Goal: Task Accomplishment & Management: Complete application form

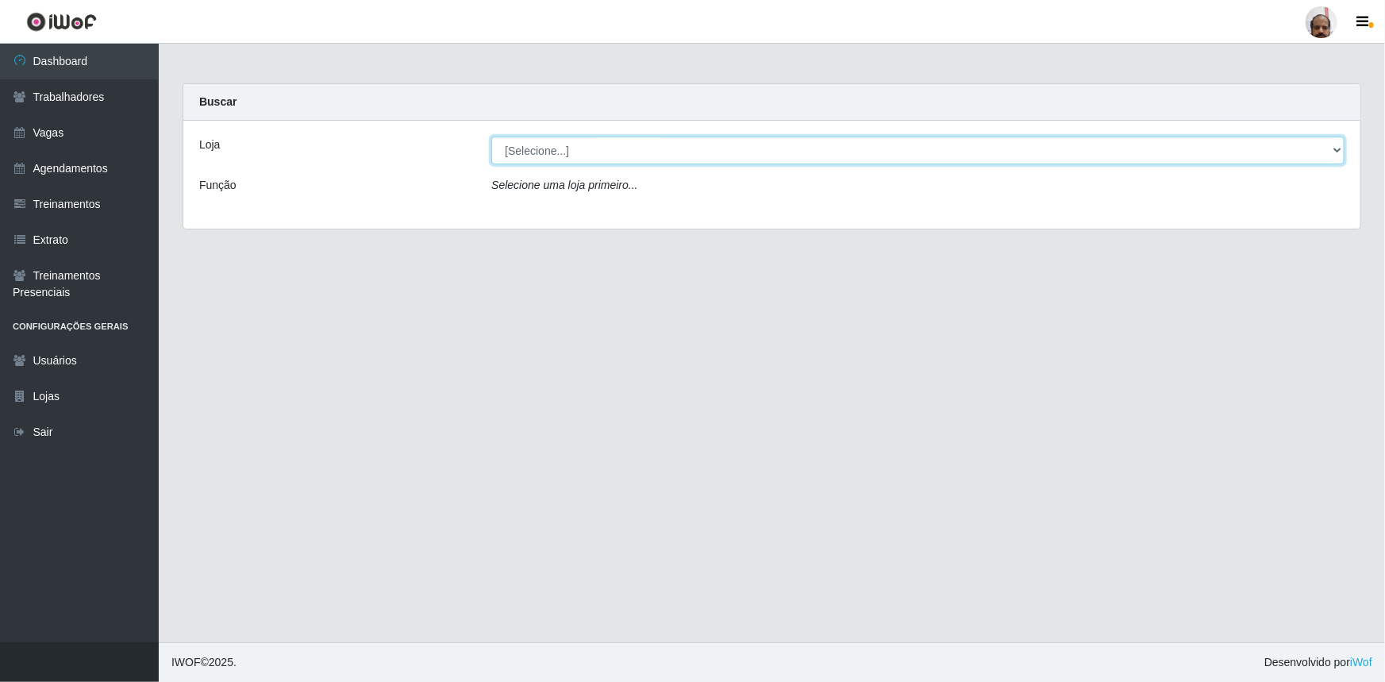
click at [1337, 144] on select "[Selecione...] Mar Vermelho - Loja 05" at bounding box center [917, 151] width 853 height 28
select select "252"
click at [491, 137] on select "[Selecione...] Mar Vermelho - Loja 05" at bounding box center [917, 151] width 853 height 28
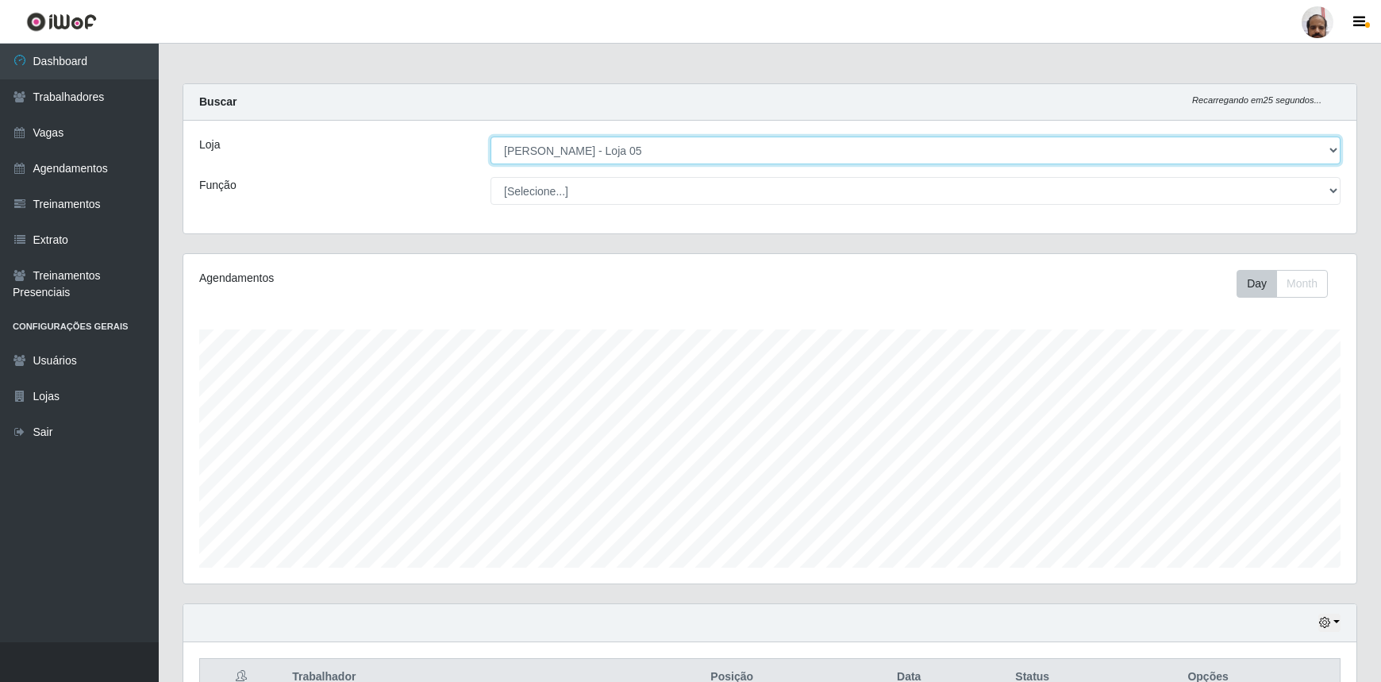
scroll to position [329, 1173]
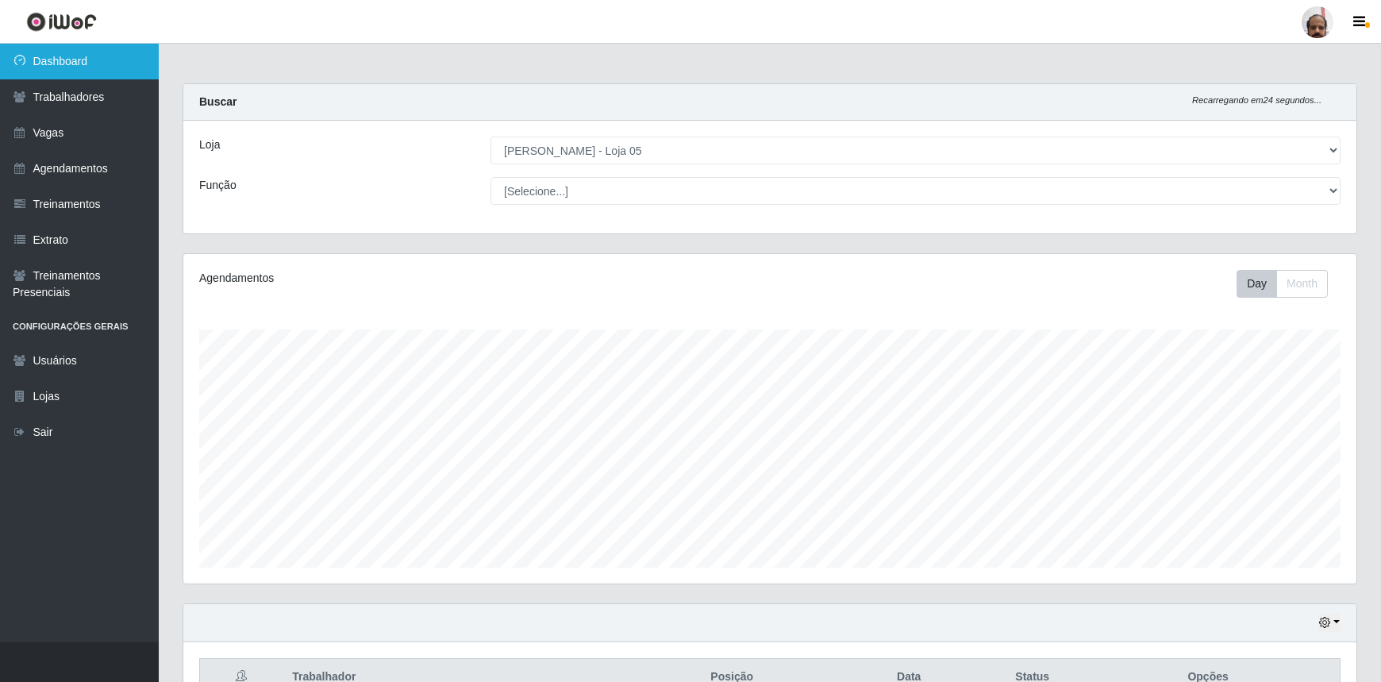
click at [60, 61] on link "Dashboard" at bounding box center [79, 62] width 159 height 36
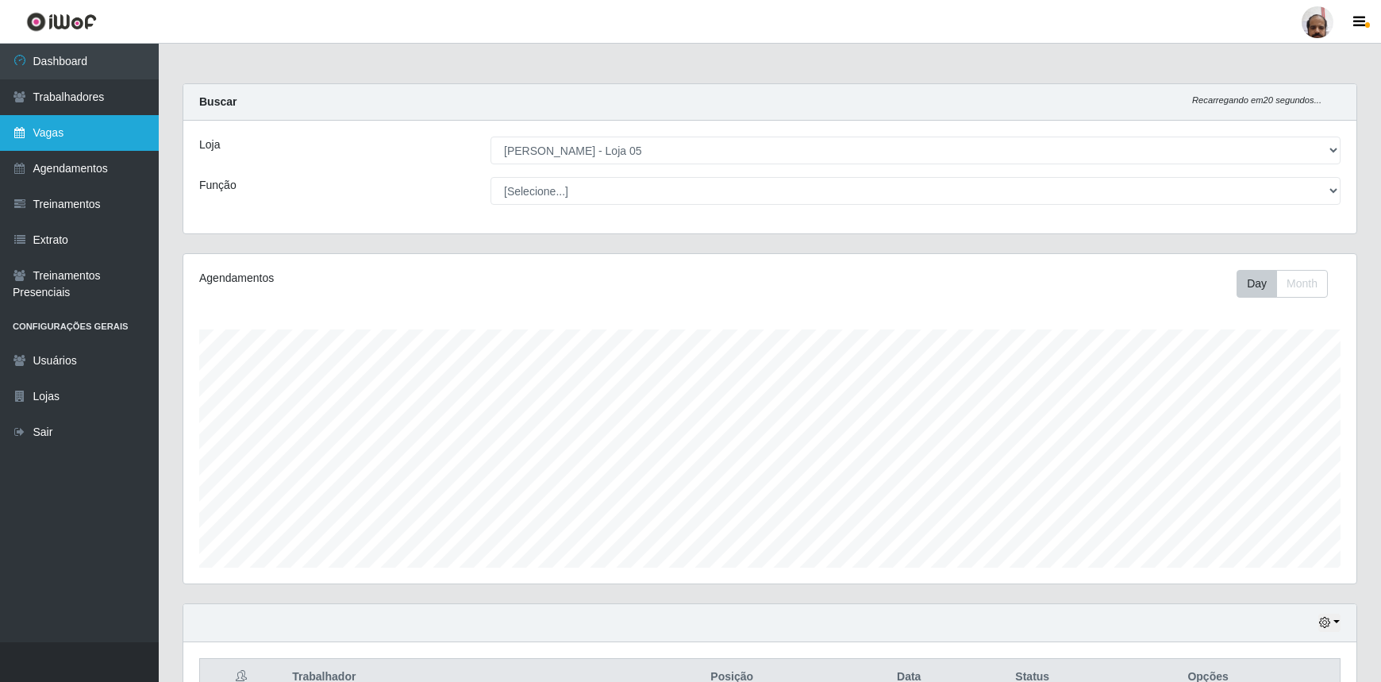
click at [67, 125] on link "Vagas" at bounding box center [79, 133] width 159 height 36
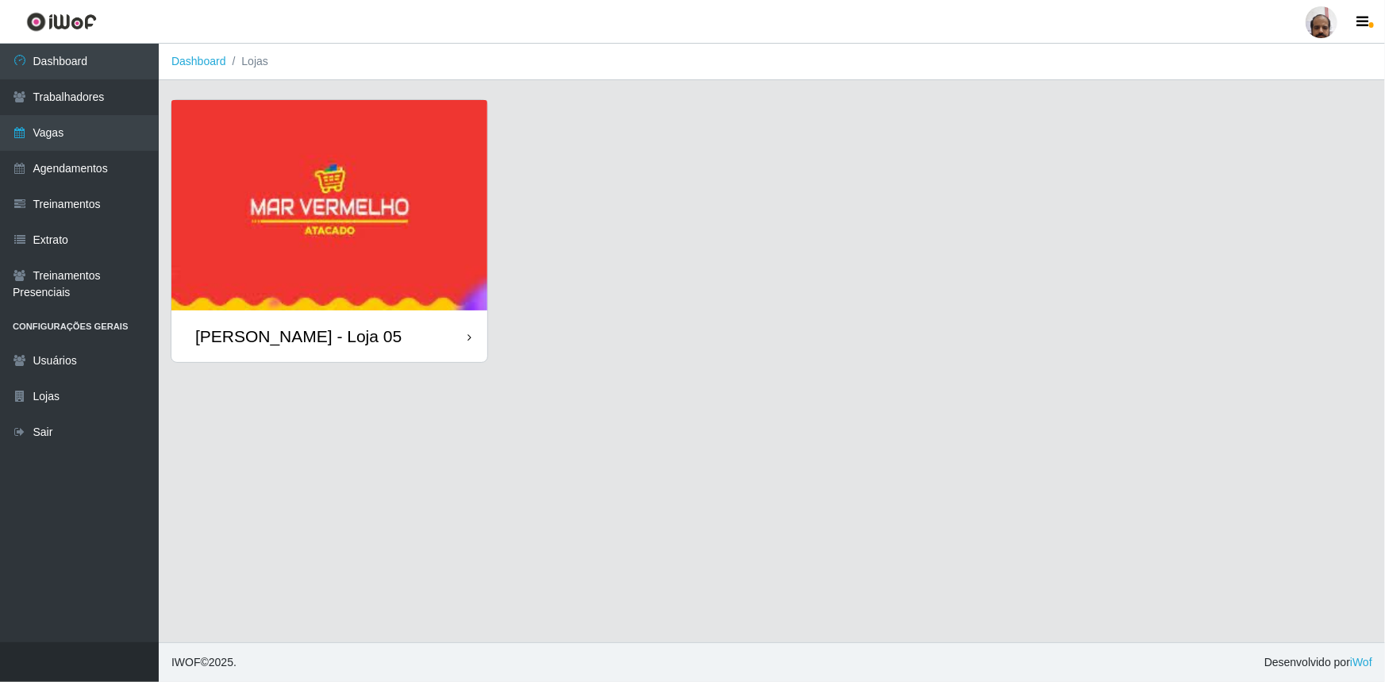
click at [329, 243] on img at bounding box center [329, 205] width 316 height 210
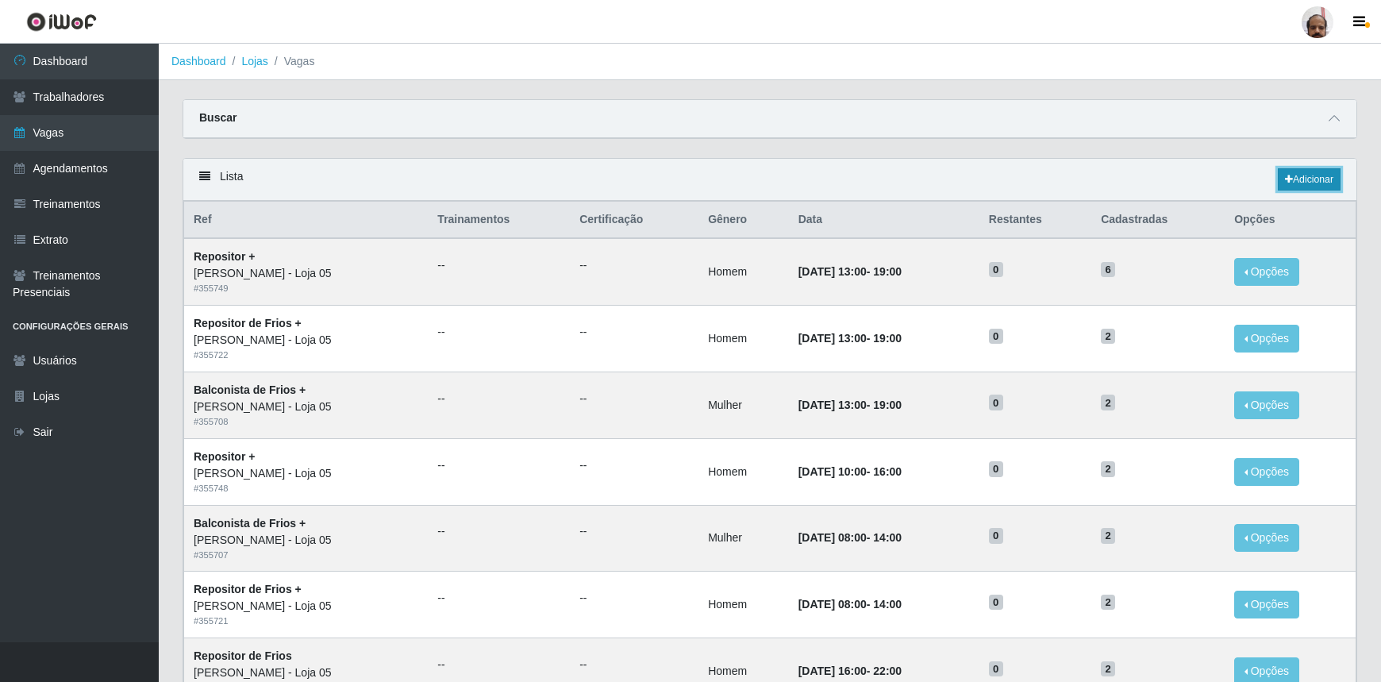
click at [1318, 181] on link "Adicionar" at bounding box center [1309, 179] width 63 height 22
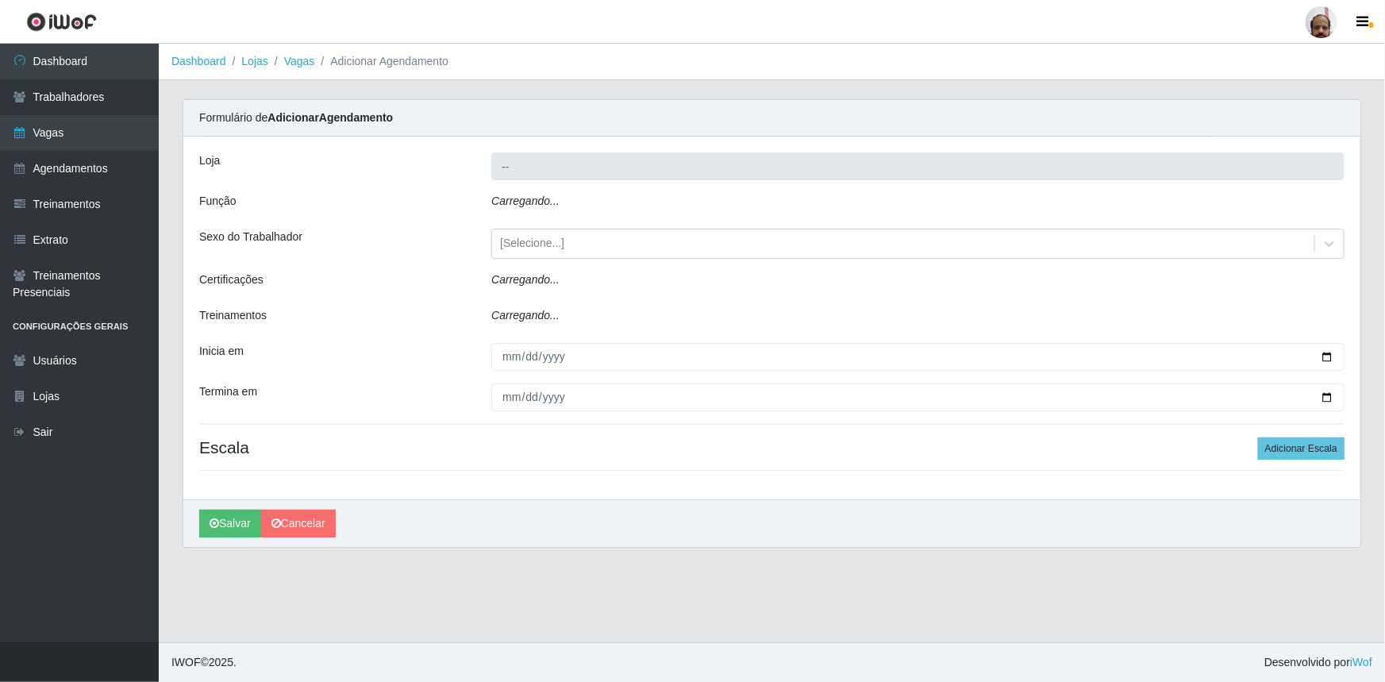
type input "[PERSON_NAME] - Loja 05"
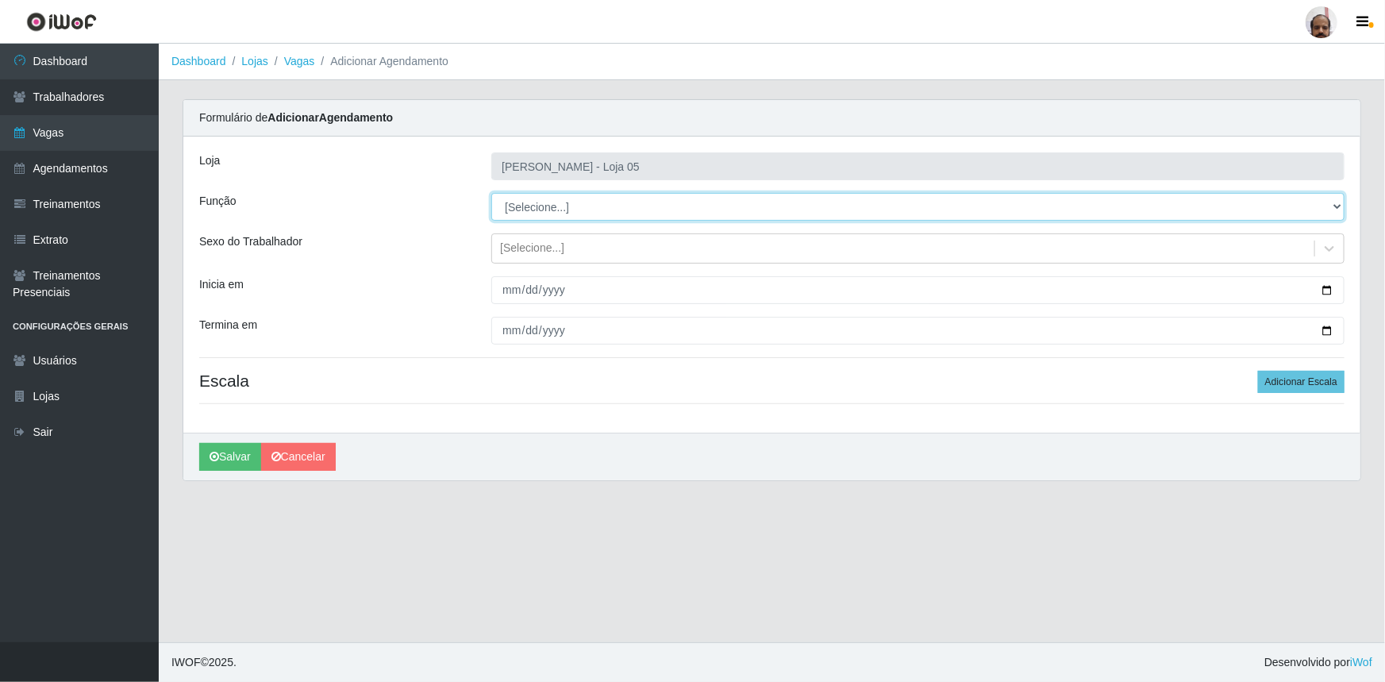
click at [1332, 210] on select "[Selecione...] ASG ASG + ASG ++ Auxiliar de Depósito Auxiliar de Depósito + Aux…" at bounding box center [917, 207] width 853 height 28
select select "110"
click at [491, 193] on select "[Selecione...] ASG ASG + ASG ++ Auxiliar de Depósito Auxiliar de Depósito + Aux…" at bounding box center [917, 207] width 853 height 28
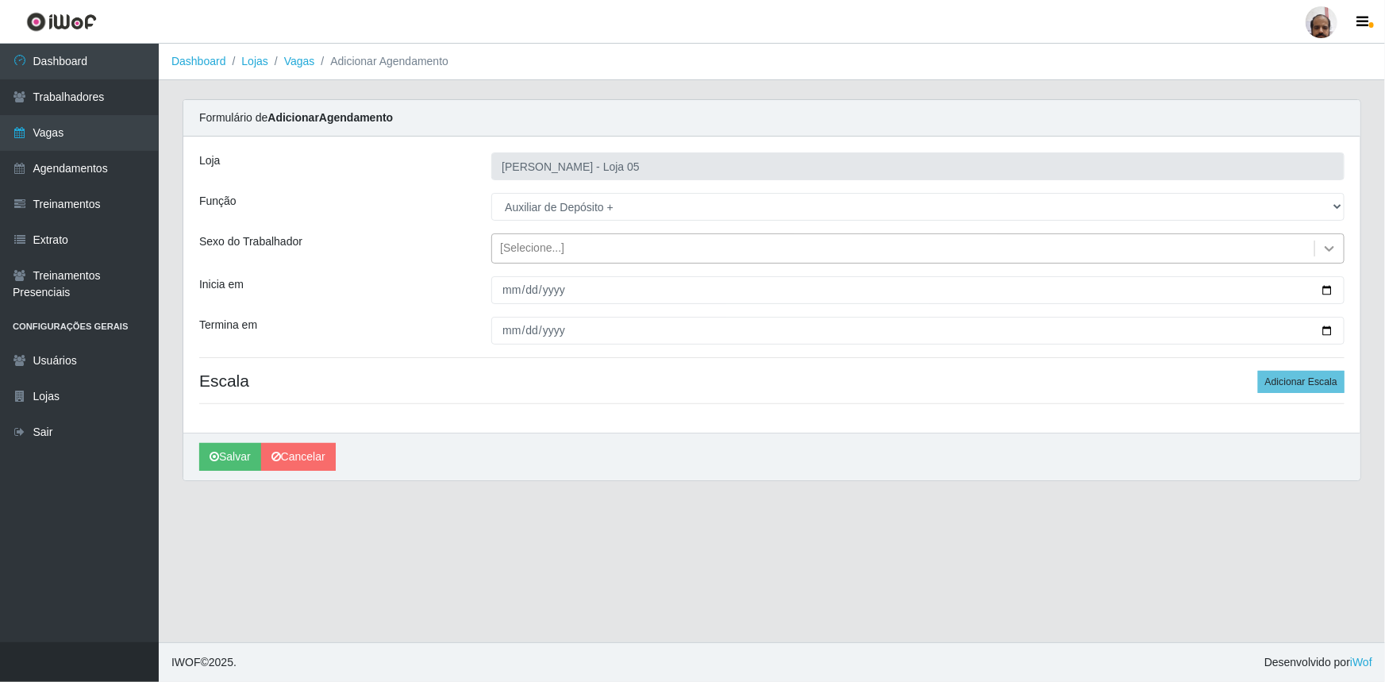
click at [1327, 242] on icon at bounding box center [1330, 249] width 16 height 16
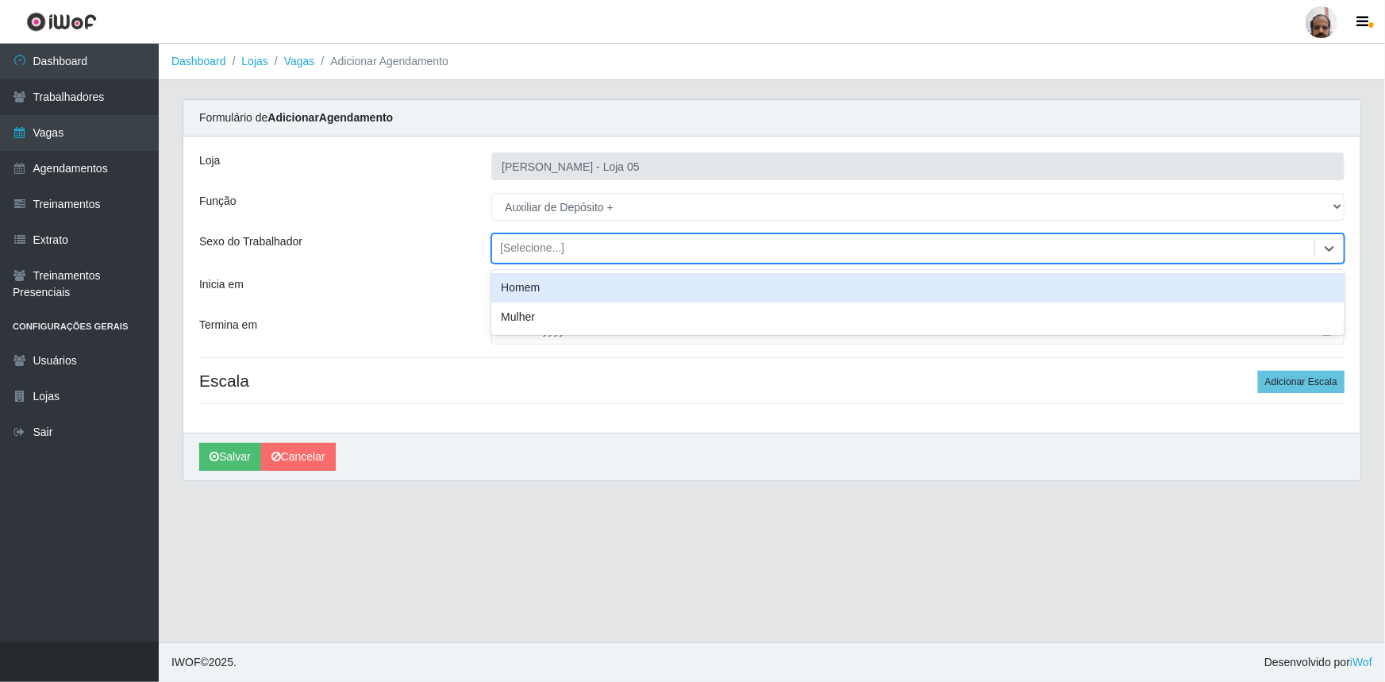
click at [556, 287] on div "Homem" at bounding box center [917, 287] width 853 height 29
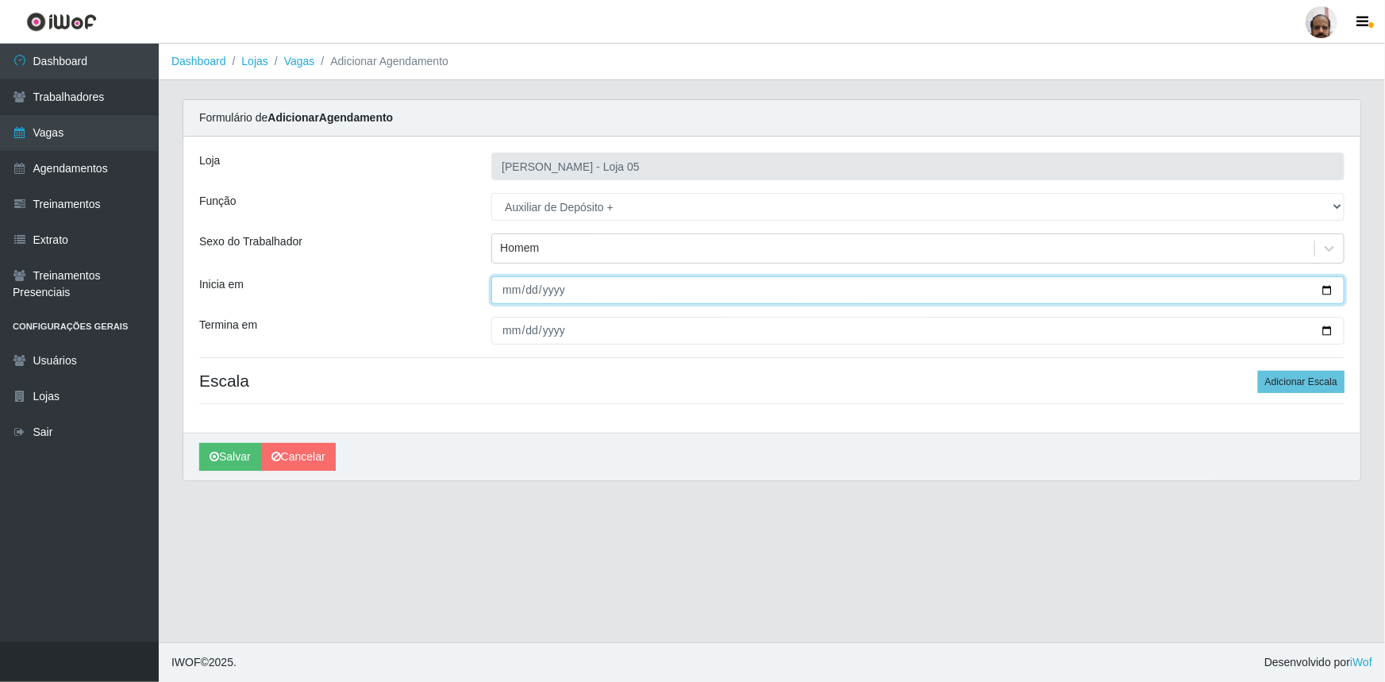
click at [1326, 285] on input "Inicia em" at bounding box center [917, 290] width 853 height 28
type input "[DATE]"
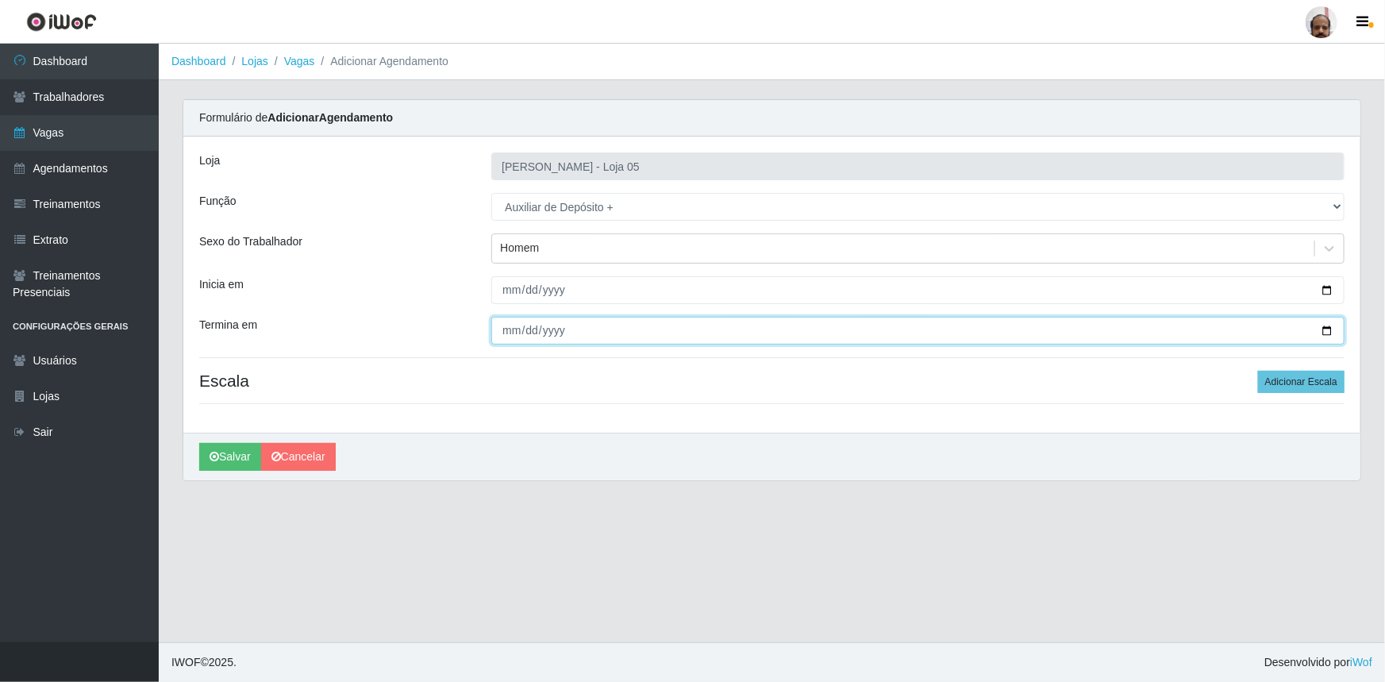
click at [1324, 332] on input "Termina em" at bounding box center [917, 331] width 853 height 28
type input "[DATE]"
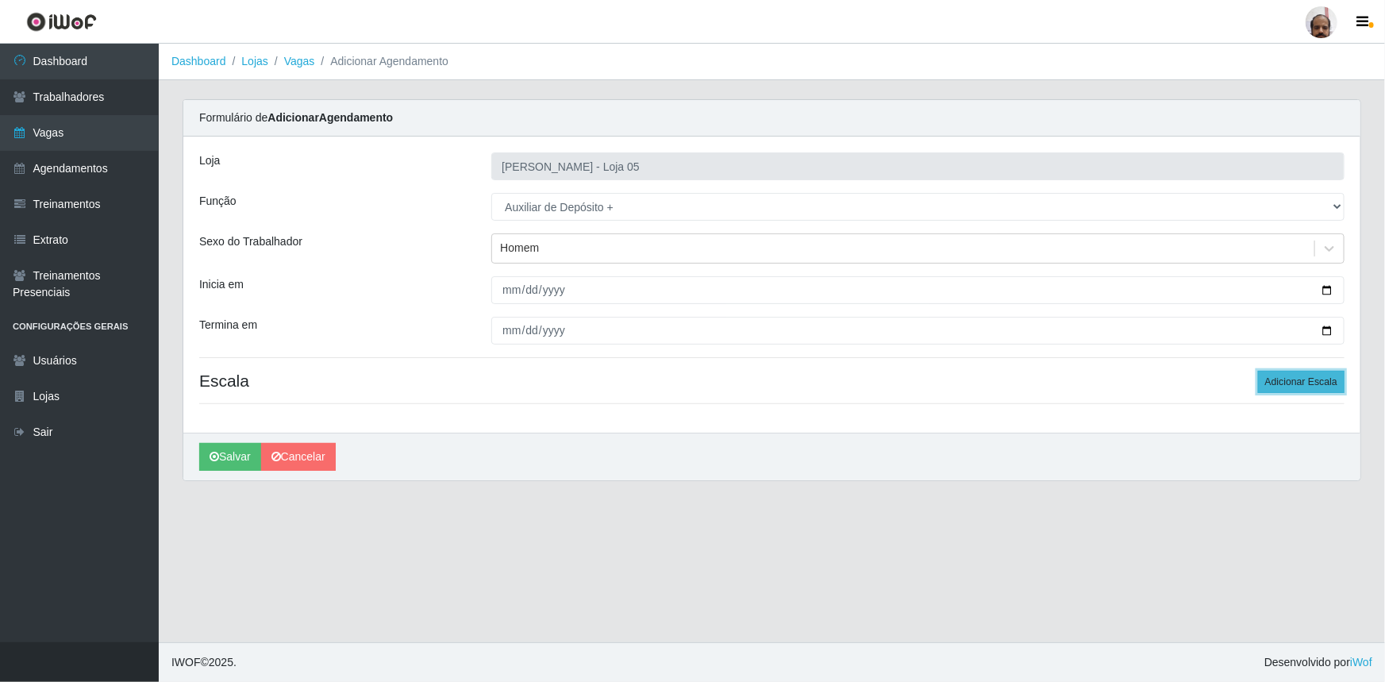
click at [1318, 385] on button "Adicionar Escala" at bounding box center [1301, 382] width 87 height 22
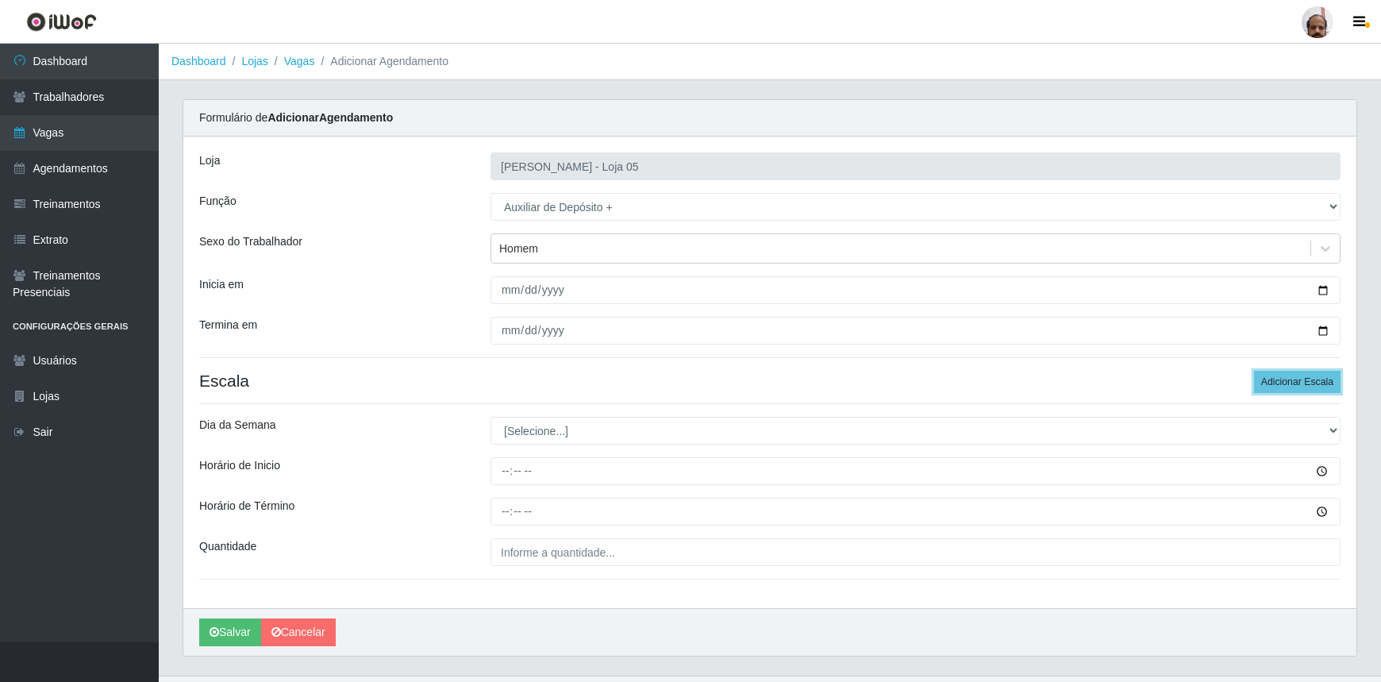
scroll to position [32, 0]
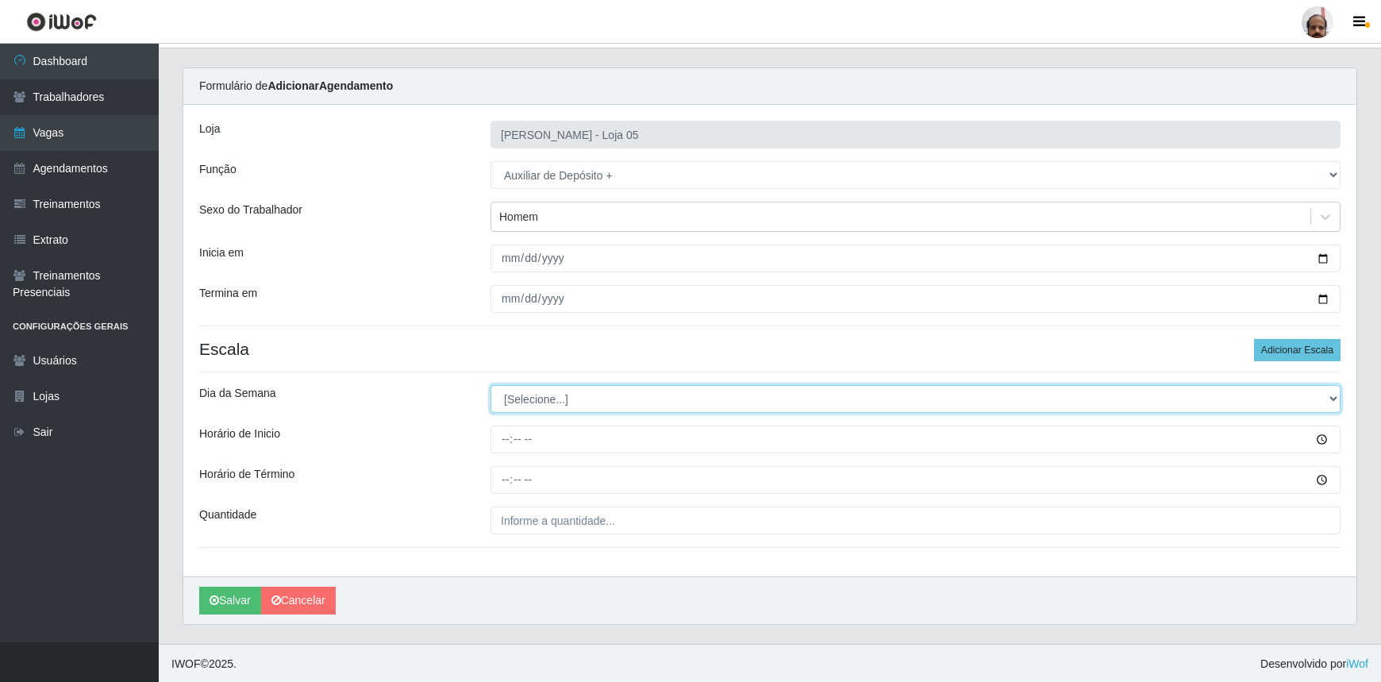
click at [1334, 393] on select "[Selecione...] Segunda Terça Quarta Quinta Sexta Sábado Domingo" at bounding box center [916, 399] width 850 height 28
select select "6"
click at [491, 385] on select "[Selecione...] Segunda Terça Quarta Quinta Sexta Sábado Domingo" at bounding box center [916, 399] width 850 height 28
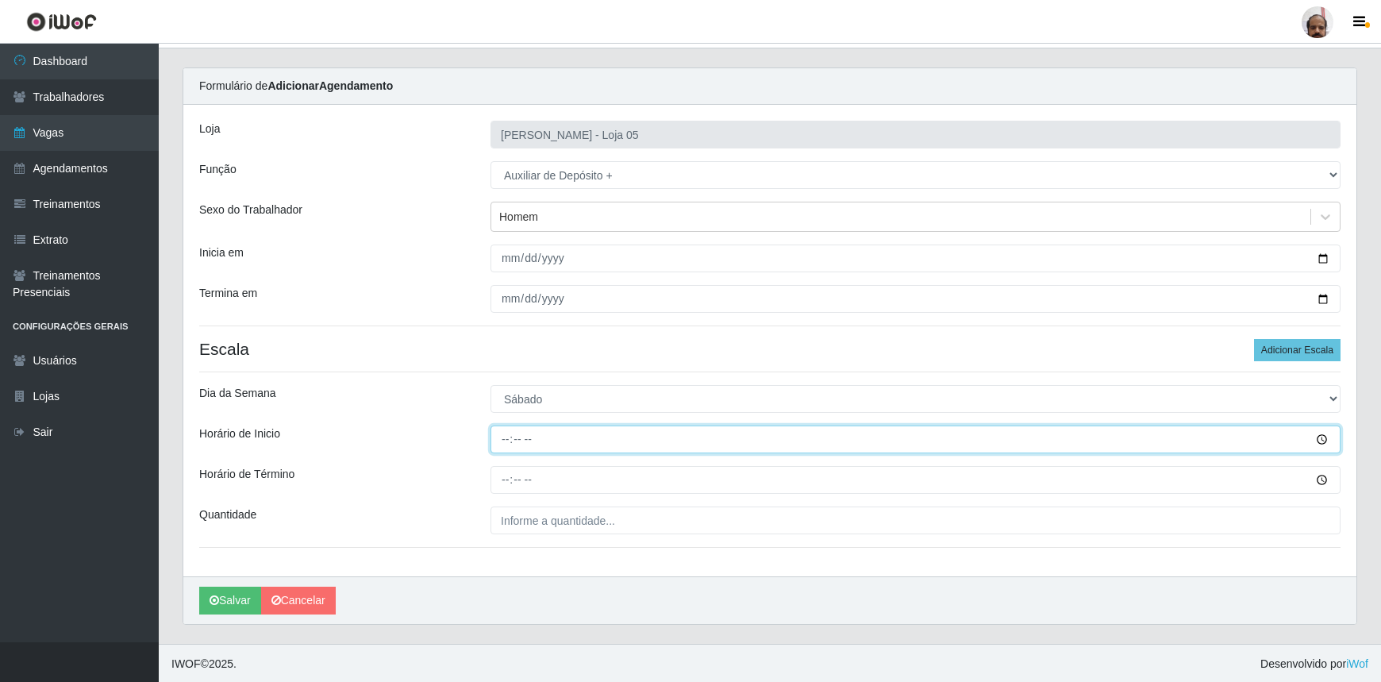
click at [503, 437] on input "Horário de Inicio" at bounding box center [916, 440] width 850 height 28
type input "03:00"
type input "23:00"
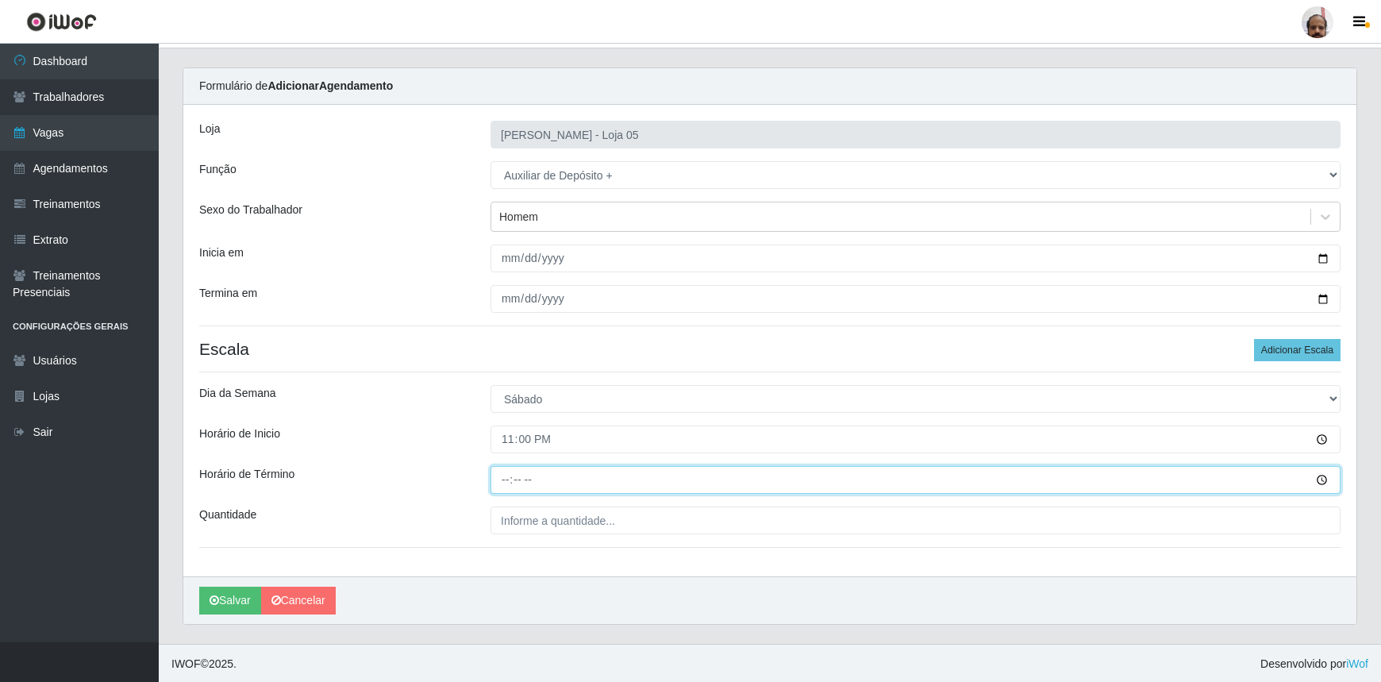
click at [506, 479] on input "Horário de Término" at bounding box center [916, 480] width 850 height 28
type input "05:00"
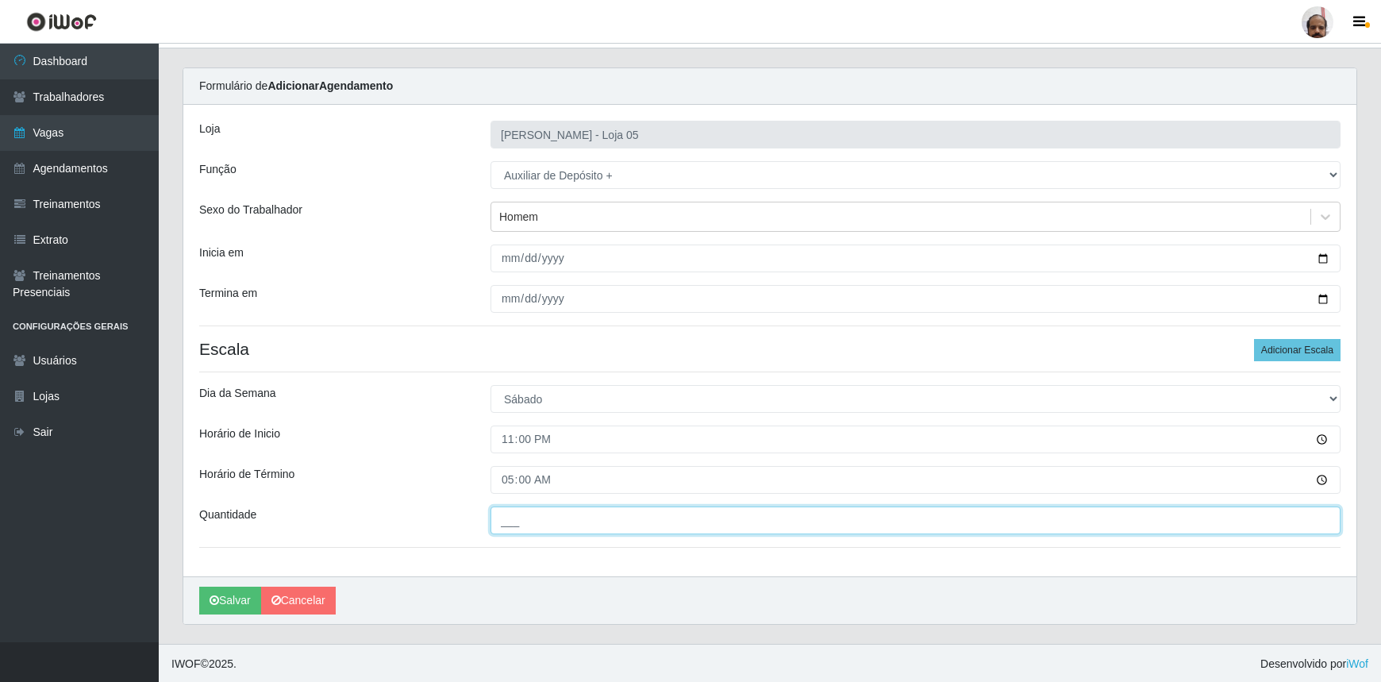
click at [577, 526] on input "___" at bounding box center [916, 520] width 850 height 28
type input "2__"
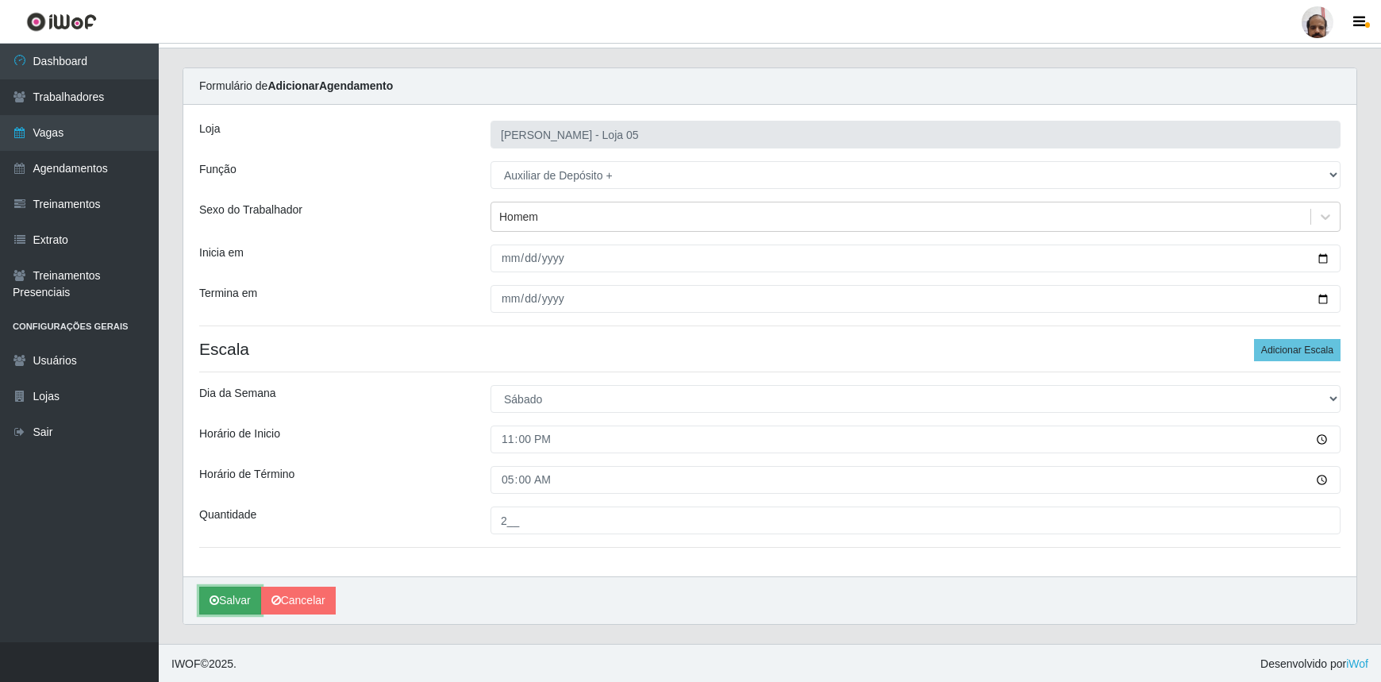
click at [221, 601] on button "Salvar" at bounding box center [230, 601] width 62 height 28
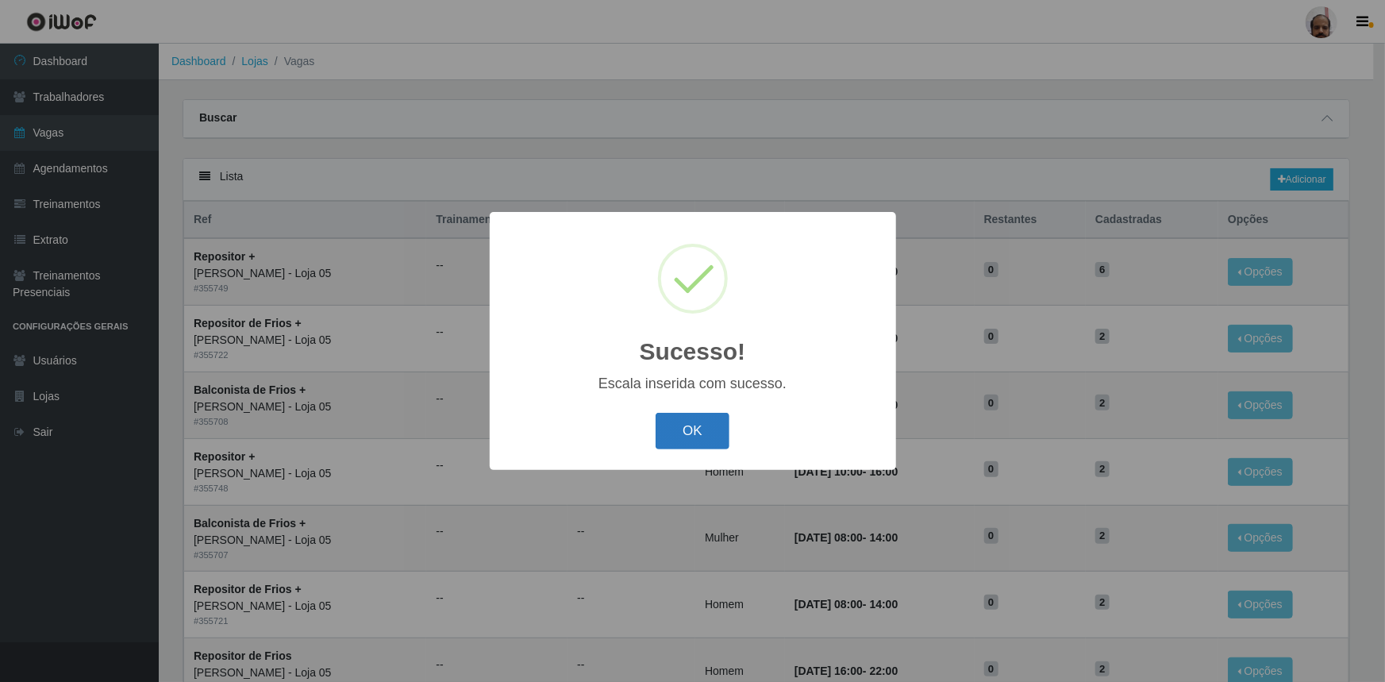
click at [680, 423] on button "OK" at bounding box center [693, 431] width 74 height 37
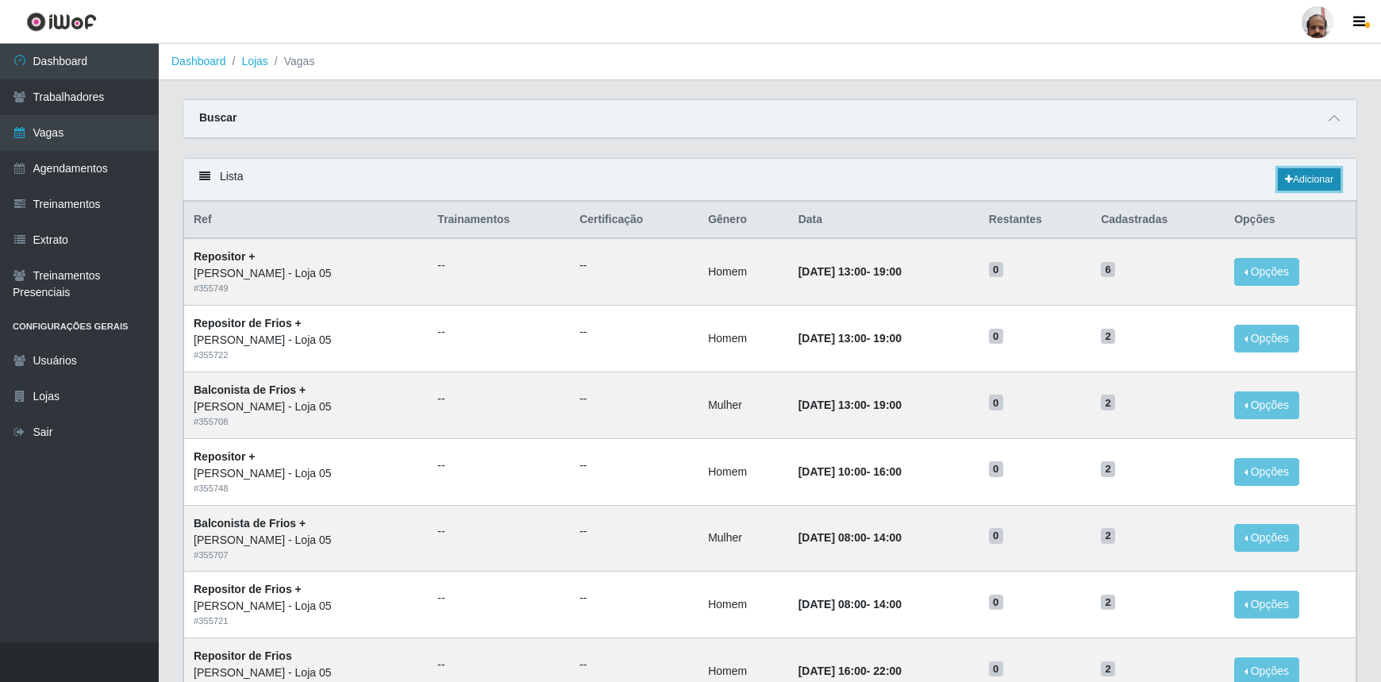
click at [1314, 181] on link "Adicionar" at bounding box center [1309, 179] width 63 height 22
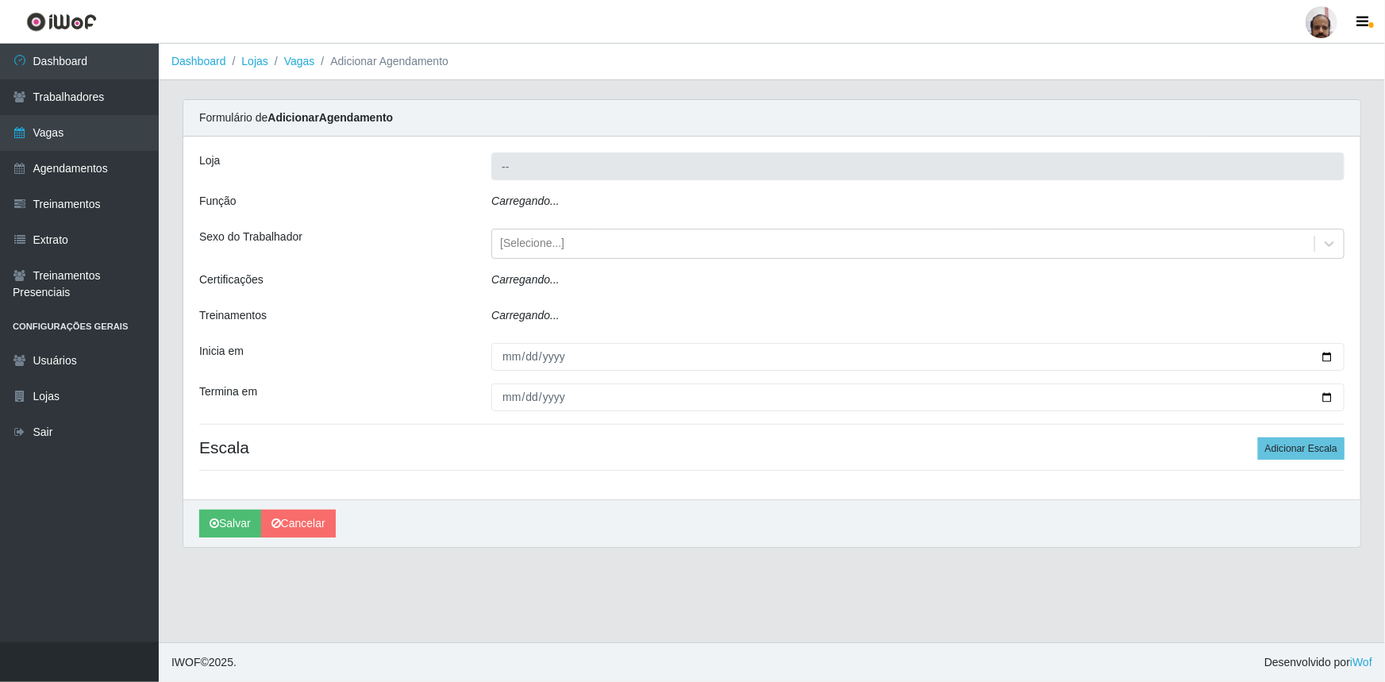
type input "[PERSON_NAME] - Loja 05"
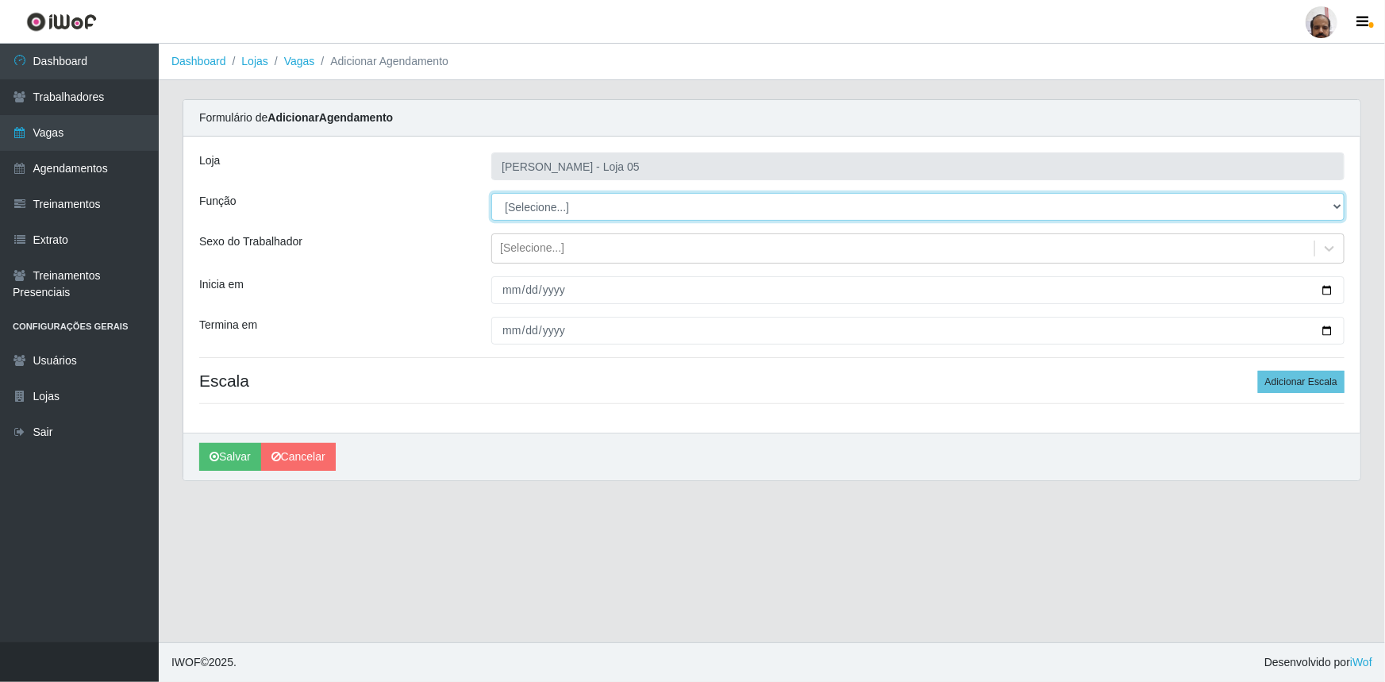
click at [1334, 206] on select "[Selecione...] ASG ASG + ASG ++ Auxiliar de Depósito Auxiliar de Depósito + Aux…" at bounding box center [917, 207] width 853 height 28
select select "82"
click at [491, 193] on select "[Selecione...] ASG ASG + ASG ++ Auxiliar de Depósito Auxiliar de Depósito + Aux…" at bounding box center [917, 207] width 853 height 28
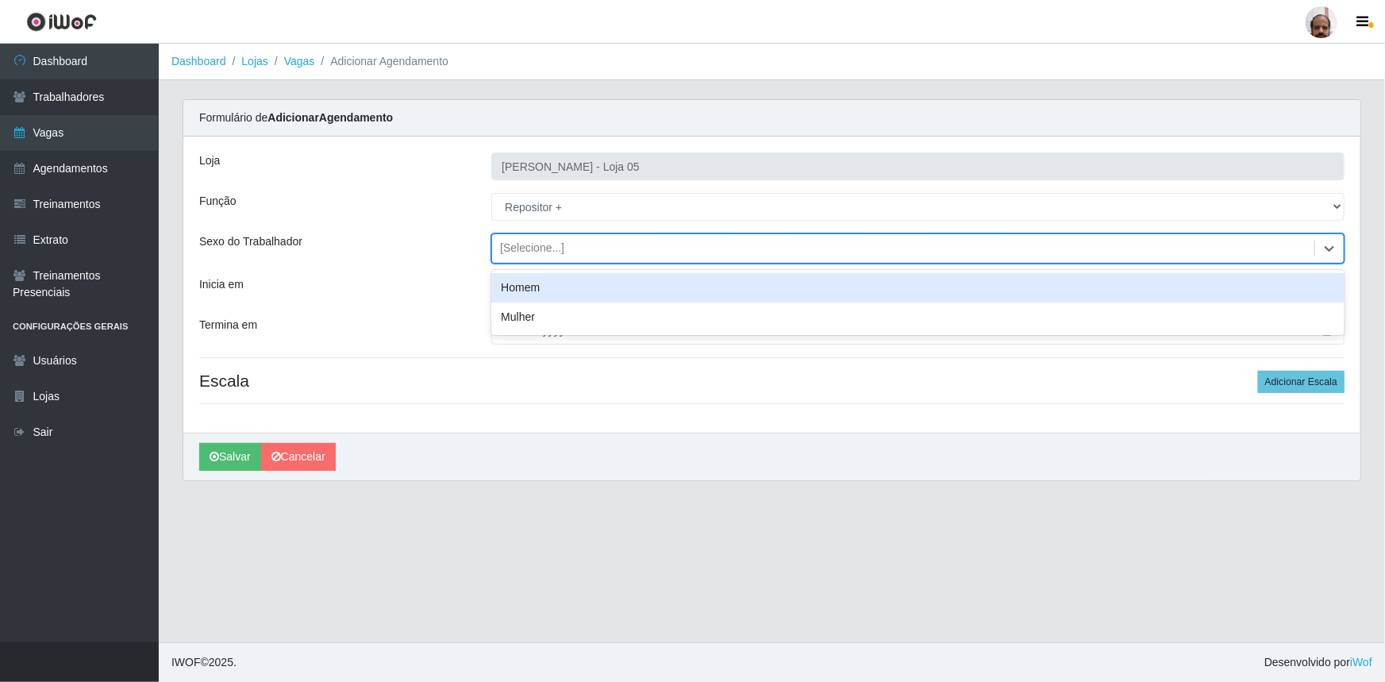
click at [781, 245] on div "[Selecione...]" at bounding box center [903, 249] width 822 height 26
click at [554, 287] on div "Homem" at bounding box center [917, 287] width 853 height 29
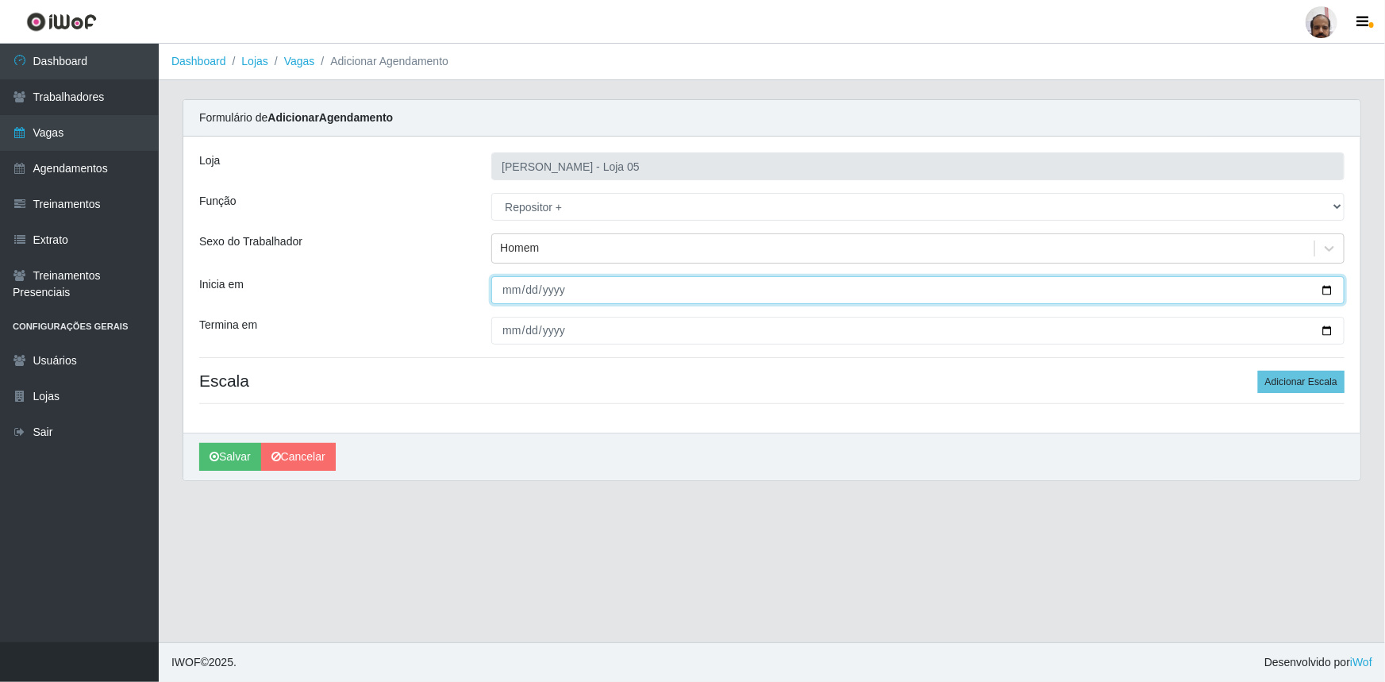
click at [528, 290] on input "Inicia em" at bounding box center [917, 290] width 853 height 28
click at [508, 286] on input "Inicia em" at bounding box center [917, 290] width 853 height 28
click at [1329, 289] on input "Inicia em" at bounding box center [917, 290] width 853 height 28
type input "[DATE]"
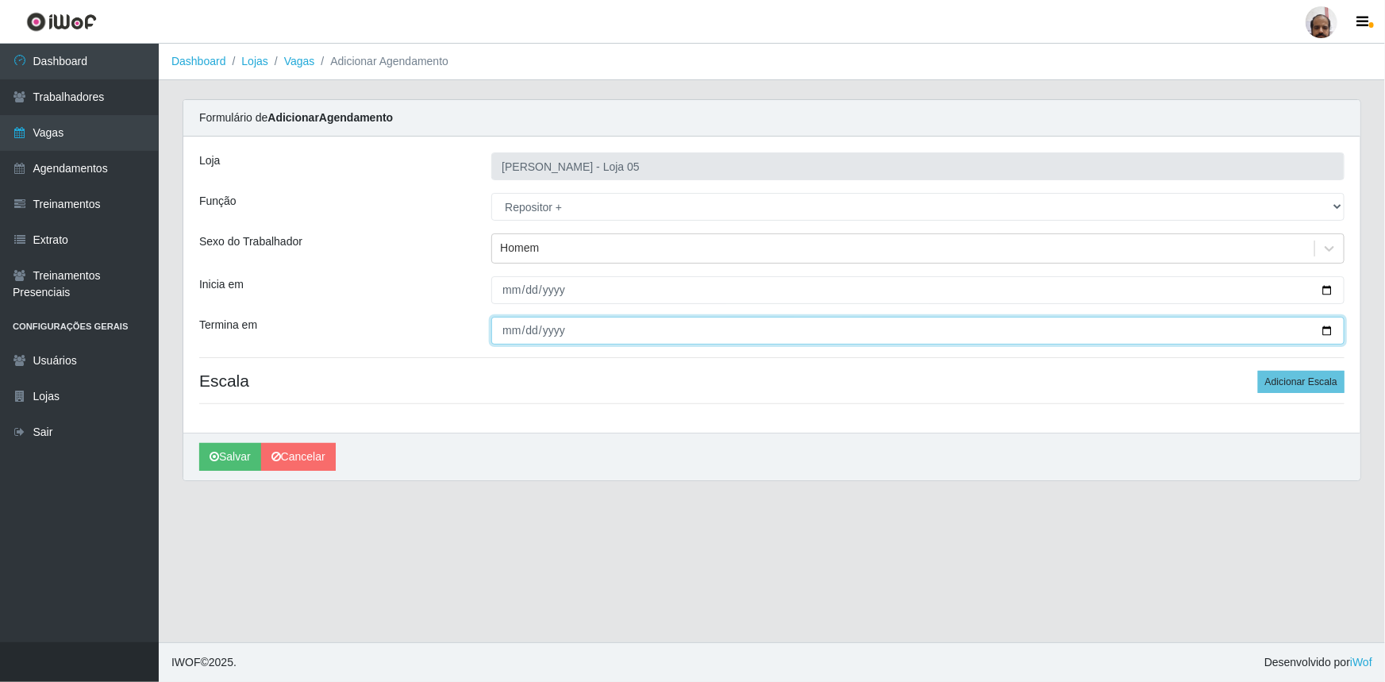
click at [1323, 331] on input "Termina em" at bounding box center [917, 331] width 853 height 28
type input "[DATE]"
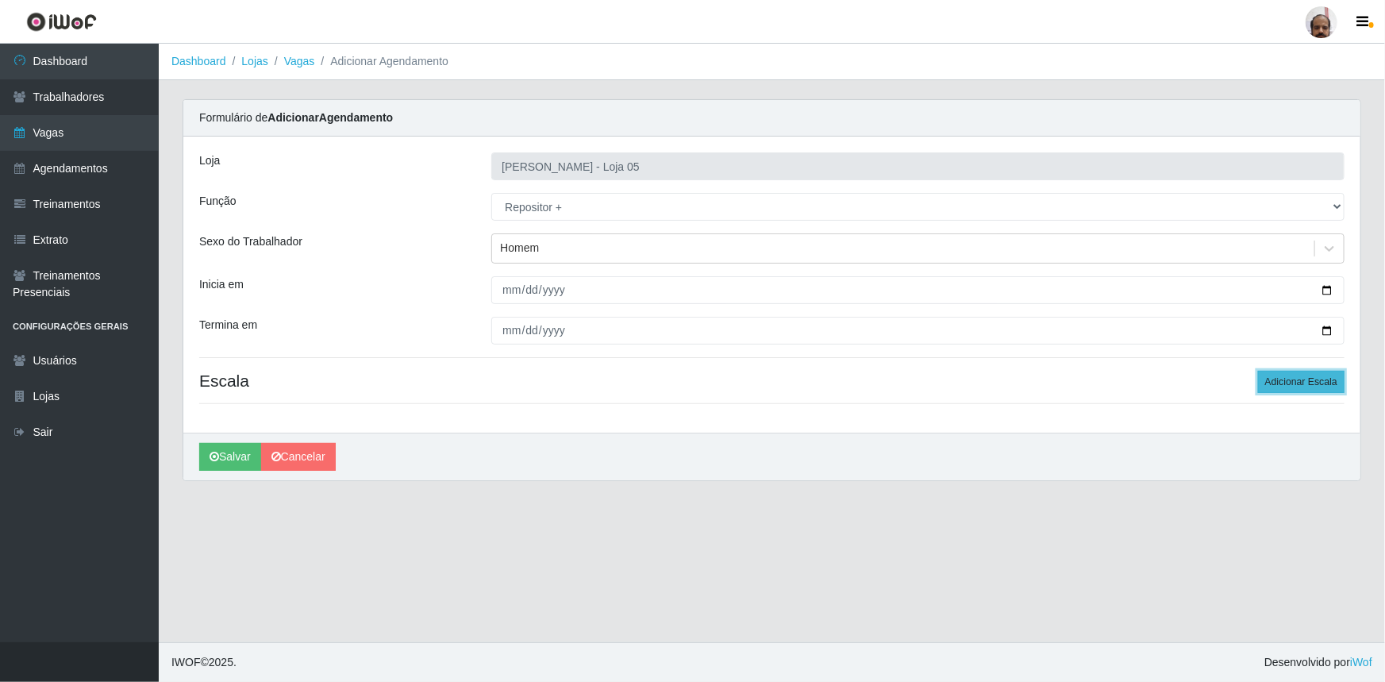
click at [1309, 375] on button "Adicionar Escala" at bounding box center [1301, 382] width 87 height 22
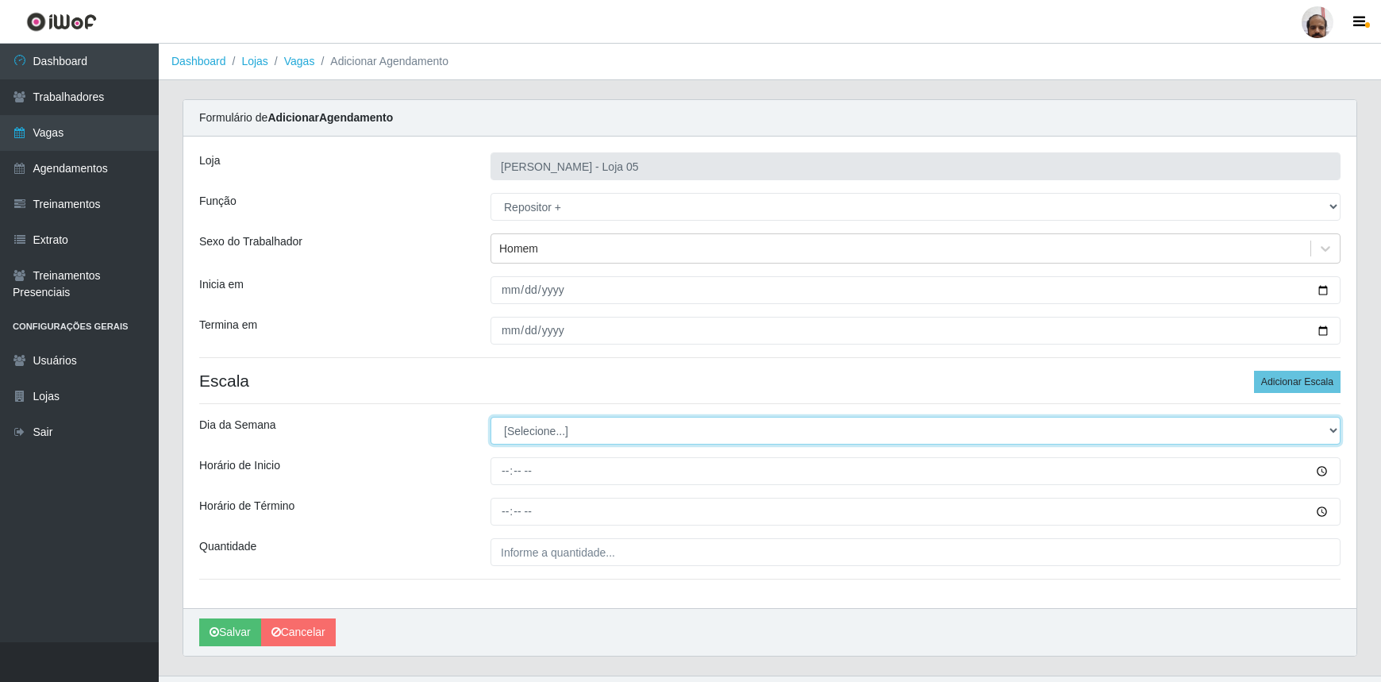
click at [1328, 425] on select "[Selecione...] Segunda Terça Quarta Quinta Sexta Sábado Domingo" at bounding box center [916, 431] width 850 height 28
select select "6"
click at [491, 417] on select "[Selecione...] Segunda Terça Quarta Quinta Sexta Sábado Domingo" at bounding box center [916, 431] width 850 height 28
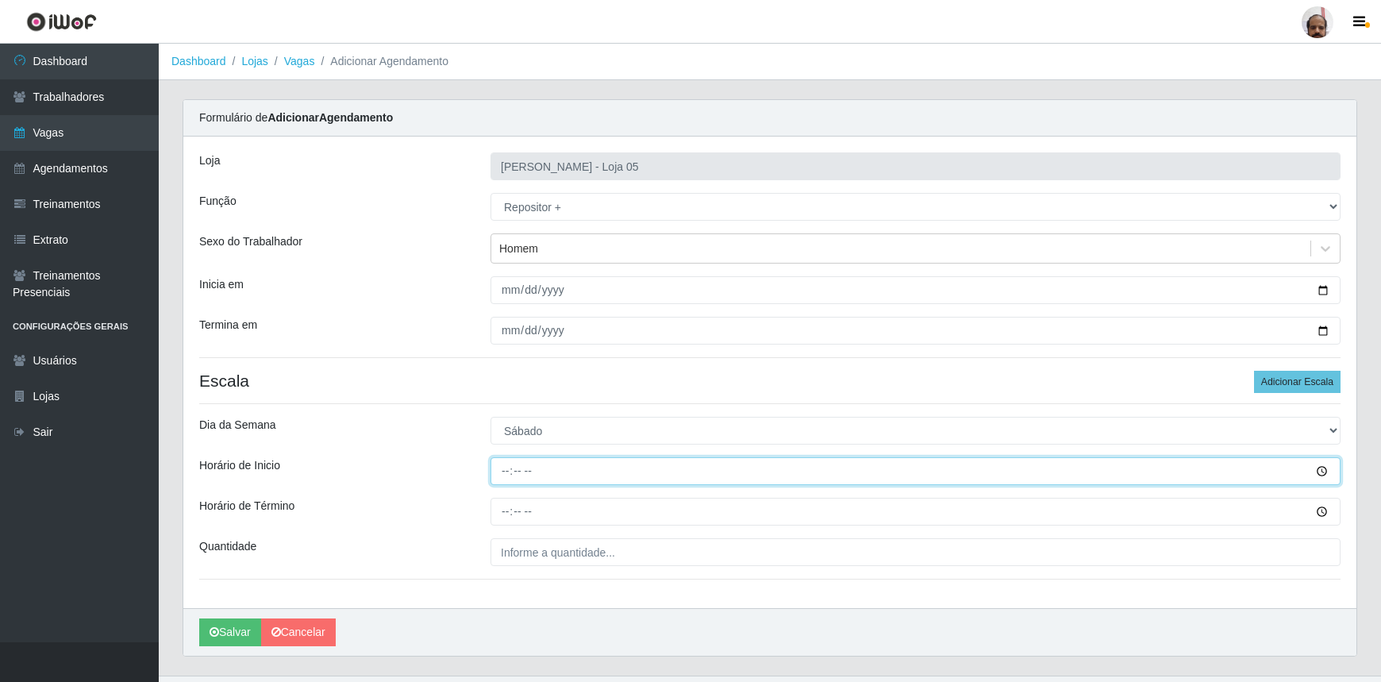
click at [500, 467] on input "Horário de Inicio" at bounding box center [916, 471] width 850 height 28
type input "23:00"
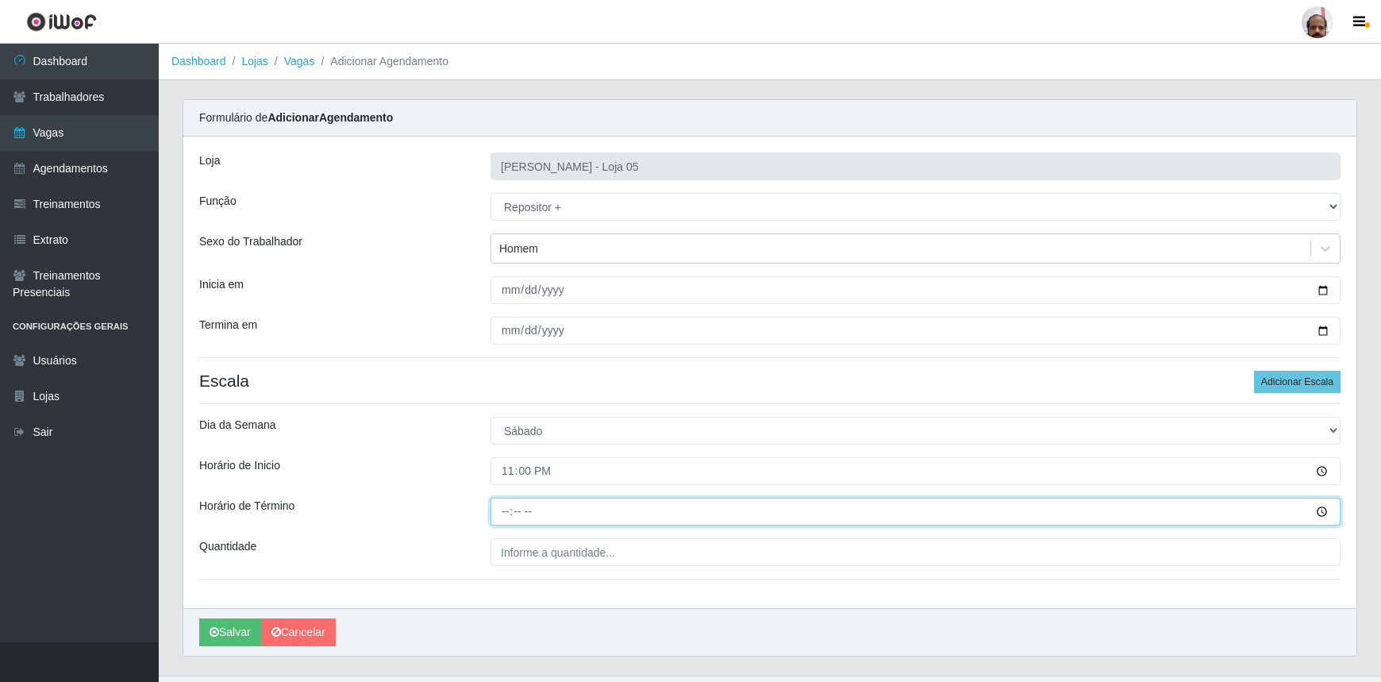
drag, startPoint x: 500, startPoint y: 520, endPoint x: 519, endPoint y: 516, distance: 19.5
click at [500, 519] on input "Horário de Término" at bounding box center [916, 512] width 850 height 28
type input "05:00"
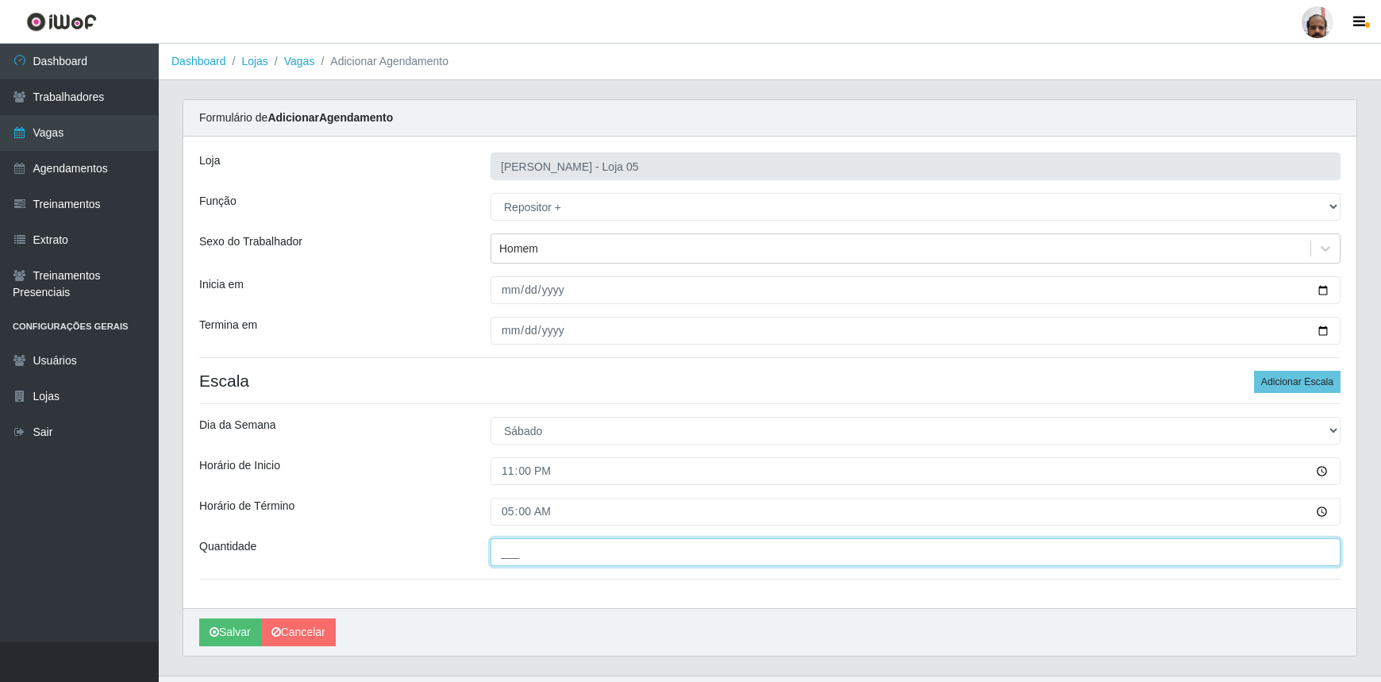
click at [652, 559] on input "___" at bounding box center [916, 552] width 850 height 28
type input "7__"
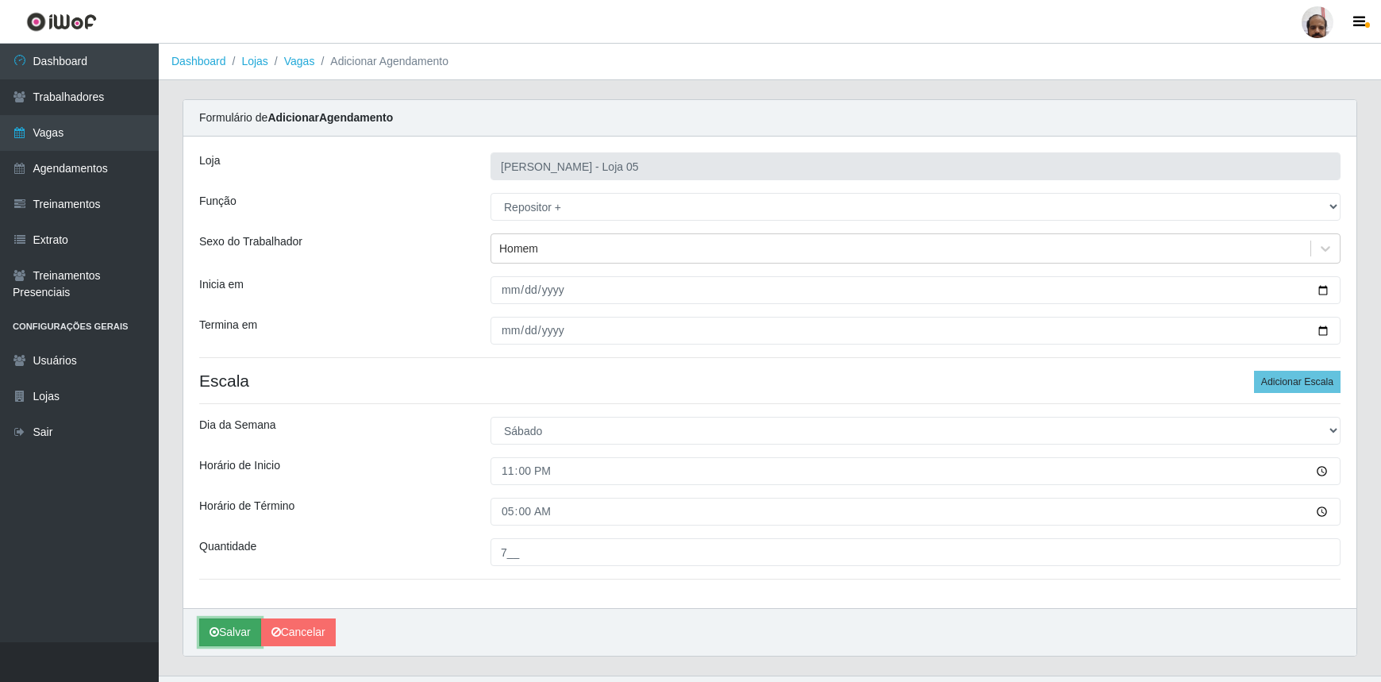
click at [225, 630] on button "Salvar" at bounding box center [230, 632] width 62 height 28
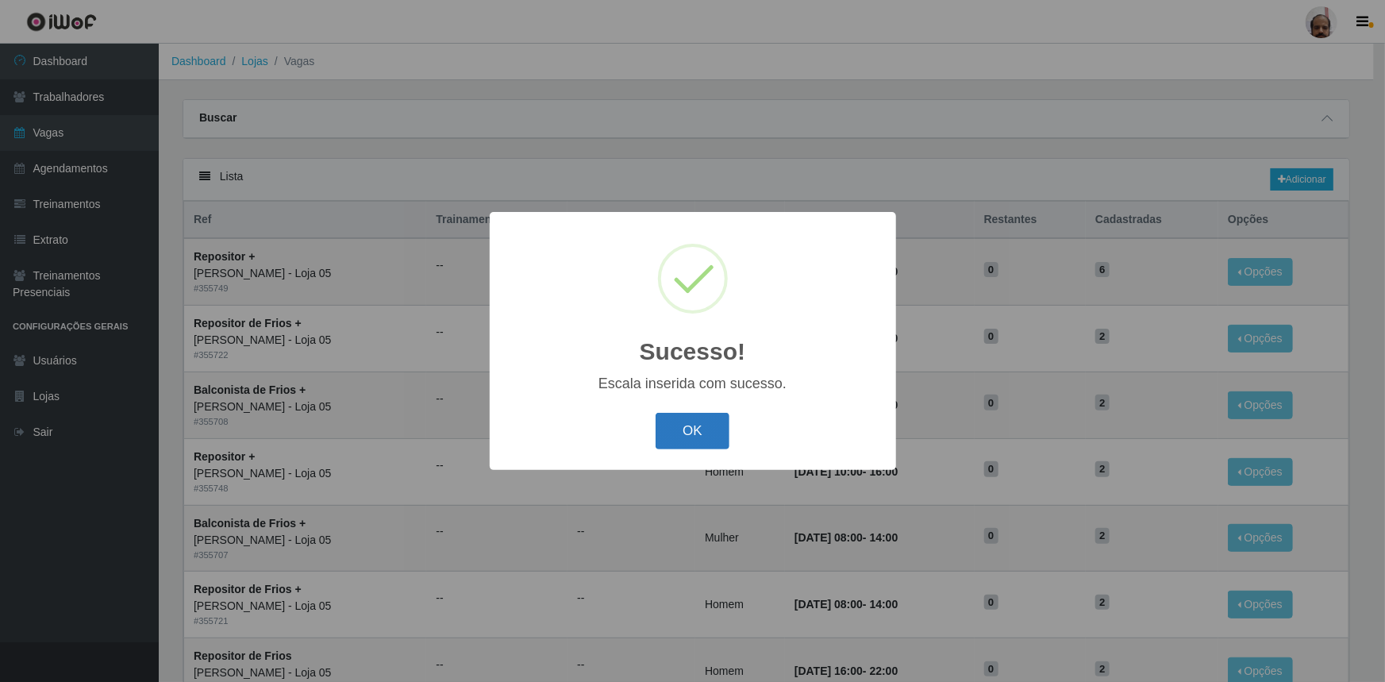
click at [691, 431] on button "OK" at bounding box center [693, 431] width 74 height 37
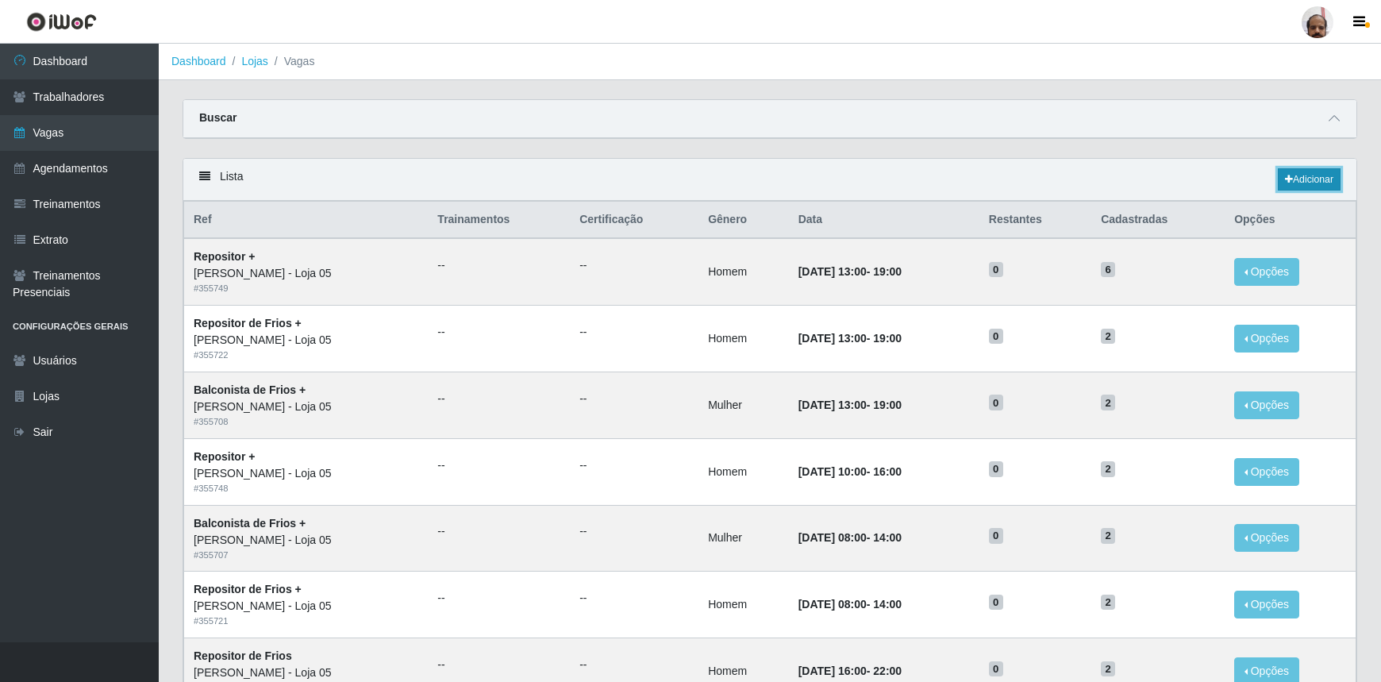
click at [1292, 177] on link "Adicionar" at bounding box center [1309, 179] width 63 height 22
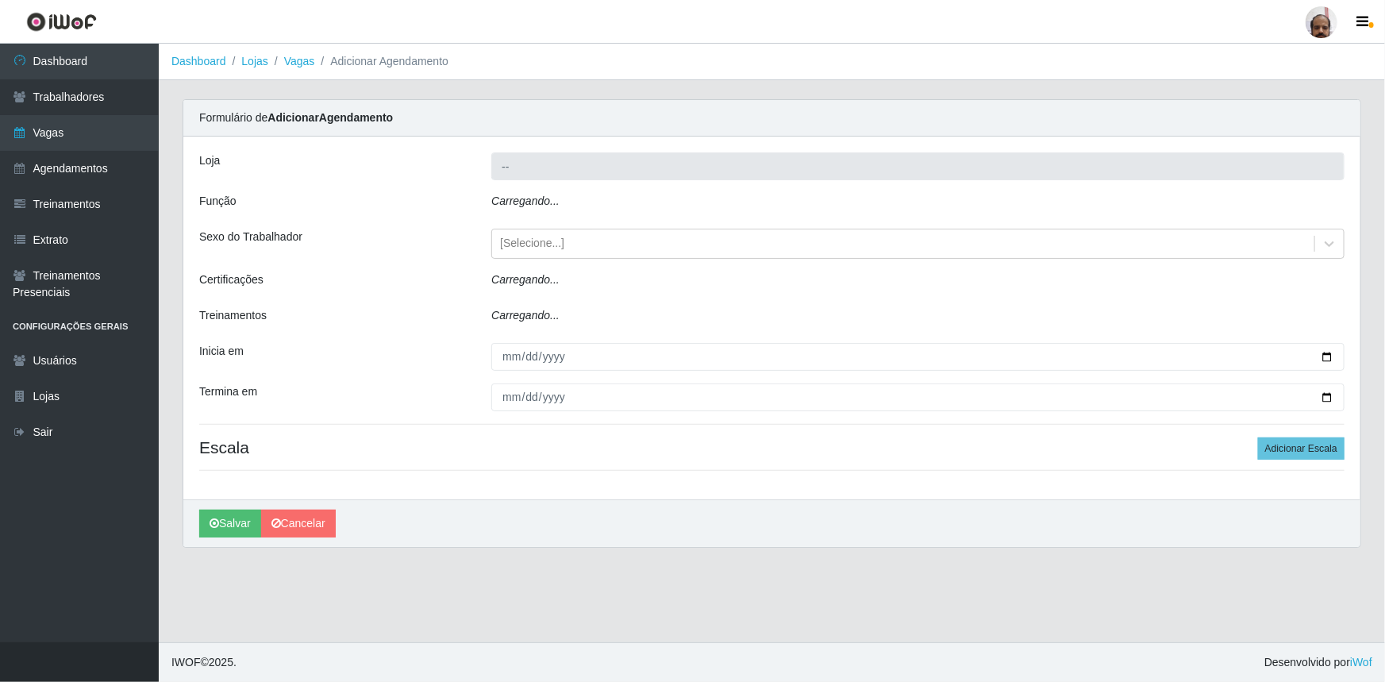
type input "[PERSON_NAME] - Loja 05"
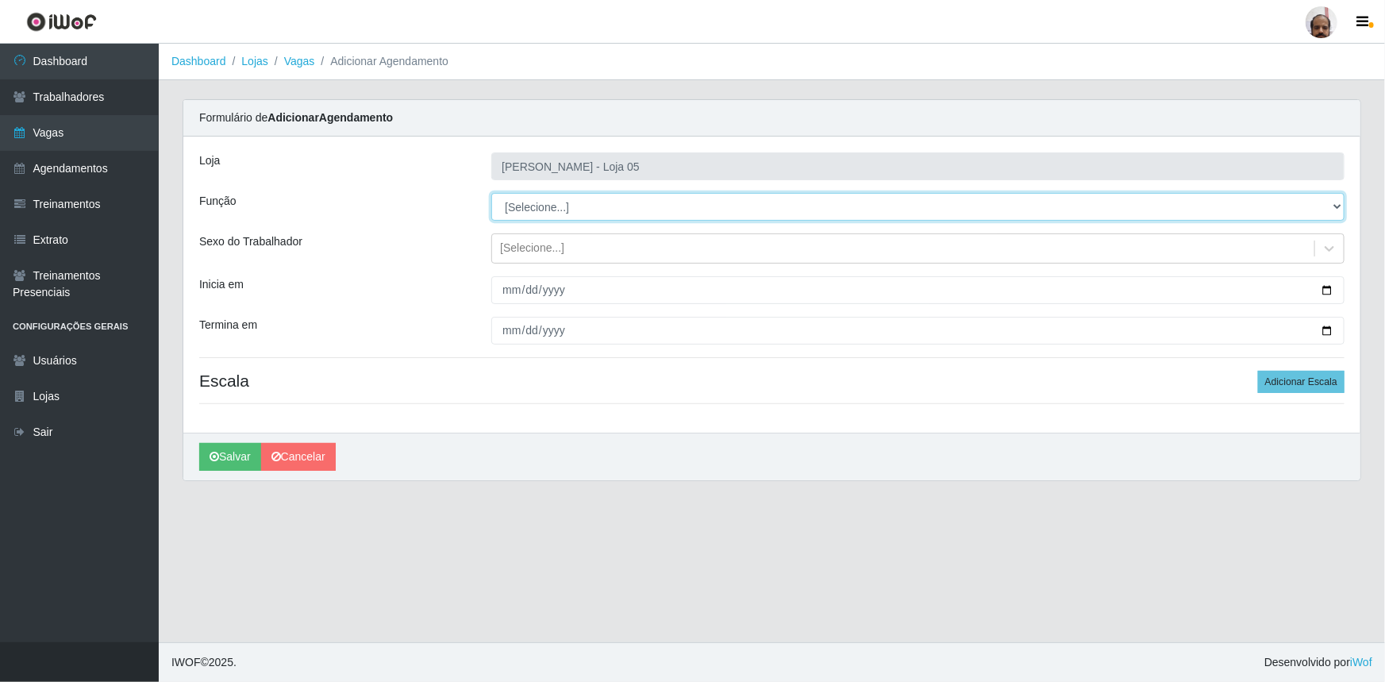
click at [1334, 201] on select "[Selecione...] ASG ASG + ASG ++ Auxiliar de Depósito Auxiliar de Depósito + Aux…" at bounding box center [917, 207] width 853 height 28
select select "110"
click at [491, 193] on select "[Selecione...] ASG ASG + ASG ++ Auxiliar de Depósito Auxiliar de Depósito + Aux…" at bounding box center [917, 207] width 853 height 28
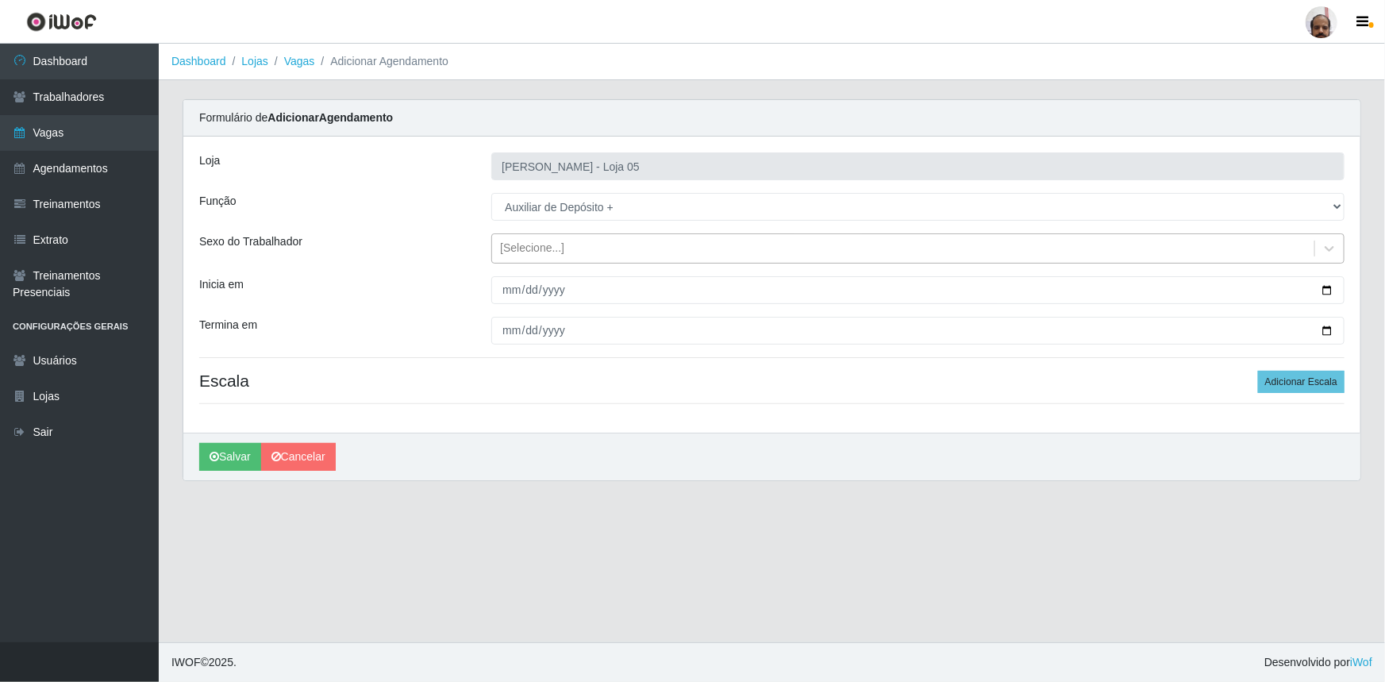
click at [699, 249] on div "[Selecione...]" at bounding box center [903, 249] width 822 height 26
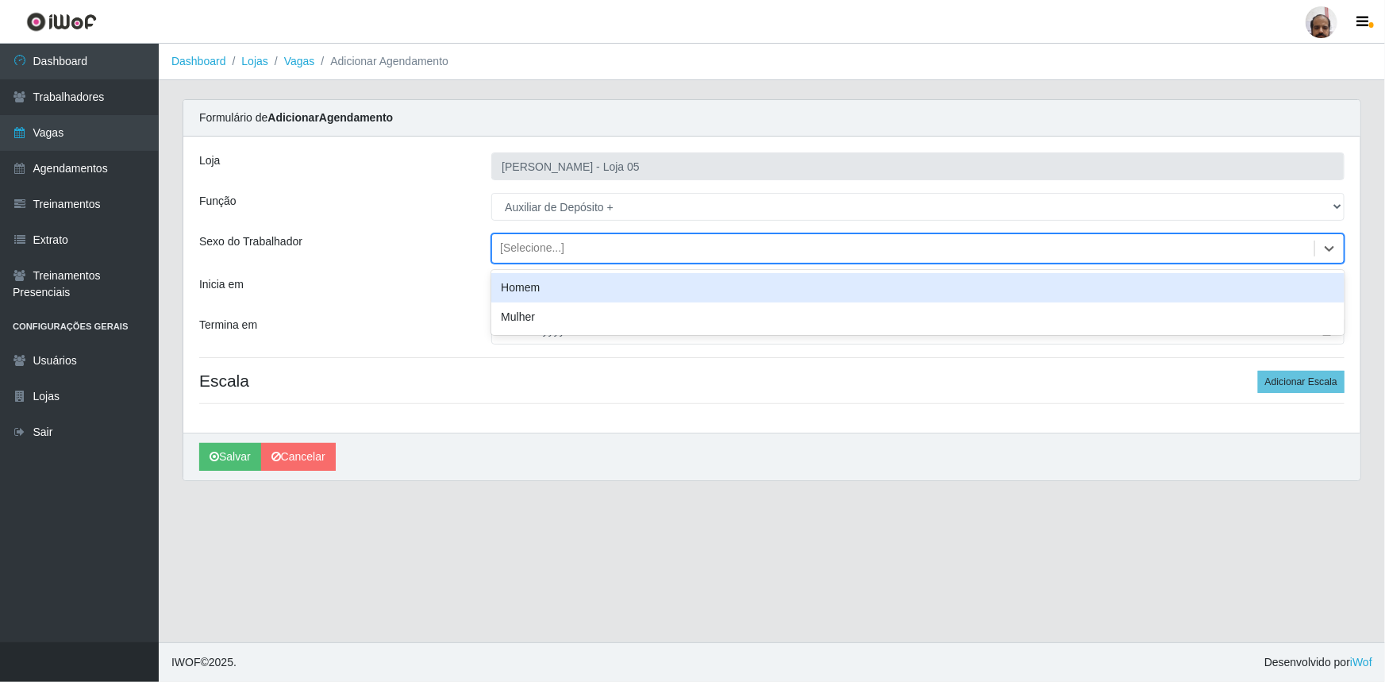
click at [528, 291] on div "Homem" at bounding box center [917, 287] width 853 height 29
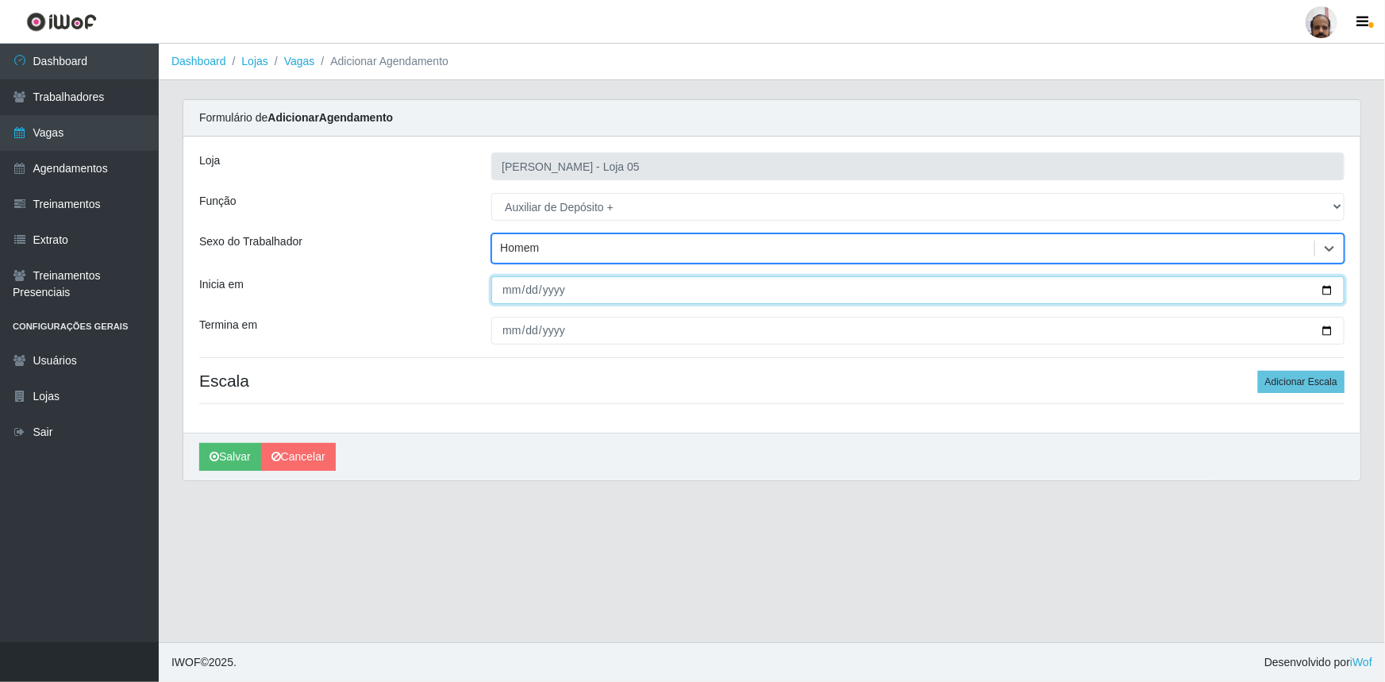
click at [641, 297] on input "Inicia em" at bounding box center [917, 290] width 853 height 28
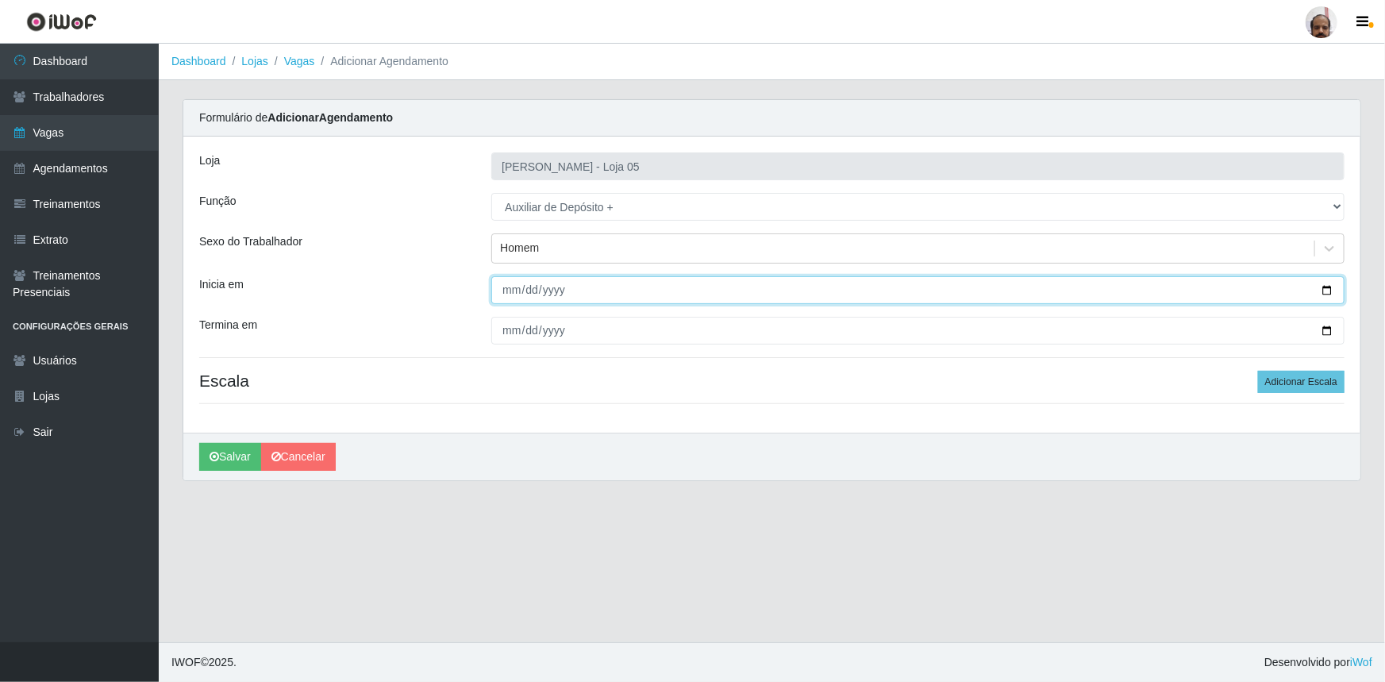
click at [1324, 290] on input "Inicia em" at bounding box center [917, 290] width 853 height 28
type input "[DATE]"
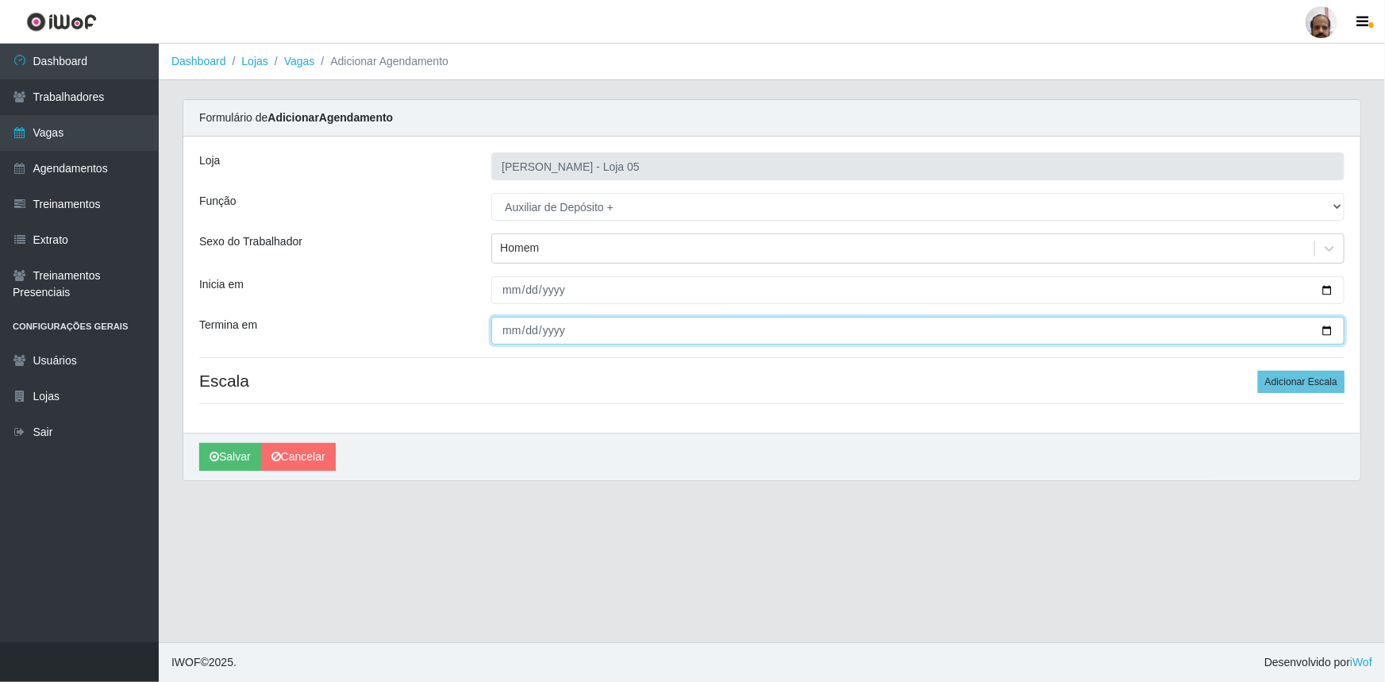
click at [1323, 330] on input "Termina em" at bounding box center [917, 331] width 853 height 28
type input "[DATE]"
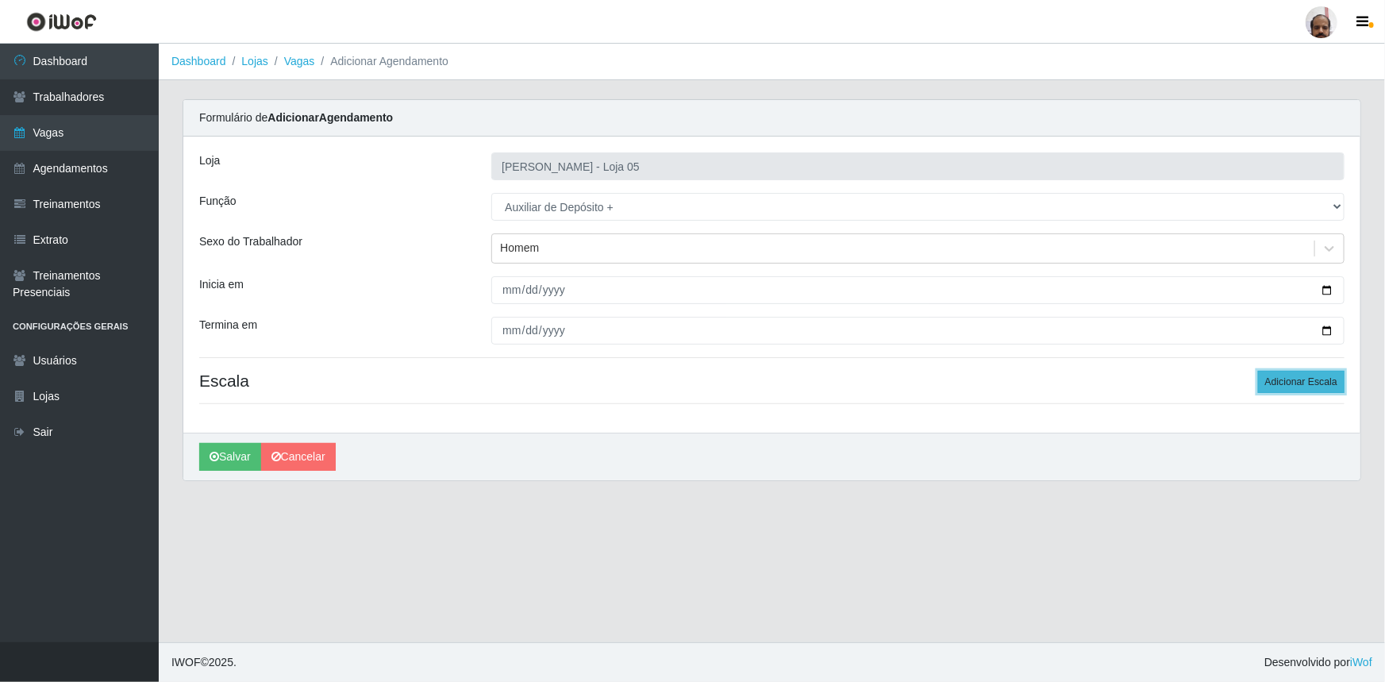
click at [1296, 377] on button "Adicionar Escala" at bounding box center [1301, 382] width 87 height 22
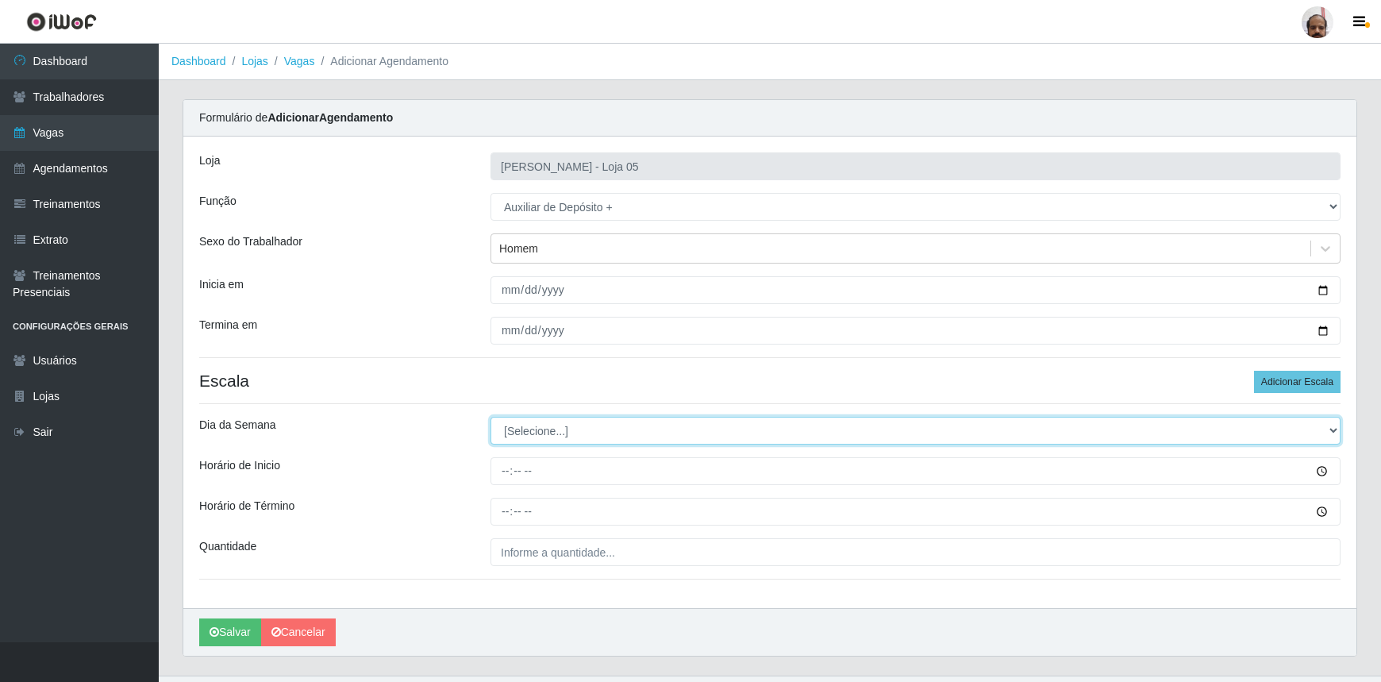
click at [1327, 427] on select "[Selecione...] Segunda Terça Quarta Quinta Sexta Sábado Domingo" at bounding box center [916, 431] width 850 height 28
select select "1"
click at [491, 417] on select "[Selecione...] Segunda Terça Quarta Quinta Sexta Sábado Domingo" at bounding box center [916, 431] width 850 height 28
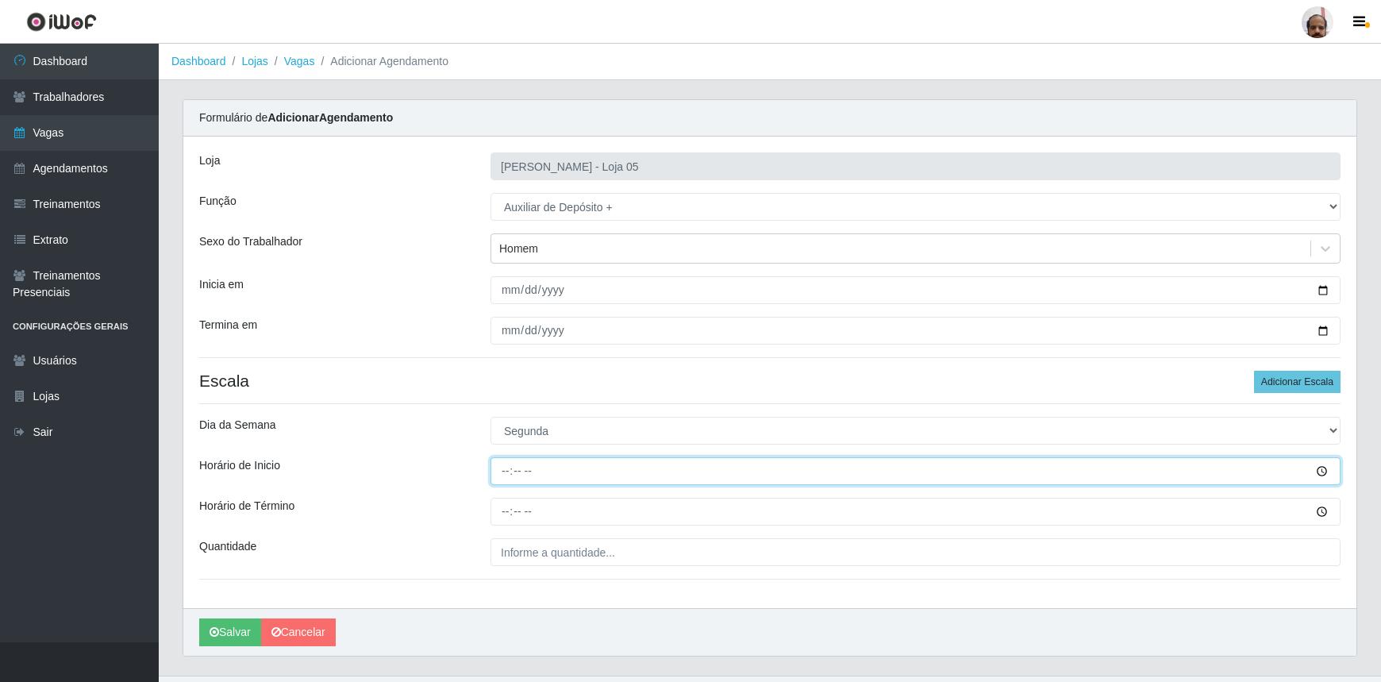
click at [1318, 475] on input "Horário de Inicio" at bounding box center [916, 471] width 850 height 28
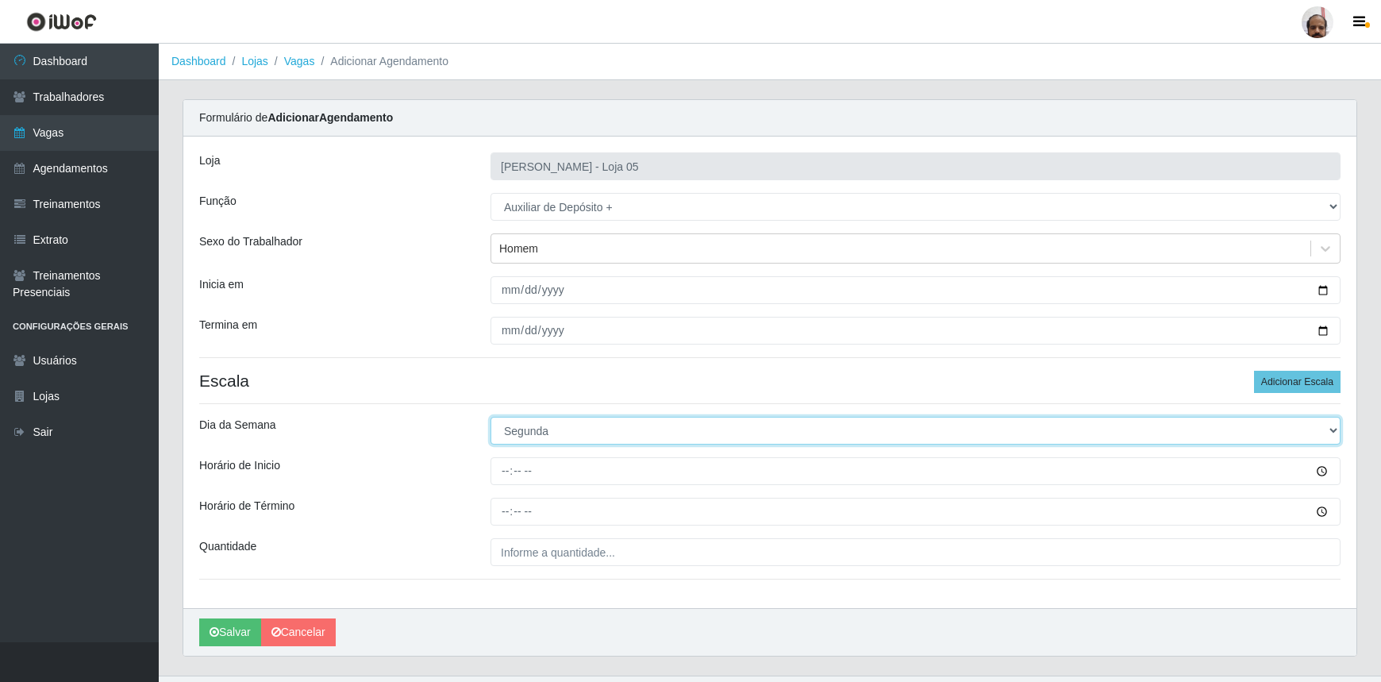
drag, startPoint x: 617, startPoint y: 417, endPoint x: 600, endPoint y: 421, distance: 17.1
click at [617, 417] on select "[Selecione...] Segunda Terça Quarta Quinta Sexta Sábado Domingo" at bounding box center [916, 431] width 850 height 28
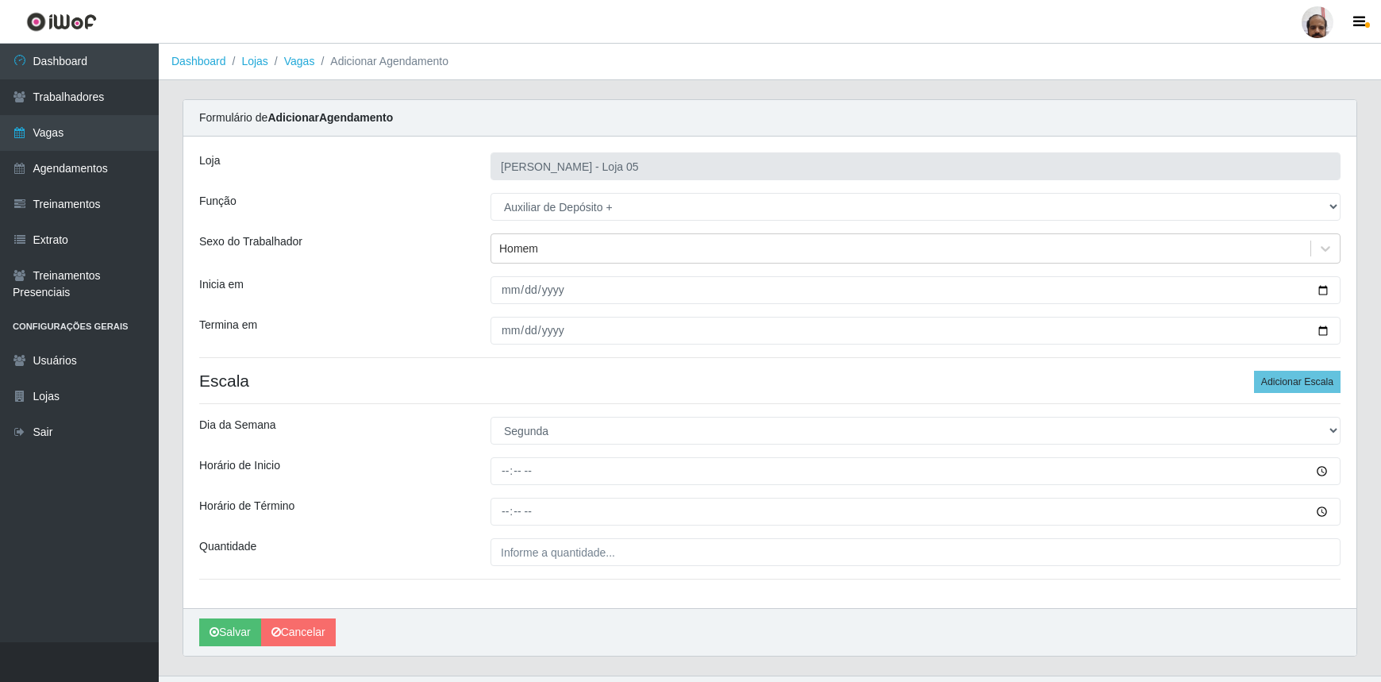
drag, startPoint x: 627, startPoint y: 364, endPoint x: 618, endPoint y: 372, distance: 11.3
click at [629, 364] on div "Loja Mar Vermelho - Loja 05 Função [Selecione...] ASG ASG + ASG ++ Auxiliar de …" at bounding box center [769, 373] width 1173 height 472
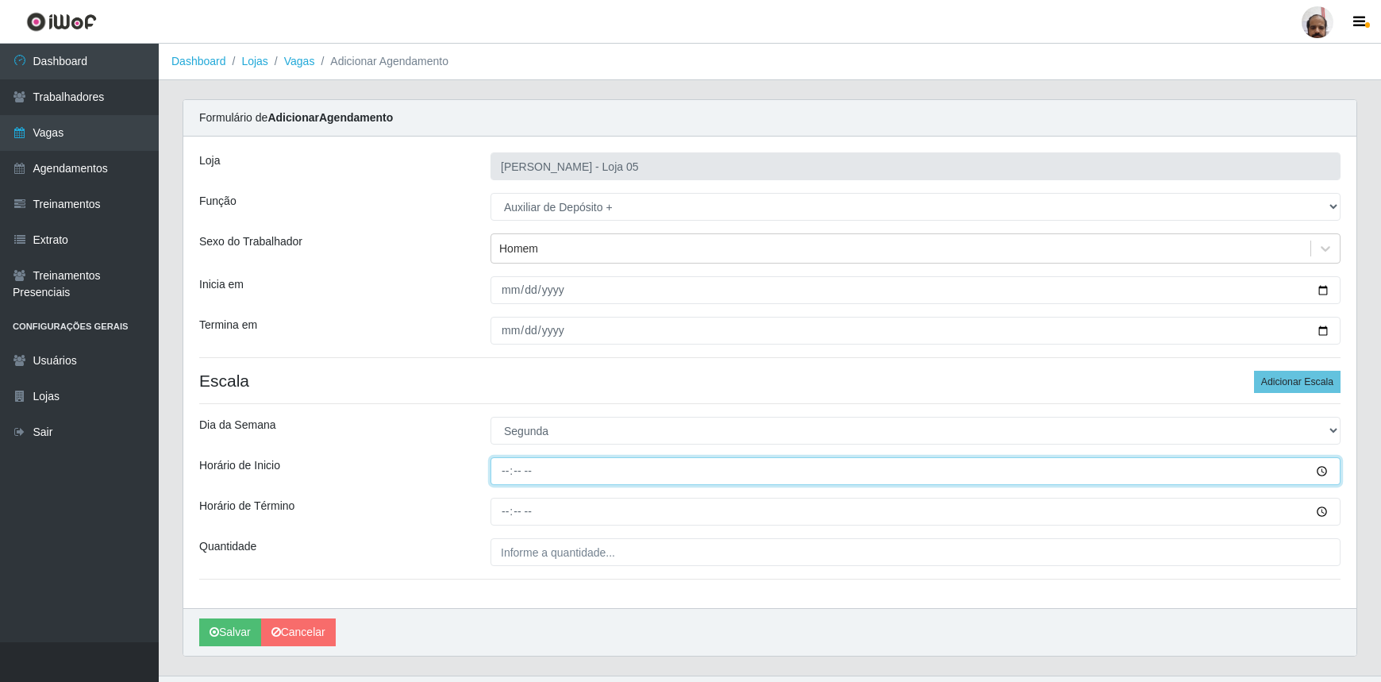
click at [503, 475] on input "Horário de Inicio" at bounding box center [916, 471] width 850 height 28
type input "23:00"
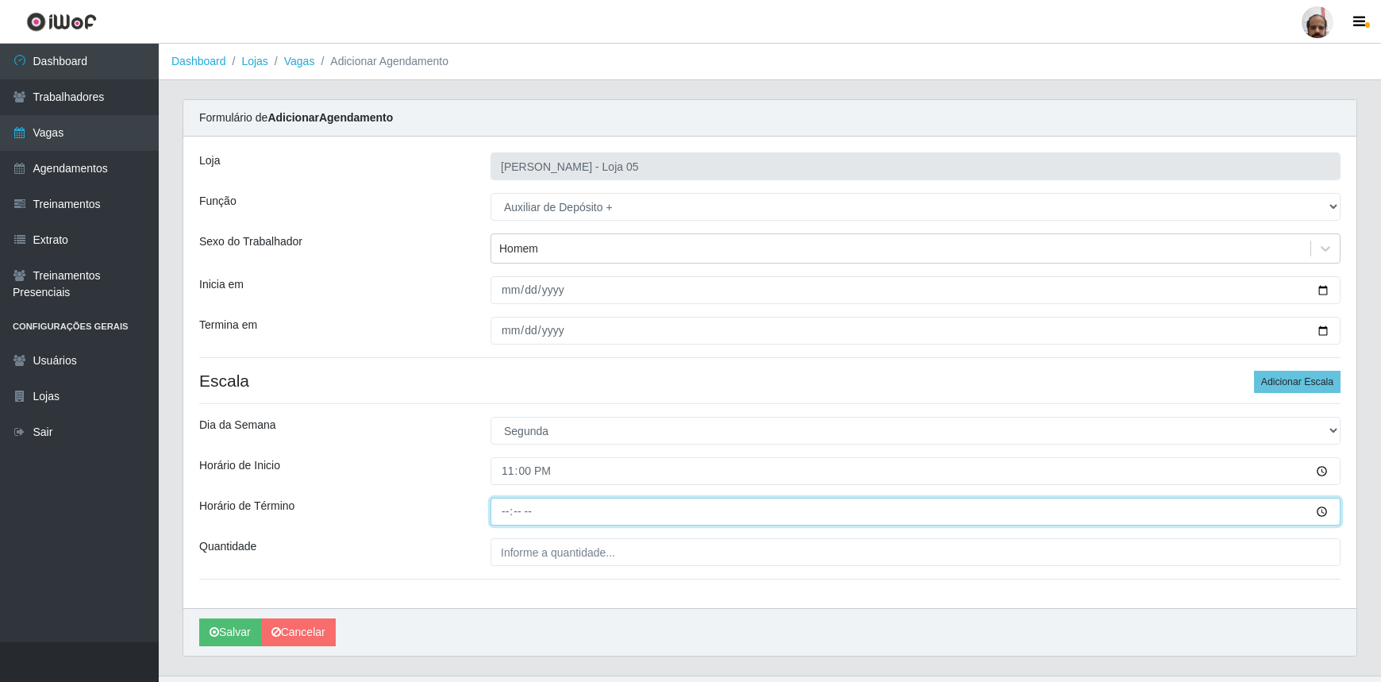
click at [501, 508] on input "Horário de Término" at bounding box center [916, 512] width 850 height 28
type input "05:00"
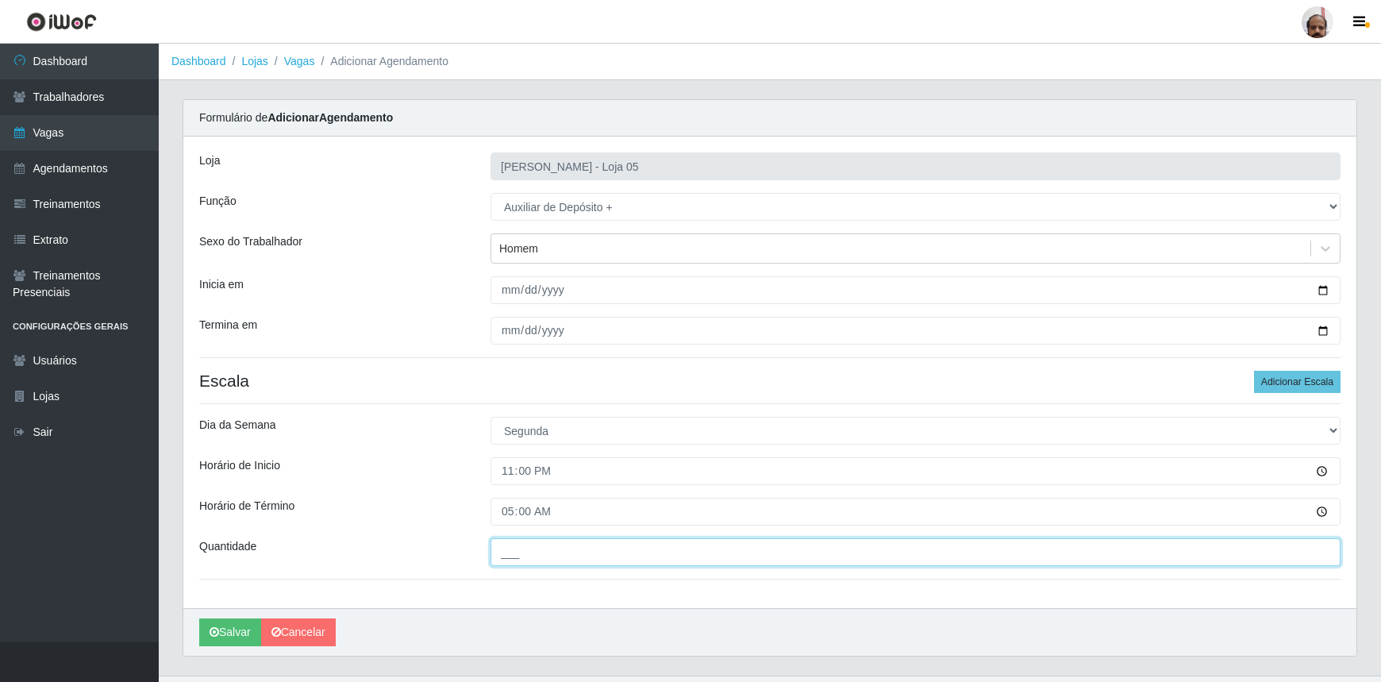
click at [625, 553] on input "___" at bounding box center [916, 552] width 850 height 28
type input "2__"
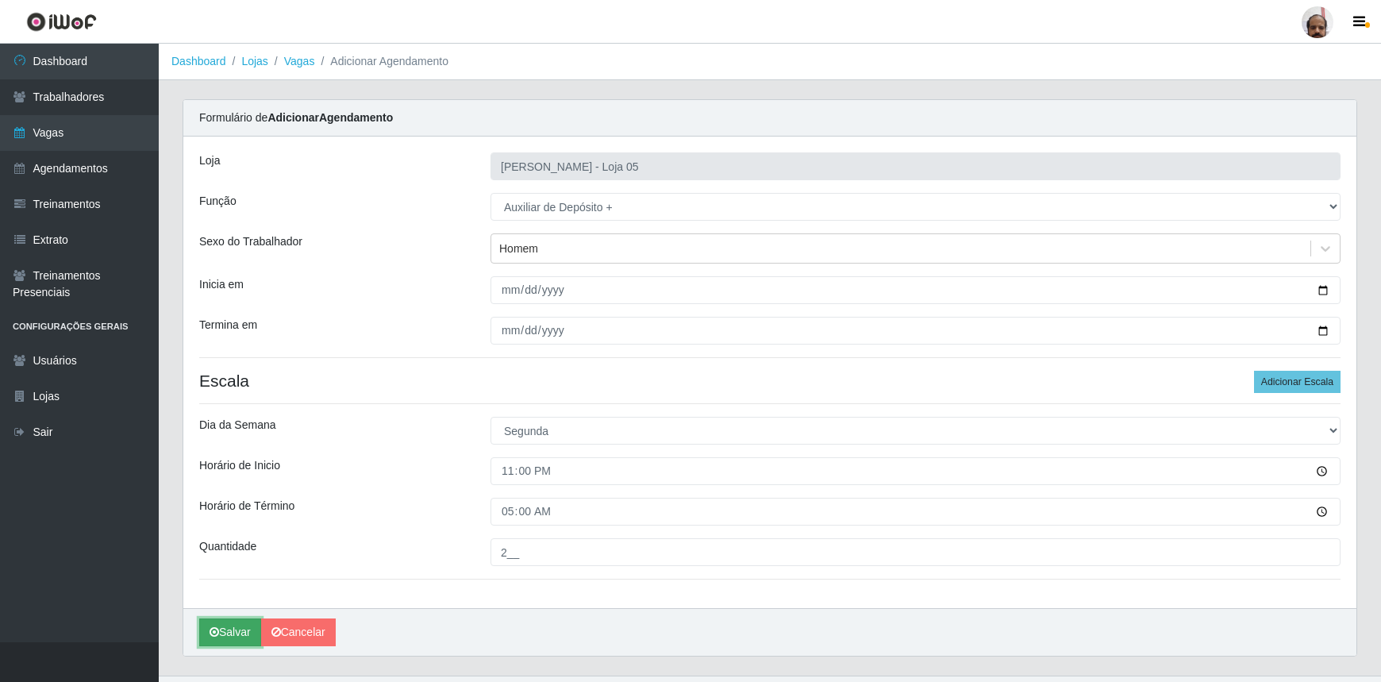
click at [235, 631] on button "Salvar" at bounding box center [230, 632] width 62 height 28
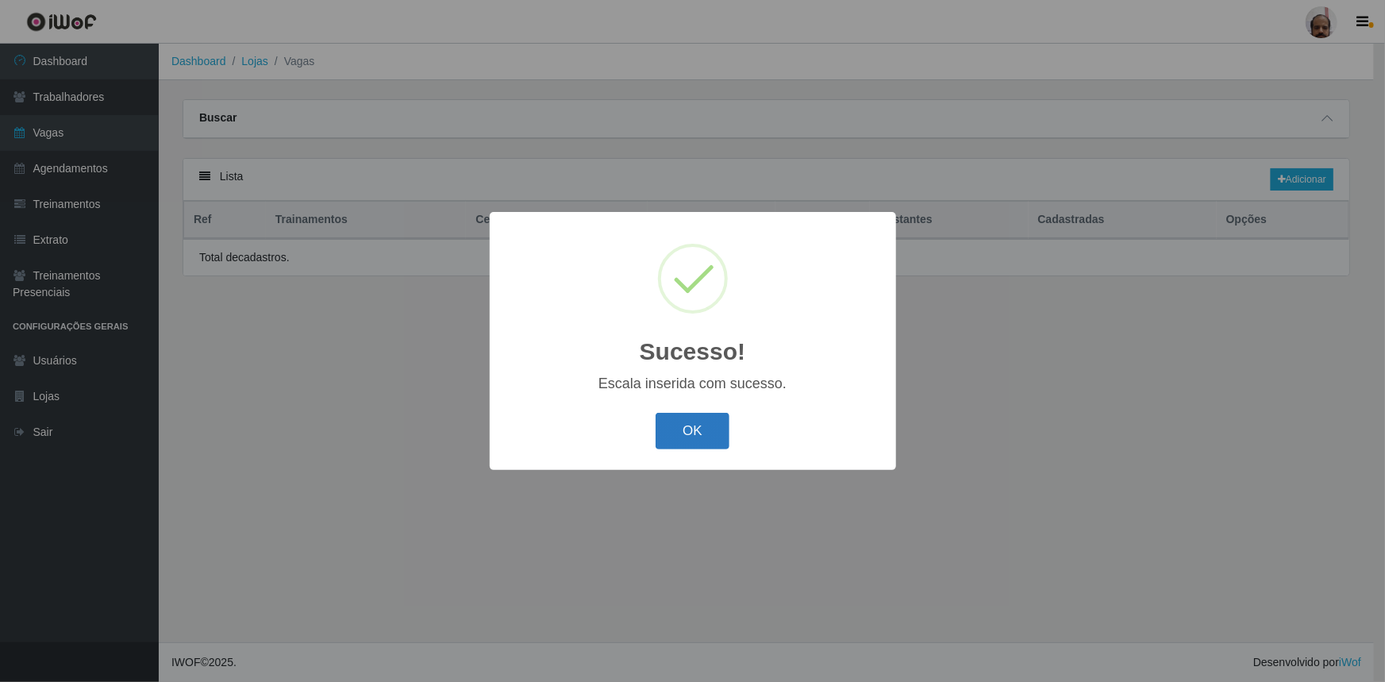
click at [711, 429] on button "OK" at bounding box center [693, 431] width 74 height 37
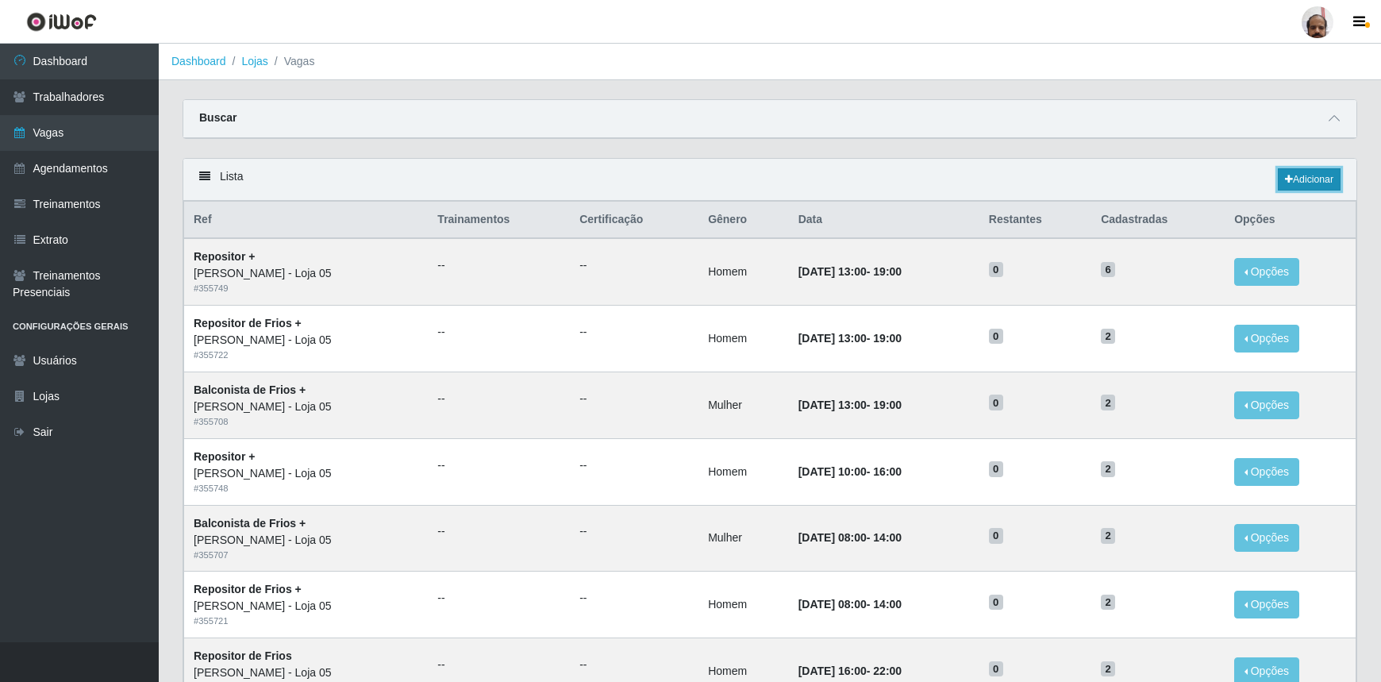
click at [1322, 182] on link "Adicionar" at bounding box center [1309, 179] width 63 height 22
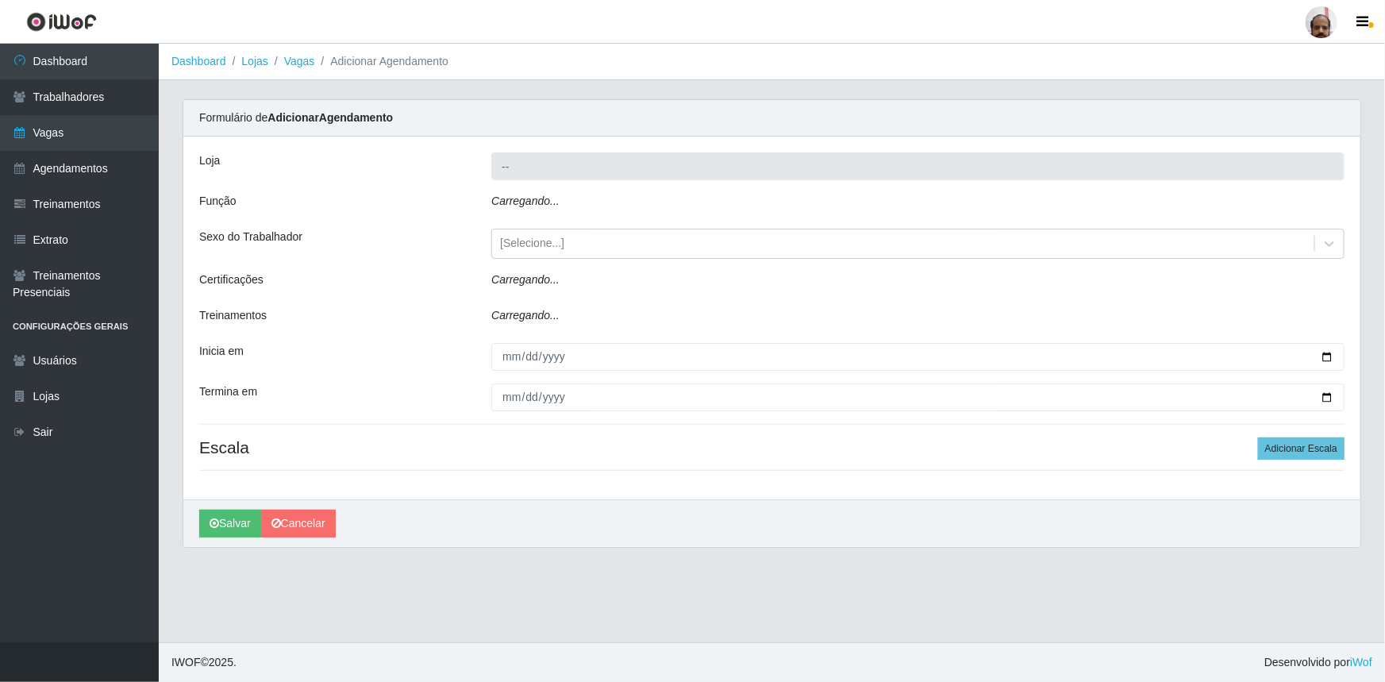
type input "[PERSON_NAME] - Loja 05"
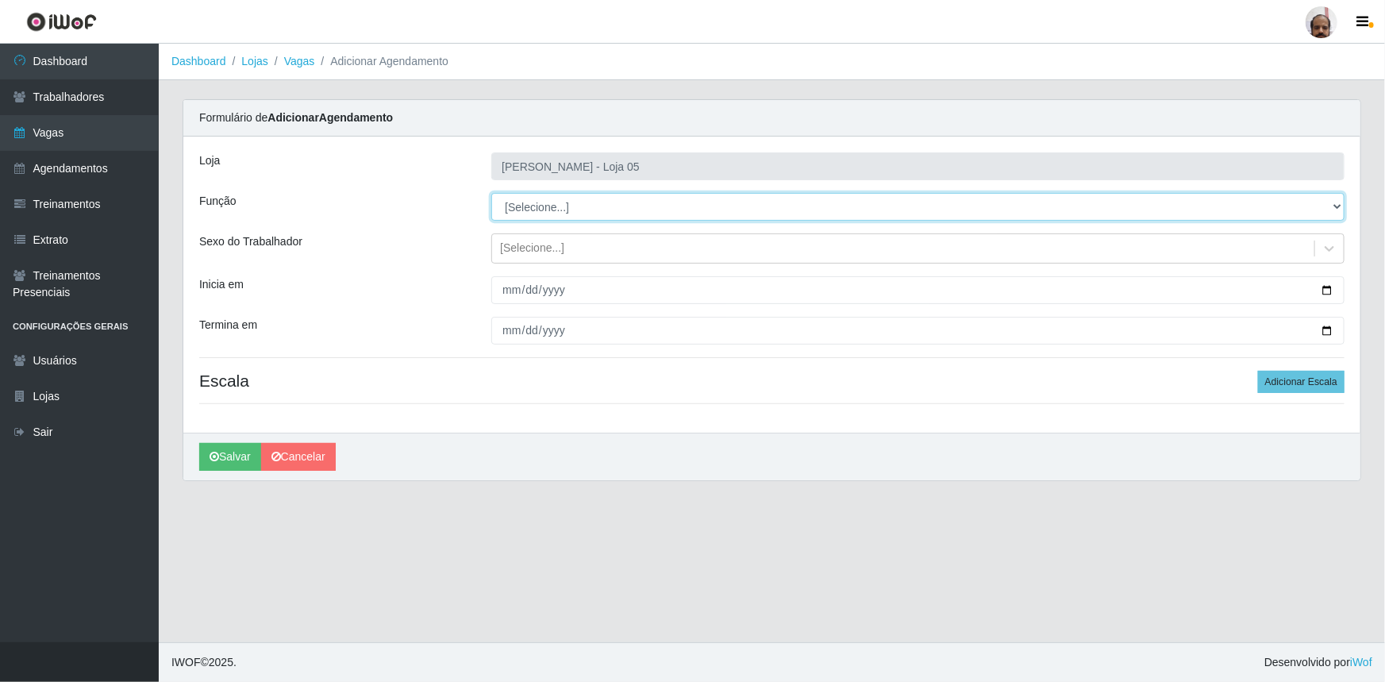
click at [1337, 204] on select "[Selecione...] ASG ASG + ASG ++ Auxiliar de Depósito Auxiliar de Depósito + Aux…" at bounding box center [917, 207] width 853 height 28
select select "82"
click at [491, 193] on select "[Selecione...] ASG ASG + ASG ++ Auxiliar de Depósito Auxiliar de Depósito + Aux…" at bounding box center [917, 207] width 853 height 28
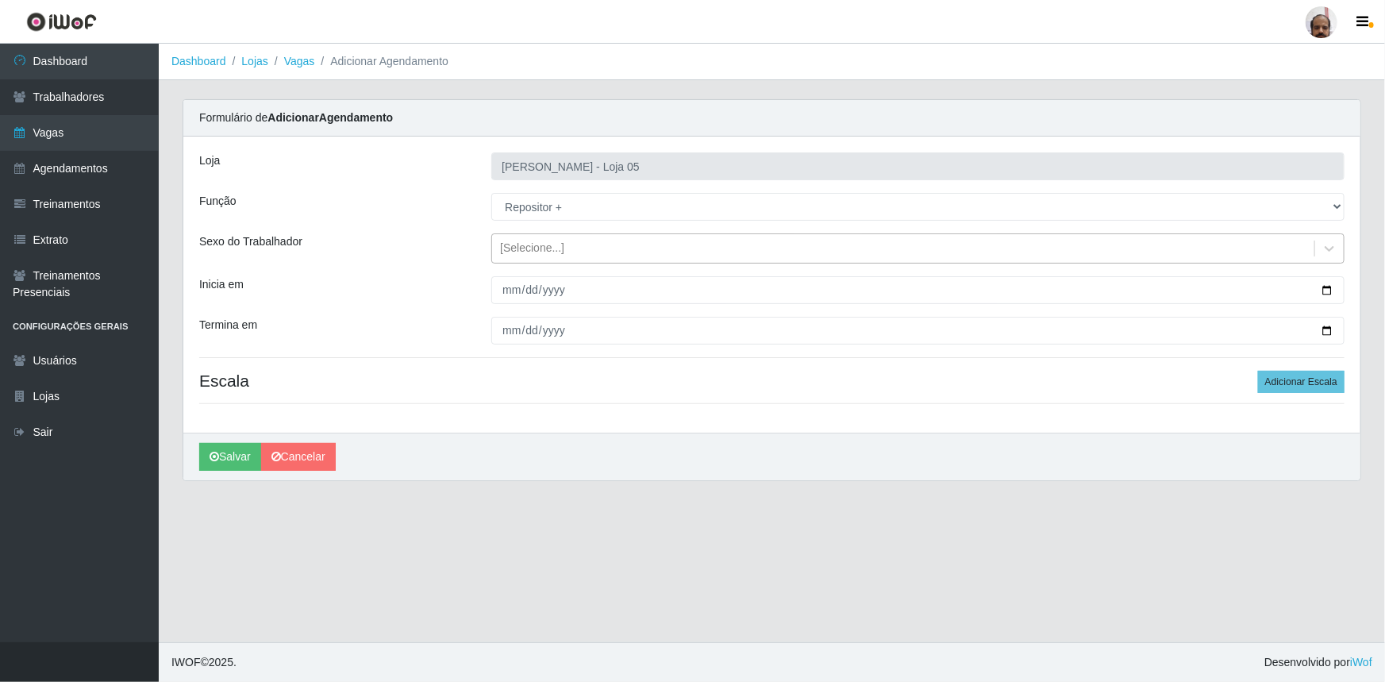
click at [641, 253] on div "[Selecione...]" at bounding box center [903, 249] width 822 height 26
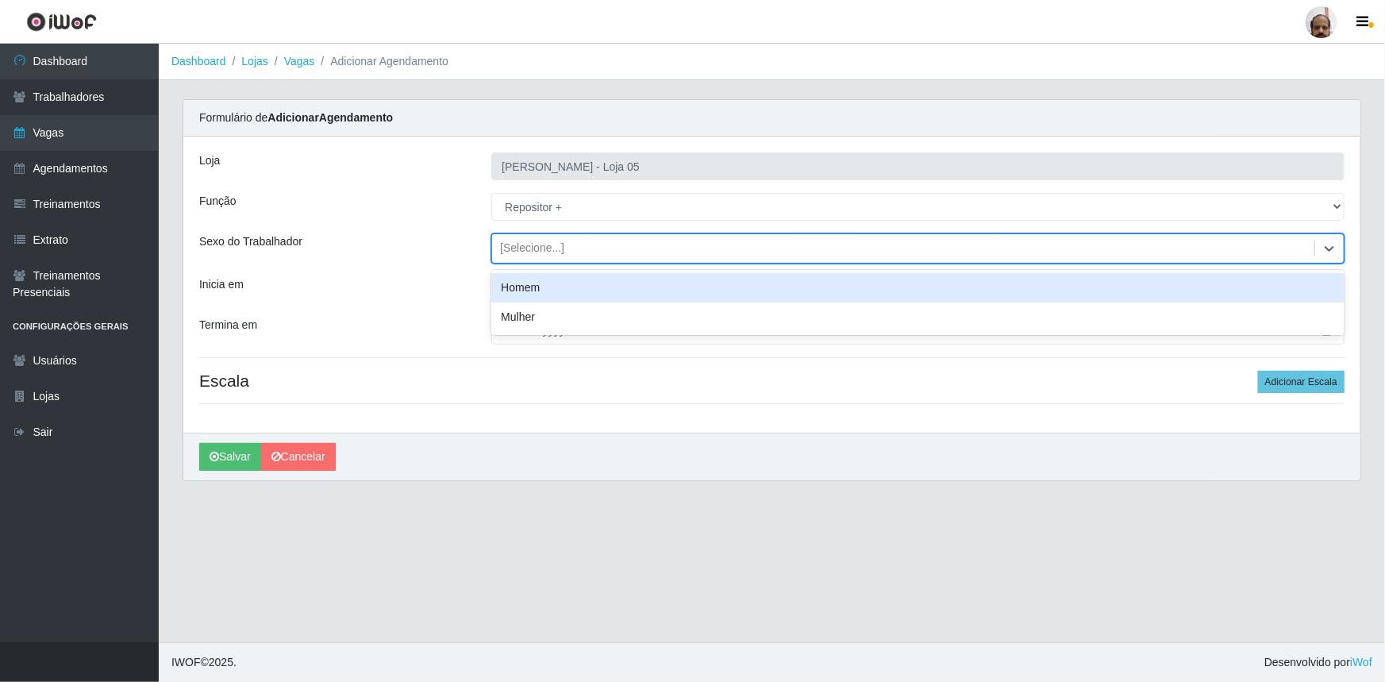
click at [535, 291] on div "Homem" at bounding box center [917, 287] width 853 height 29
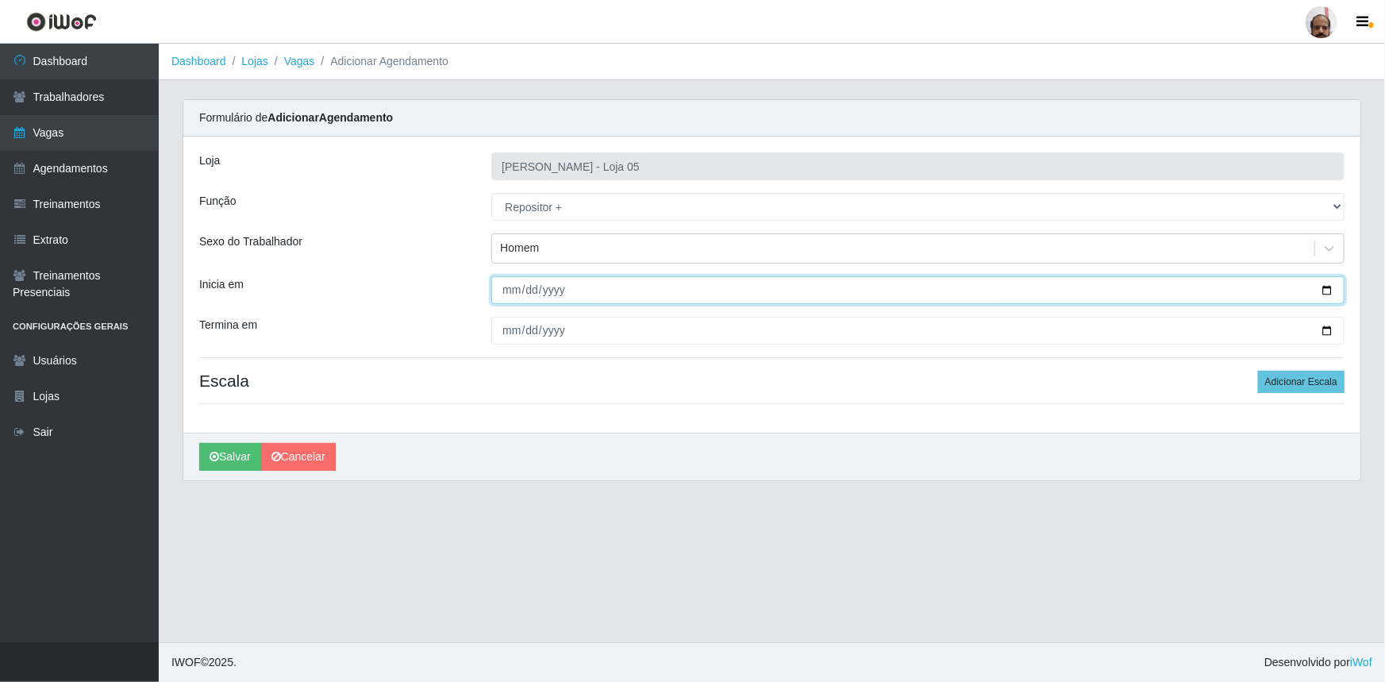
click at [1329, 291] on input "Inicia em" at bounding box center [917, 290] width 853 height 28
type input "[DATE]"
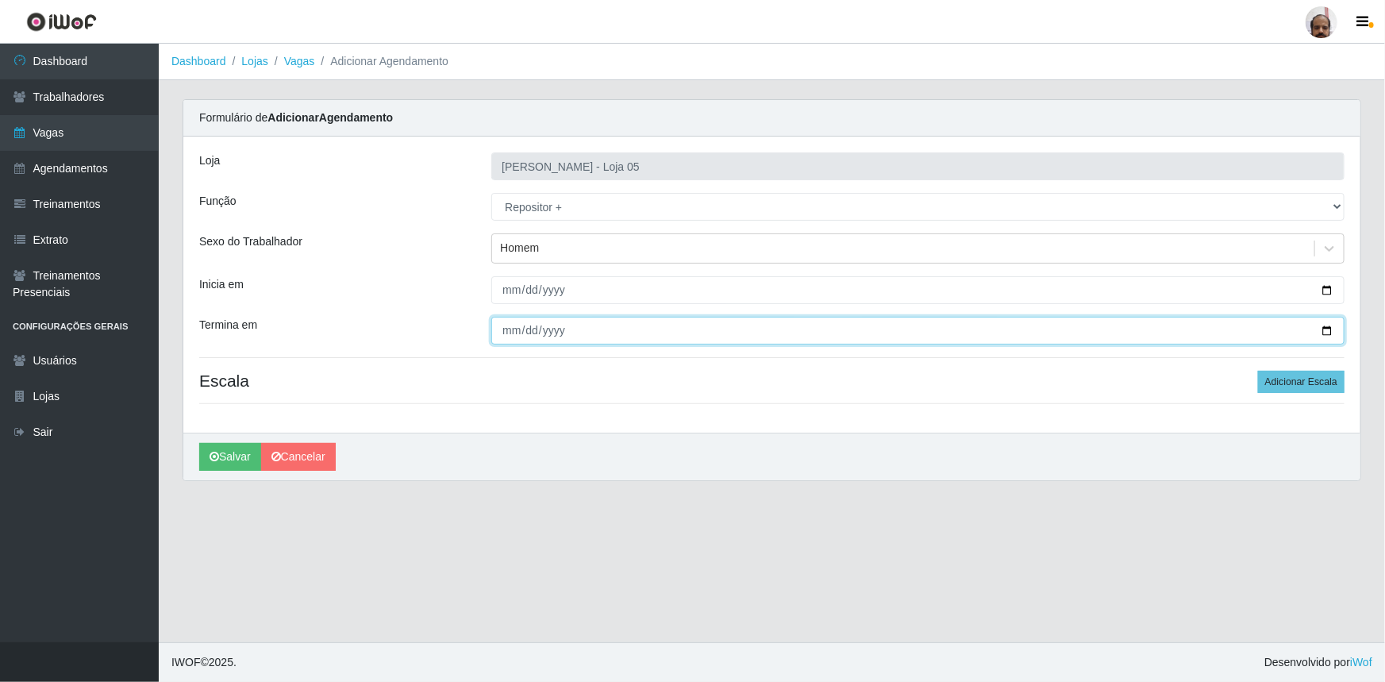
click at [1329, 331] on input "Termina em" at bounding box center [917, 331] width 853 height 28
type input "[DATE]"
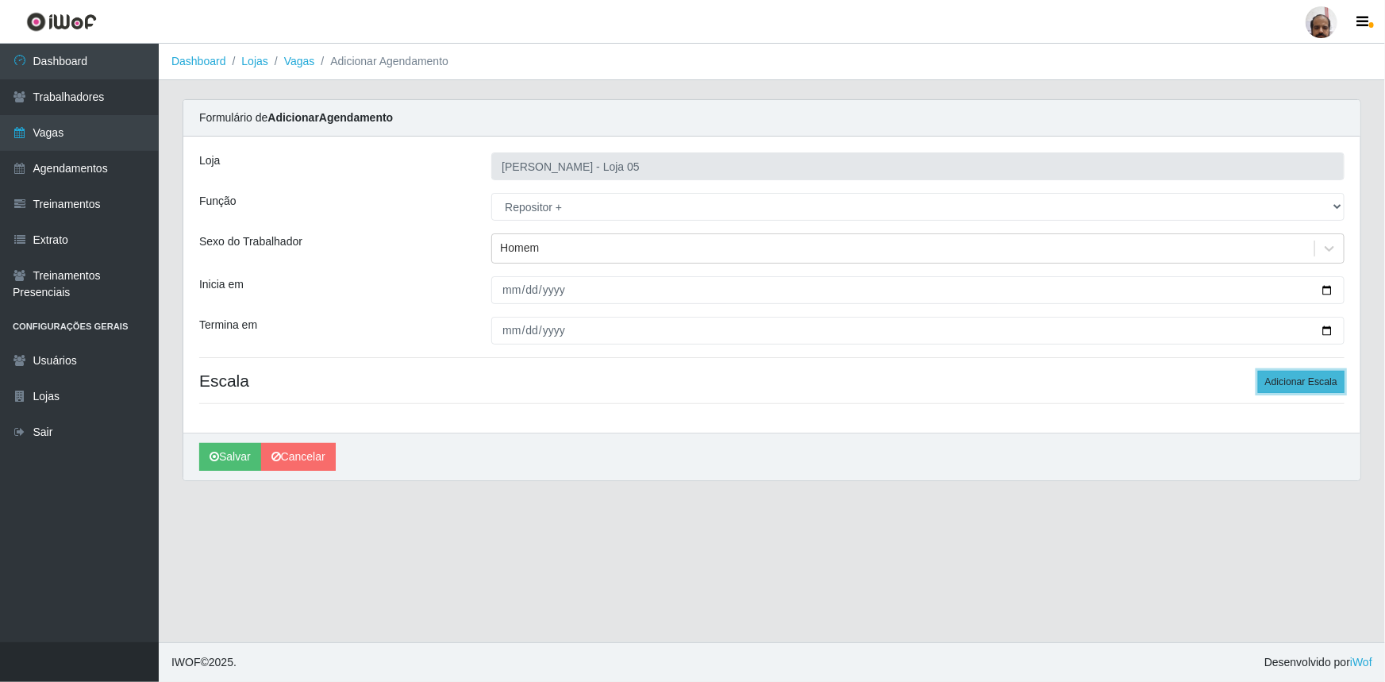
click at [1283, 379] on button "Adicionar Escala" at bounding box center [1301, 382] width 87 height 22
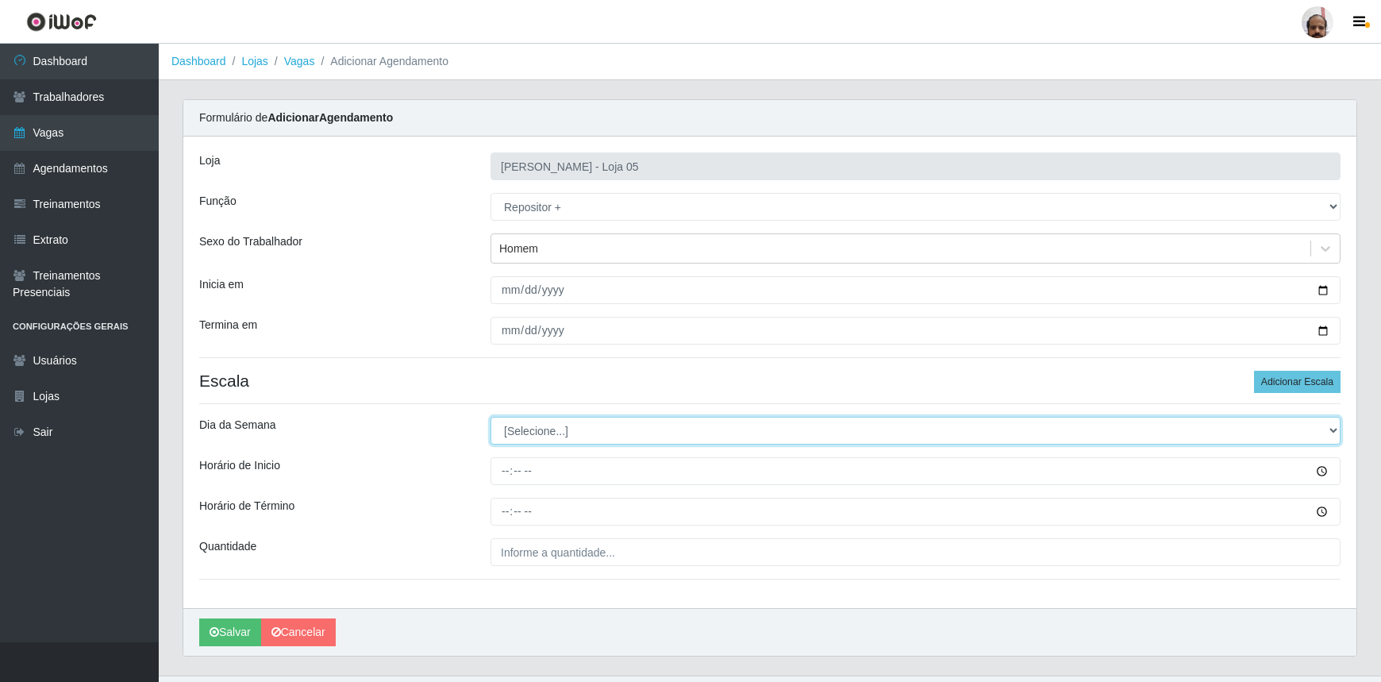
drag, startPoint x: 1338, startPoint y: 428, endPoint x: 1274, endPoint y: 433, distance: 64.5
click at [1338, 428] on select "[Selecione...] Segunda Terça Quarta Quinta Sexta Sábado Domingo" at bounding box center [916, 431] width 850 height 28
select select "1"
click at [491, 417] on select "[Selecione...] Segunda Terça Quarta Quinta Sexta Sábado Domingo" at bounding box center [916, 431] width 850 height 28
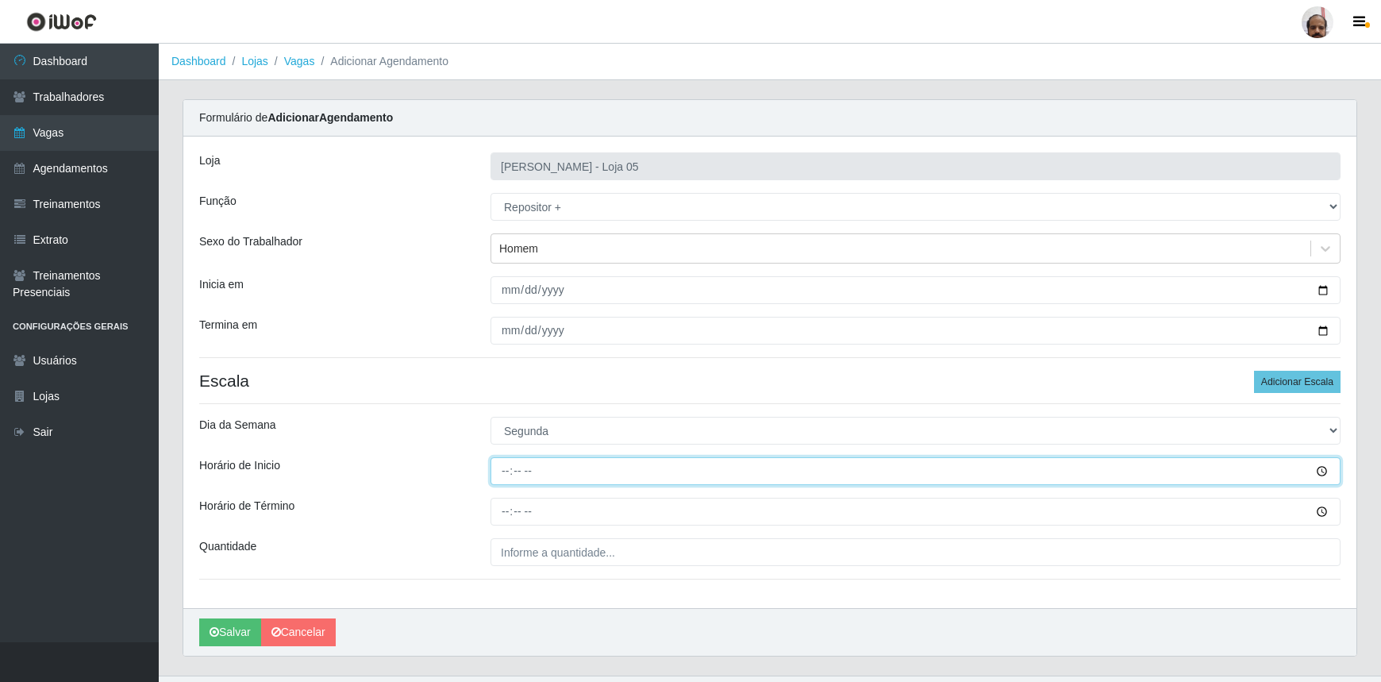
drag, startPoint x: 510, startPoint y: 475, endPoint x: 524, endPoint y: 472, distance: 13.9
click at [512, 475] on input "Horário de Inicio" at bounding box center [916, 471] width 850 height 28
type input "23:00"
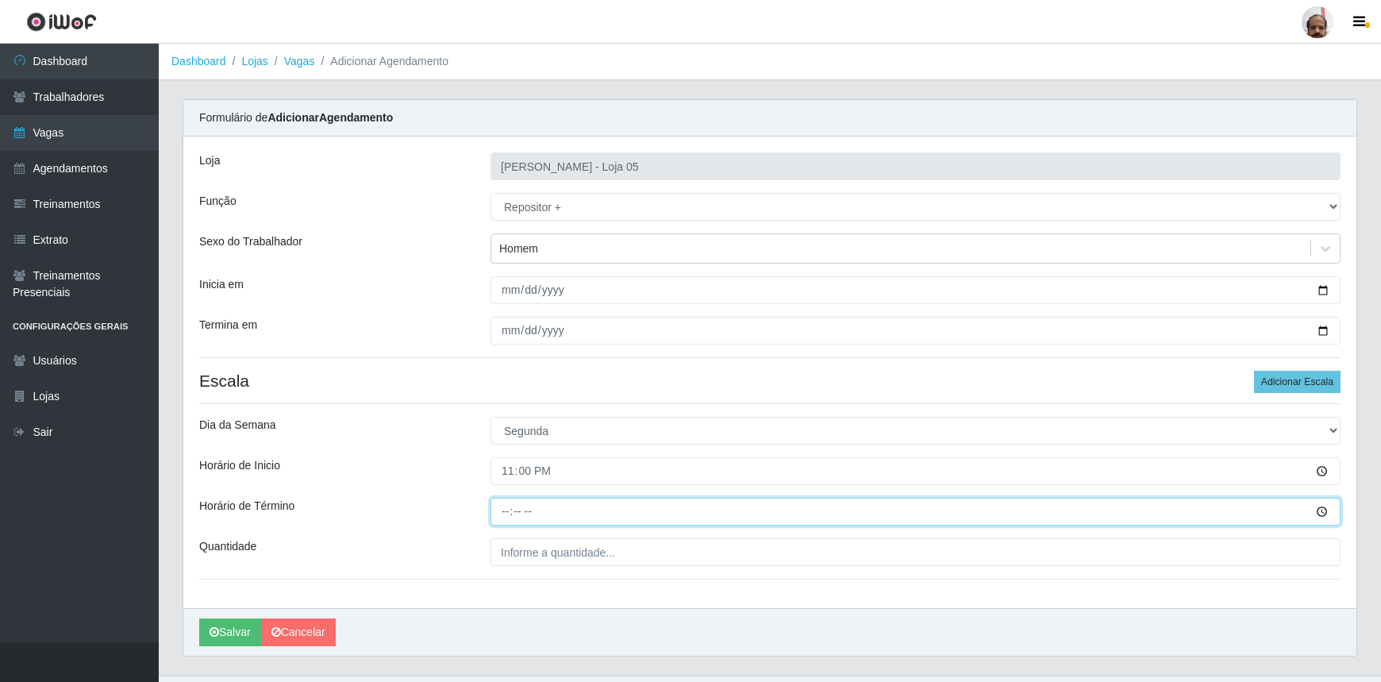
click at [503, 508] on input "Horário de Término" at bounding box center [916, 512] width 850 height 28
type input "05:00"
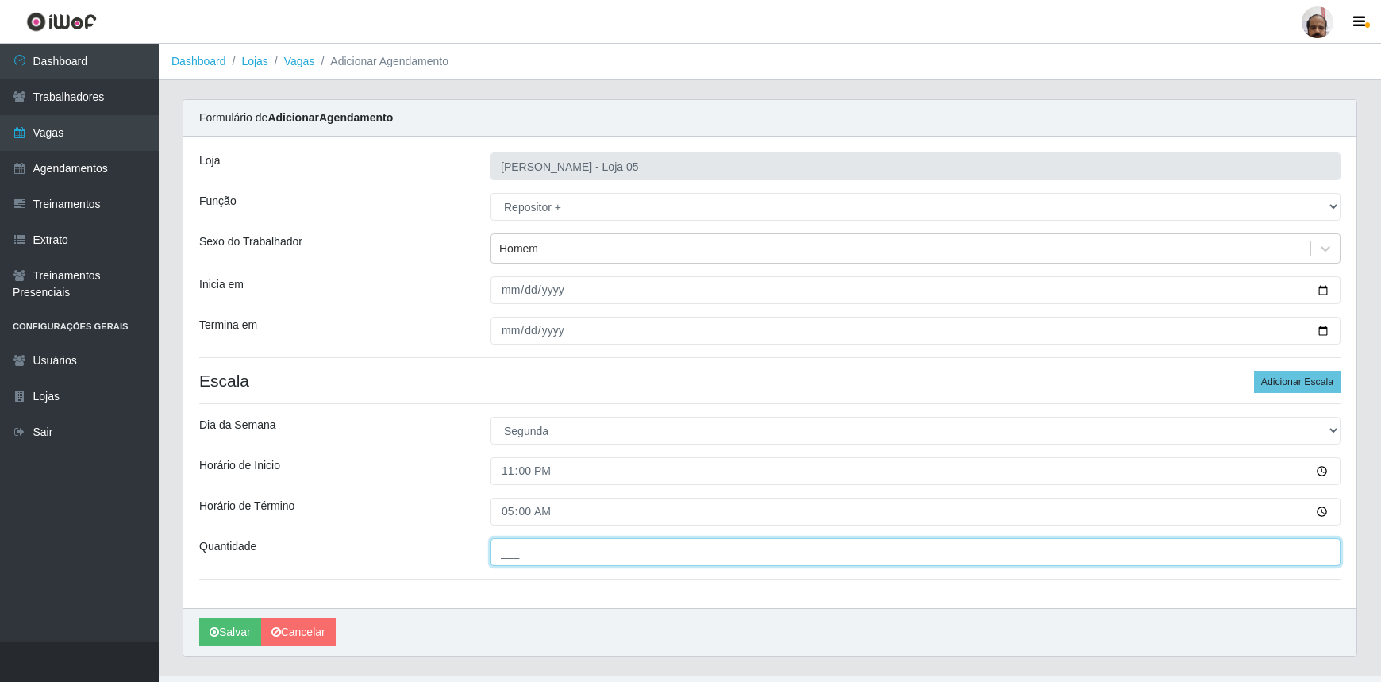
drag, startPoint x: 549, startPoint y: 558, endPoint x: 574, endPoint y: 538, distance: 32.2
click at [551, 556] on input "___" at bounding box center [916, 552] width 850 height 28
type input "4__"
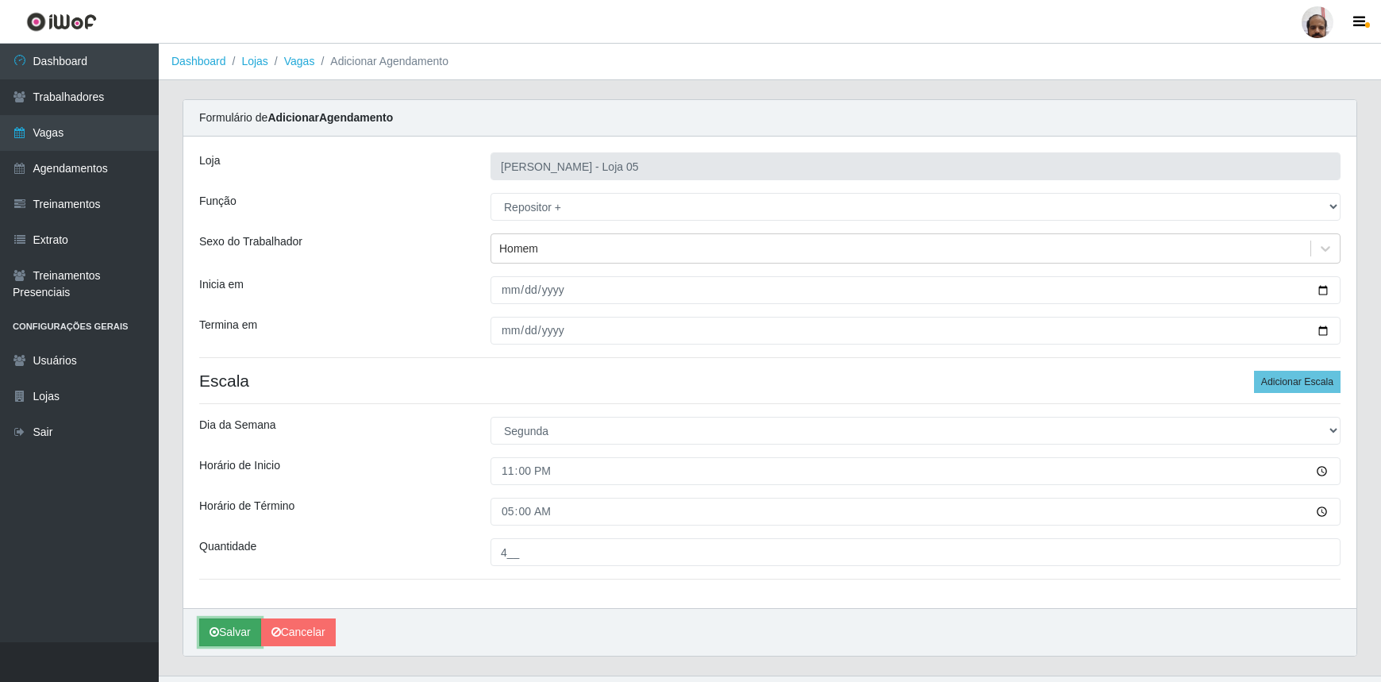
click at [221, 630] on button "Salvar" at bounding box center [230, 632] width 62 height 28
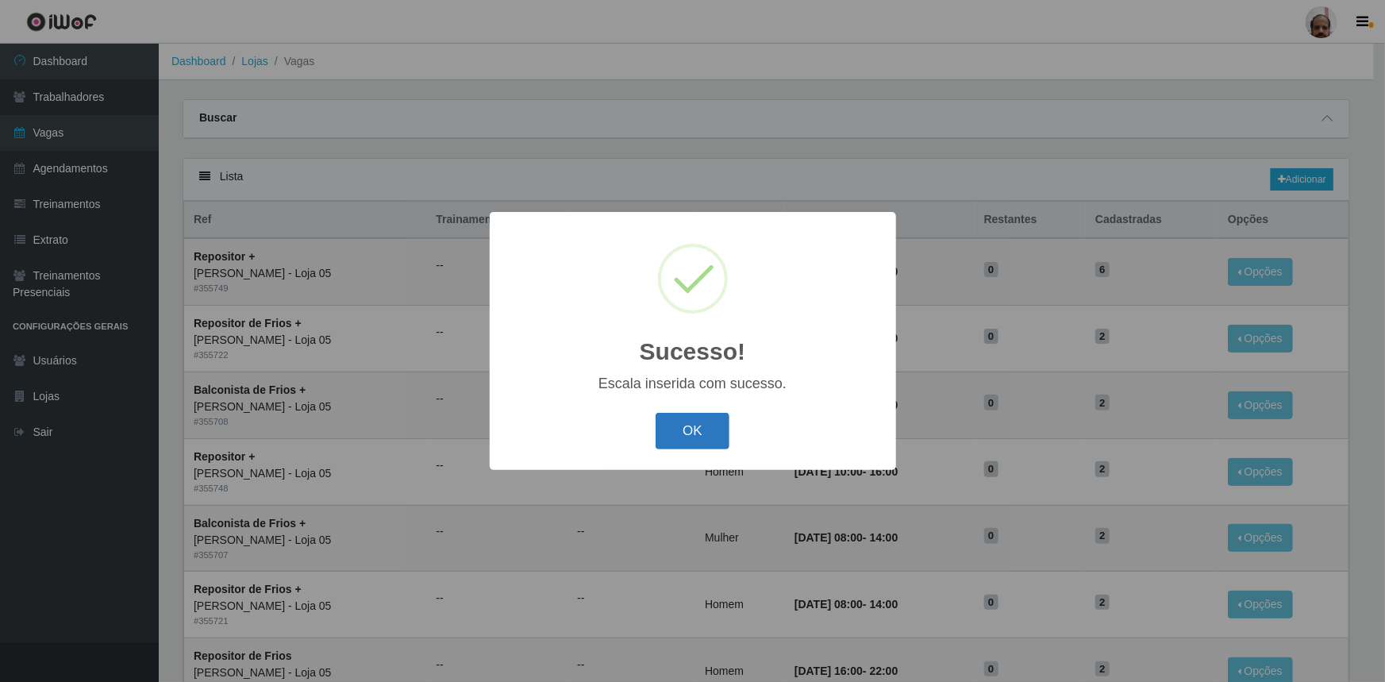
click at [711, 418] on button "OK" at bounding box center [693, 431] width 74 height 37
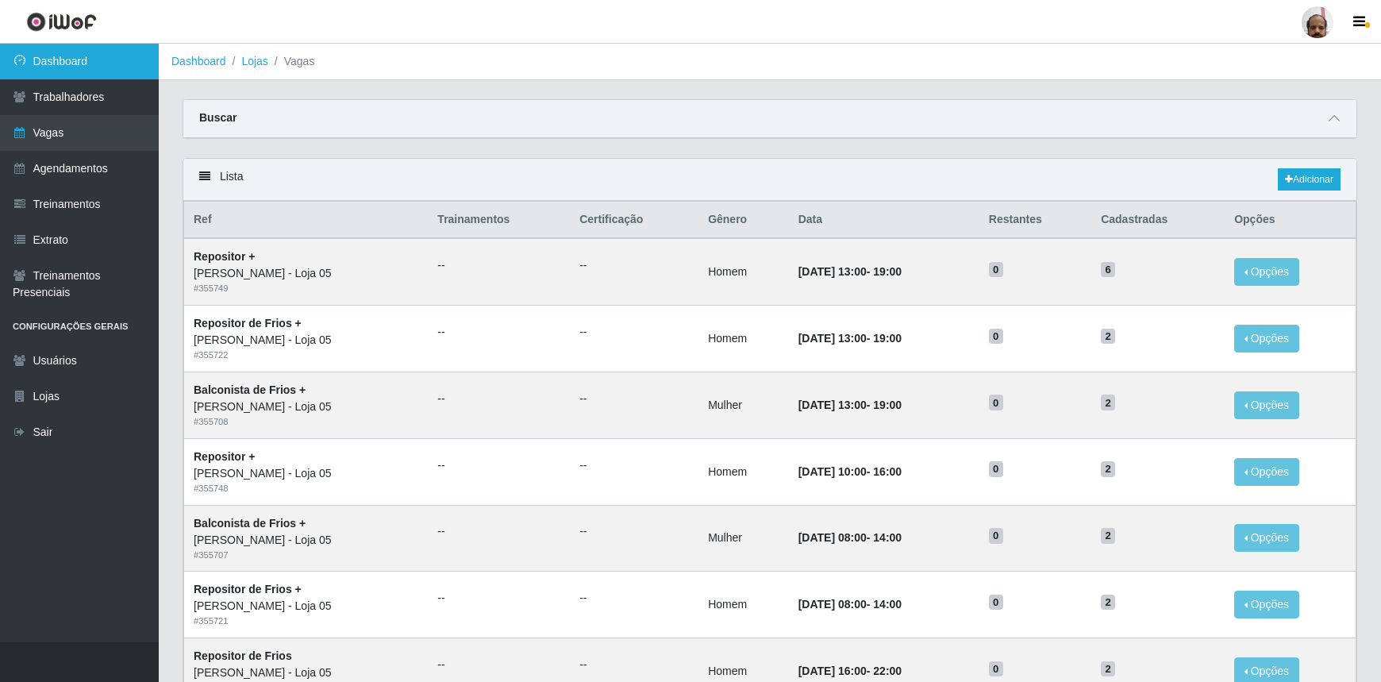
click at [57, 63] on link "Dashboard" at bounding box center [79, 62] width 159 height 36
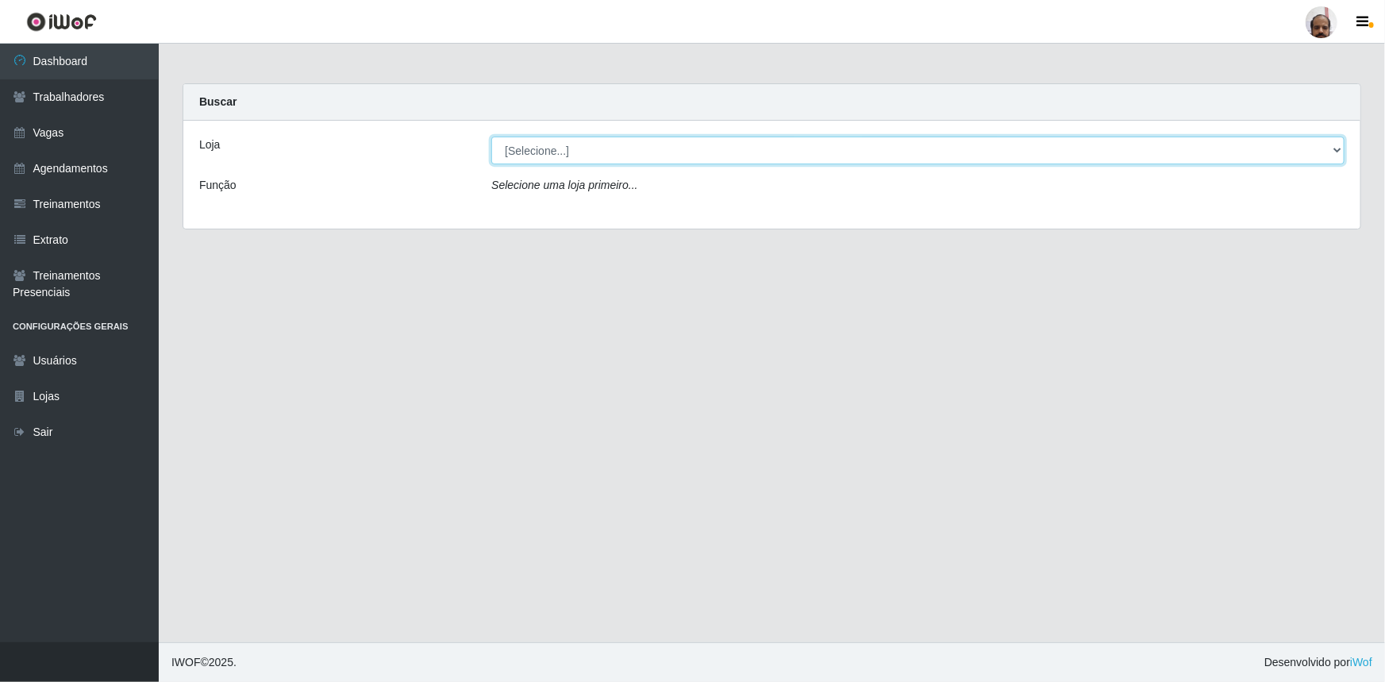
click at [1332, 149] on select "[Selecione...] Mar Vermelho - Loja 05" at bounding box center [917, 151] width 853 height 28
select select "252"
click at [491, 137] on select "[Selecione...] Mar Vermelho - Loja 05" at bounding box center [917, 151] width 853 height 28
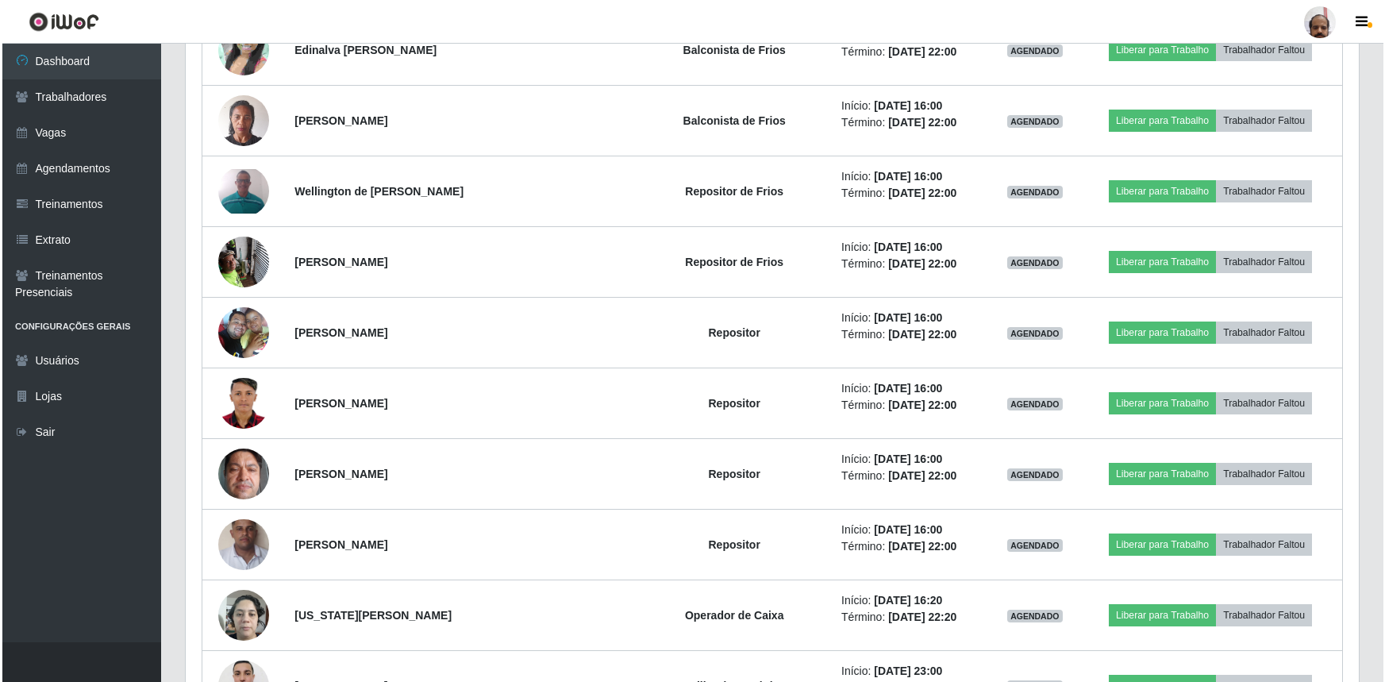
scroll to position [2487, 0]
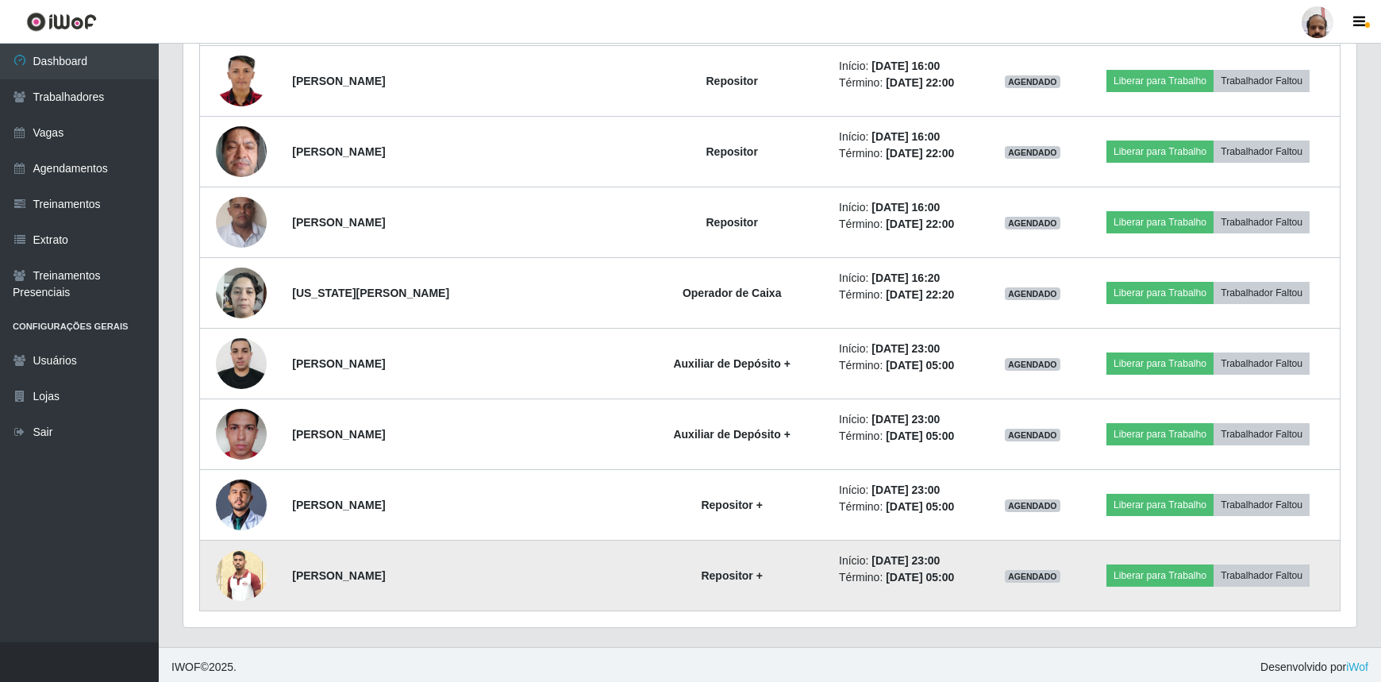
click at [241, 577] on img at bounding box center [241, 575] width 51 height 51
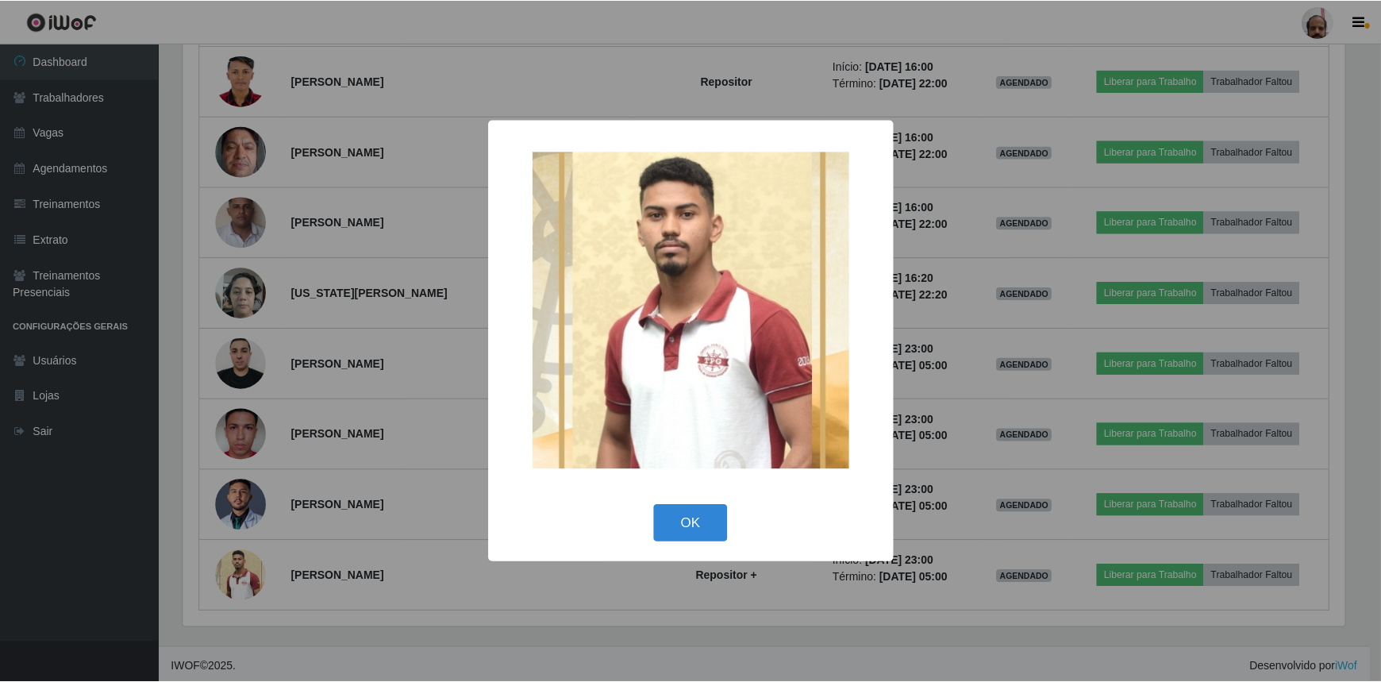
scroll to position [329, 1166]
click at [692, 518] on button "OK" at bounding box center [693, 523] width 74 height 37
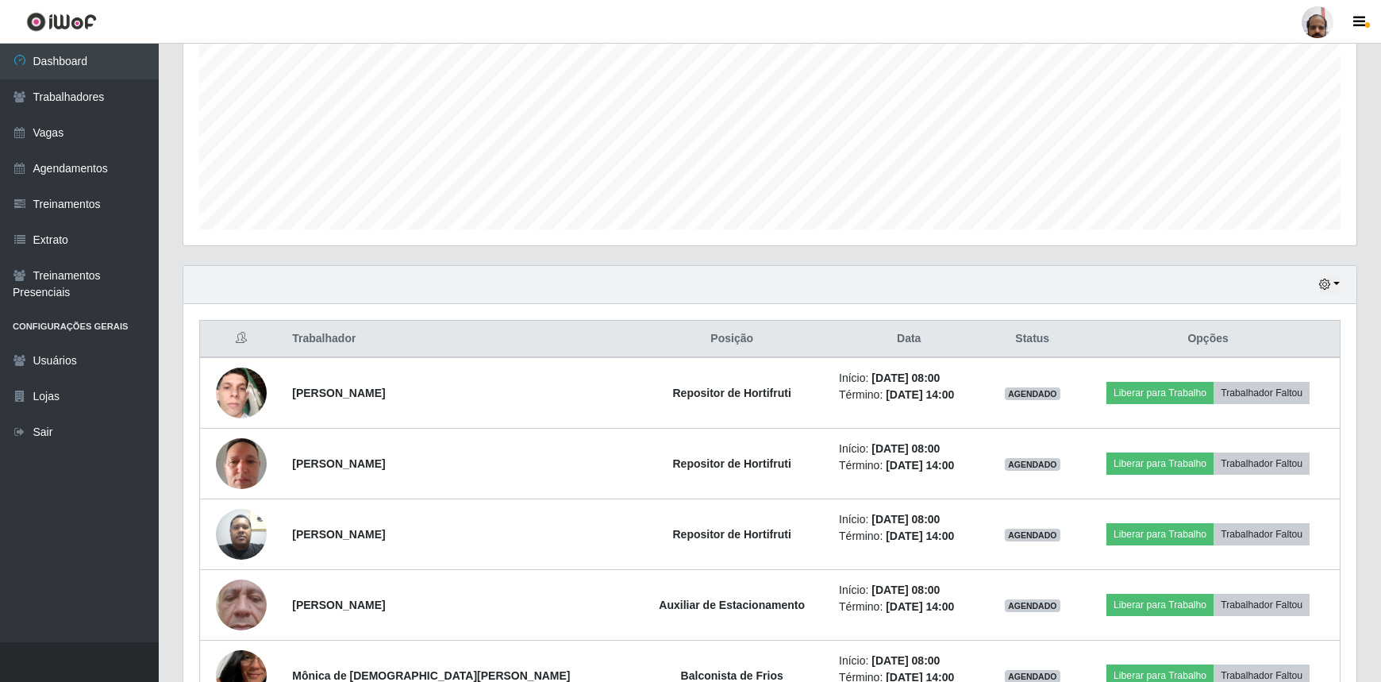
scroll to position [248, 0]
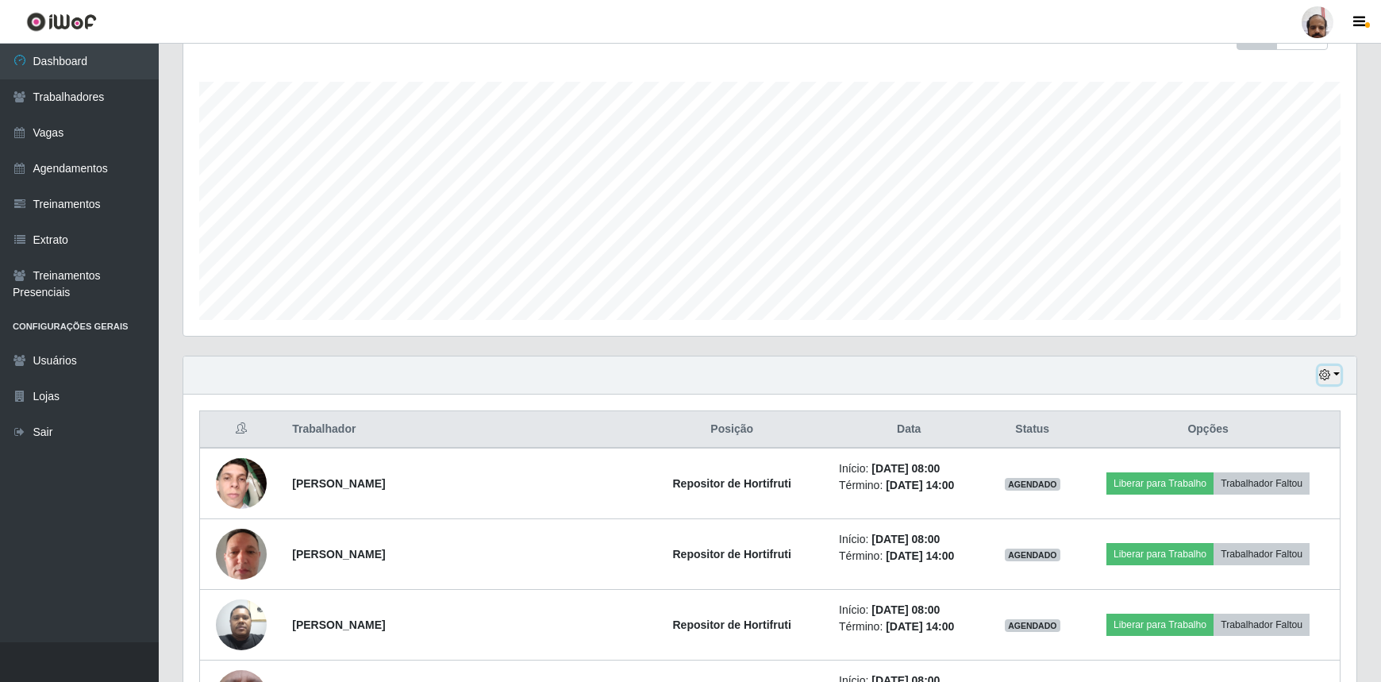
click at [1333, 372] on button "button" at bounding box center [1330, 375] width 22 height 18
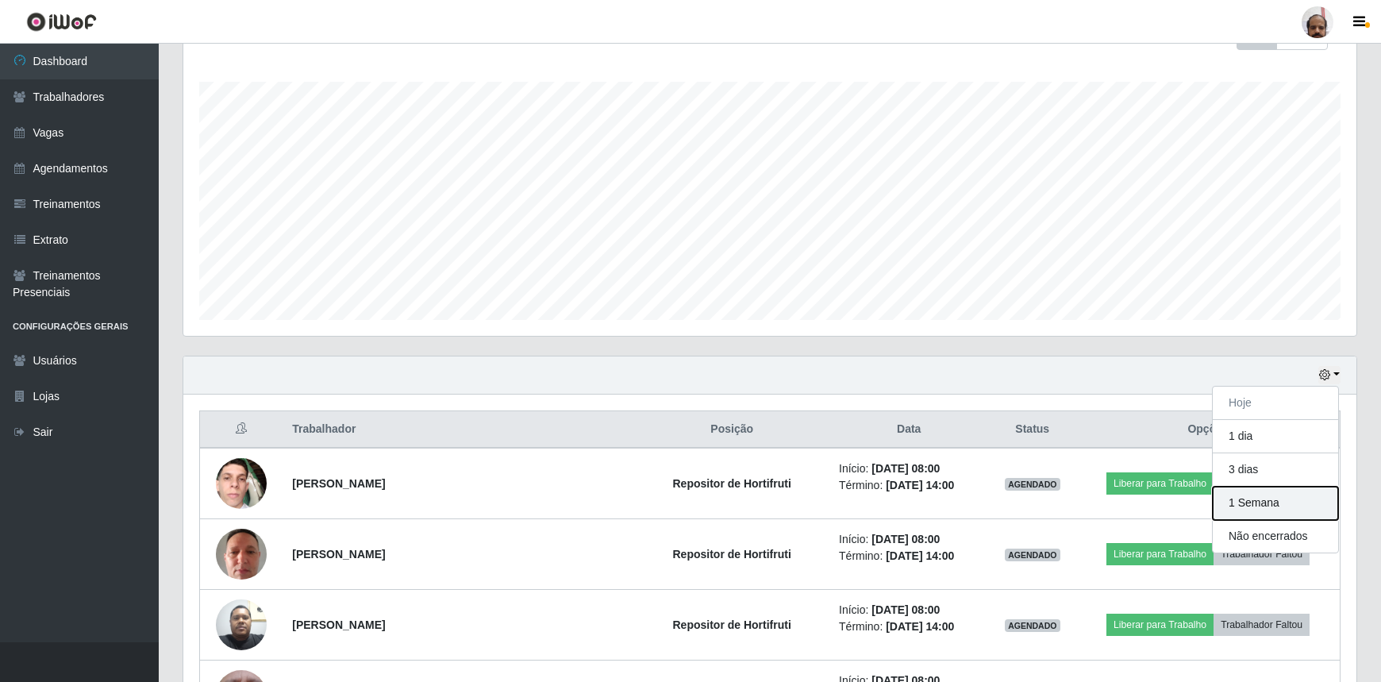
click at [1238, 499] on button "1 Semana" at bounding box center [1275, 503] width 125 height 33
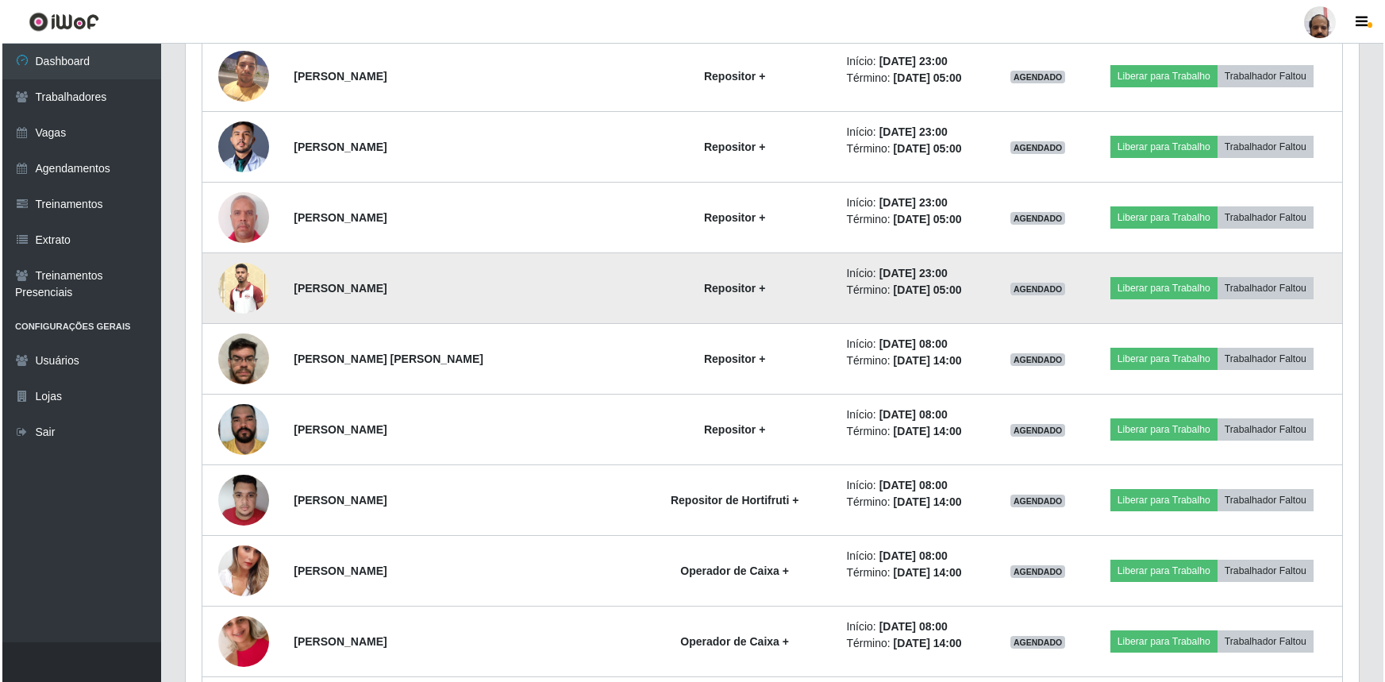
scroll to position [2917, 0]
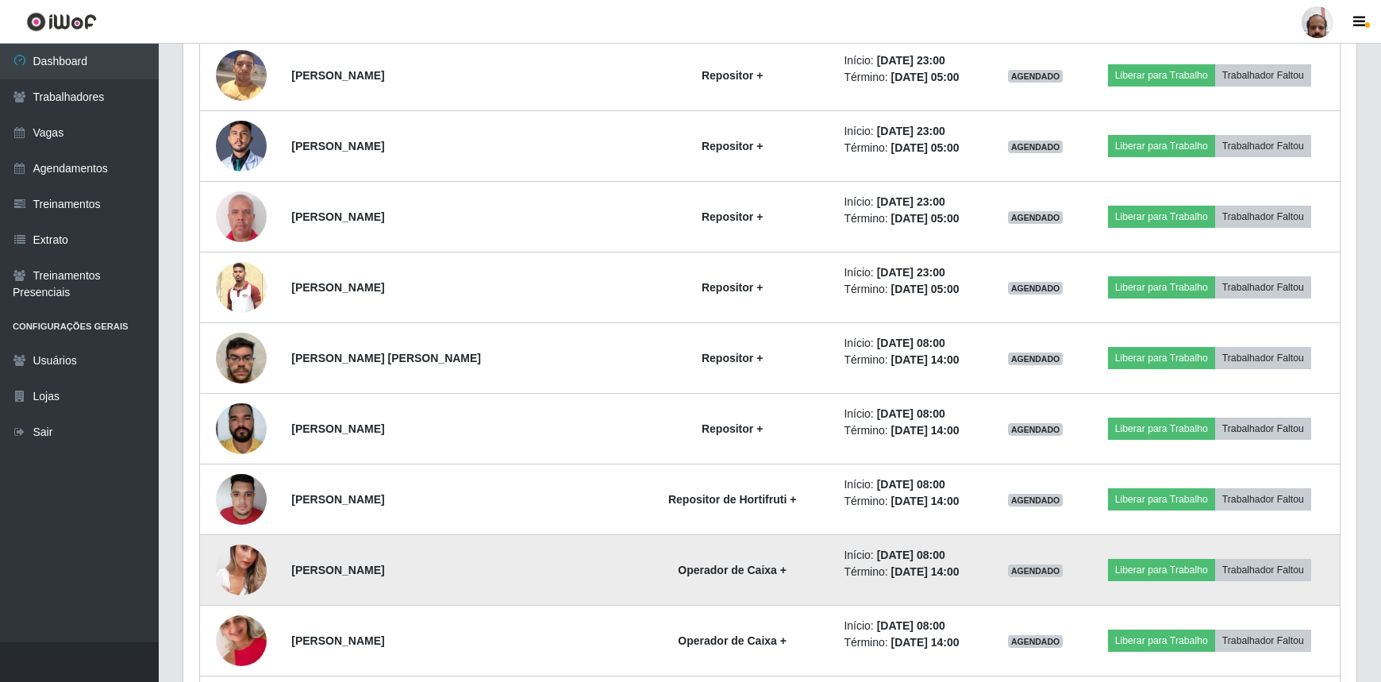
click at [256, 572] on img at bounding box center [241, 570] width 51 height 90
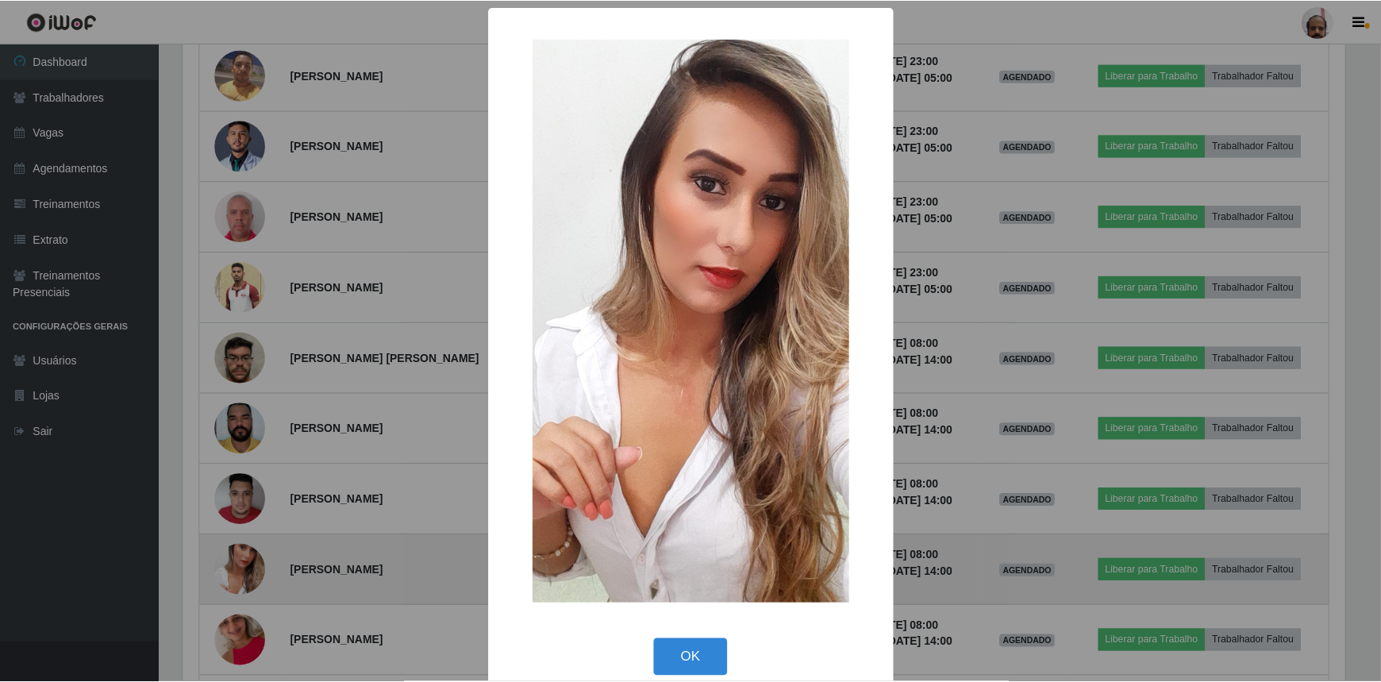
scroll to position [329, 1166]
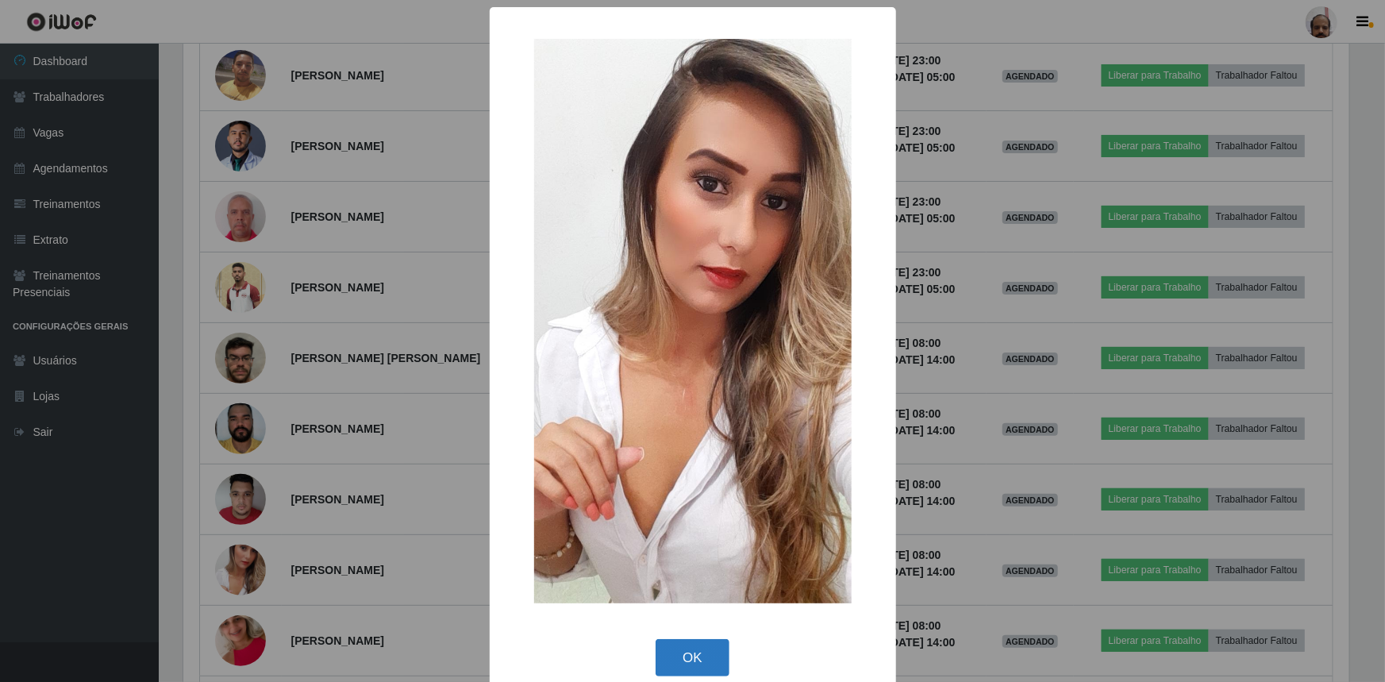
click at [707, 659] on button "OK" at bounding box center [693, 657] width 74 height 37
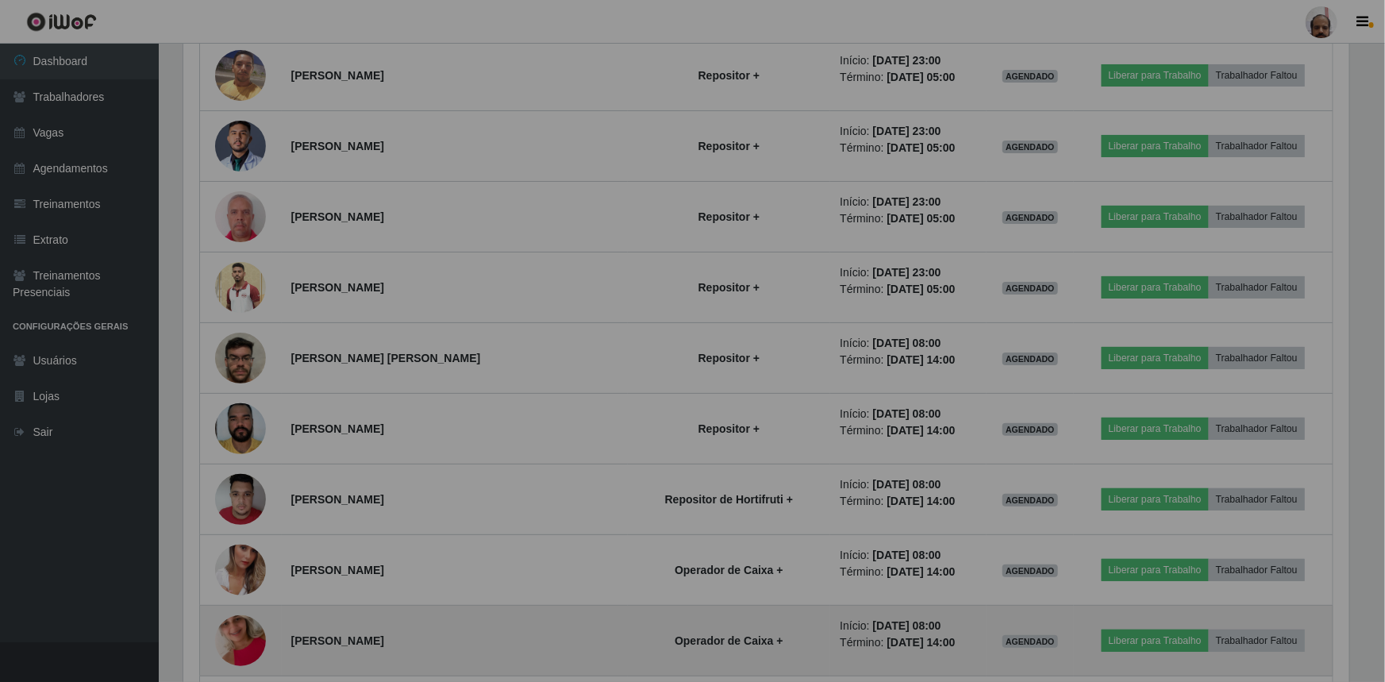
scroll to position [329, 1173]
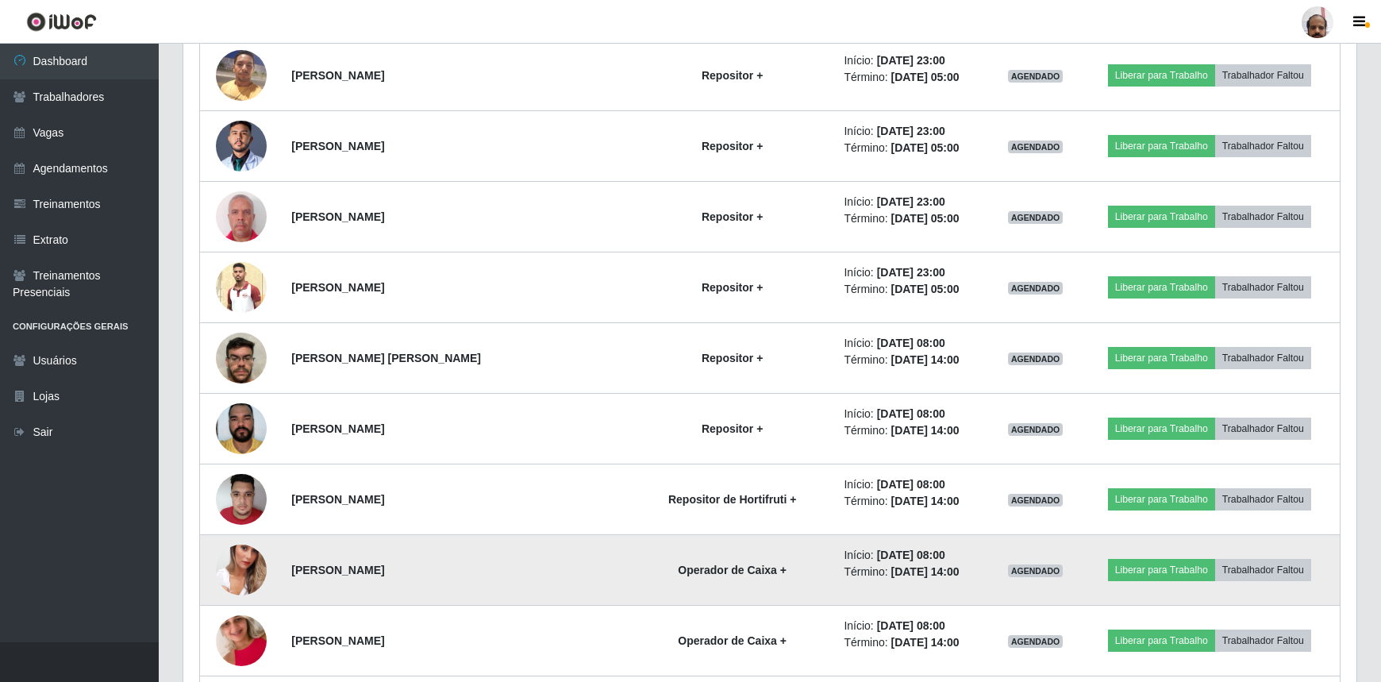
click at [249, 554] on img at bounding box center [241, 570] width 51 height 90
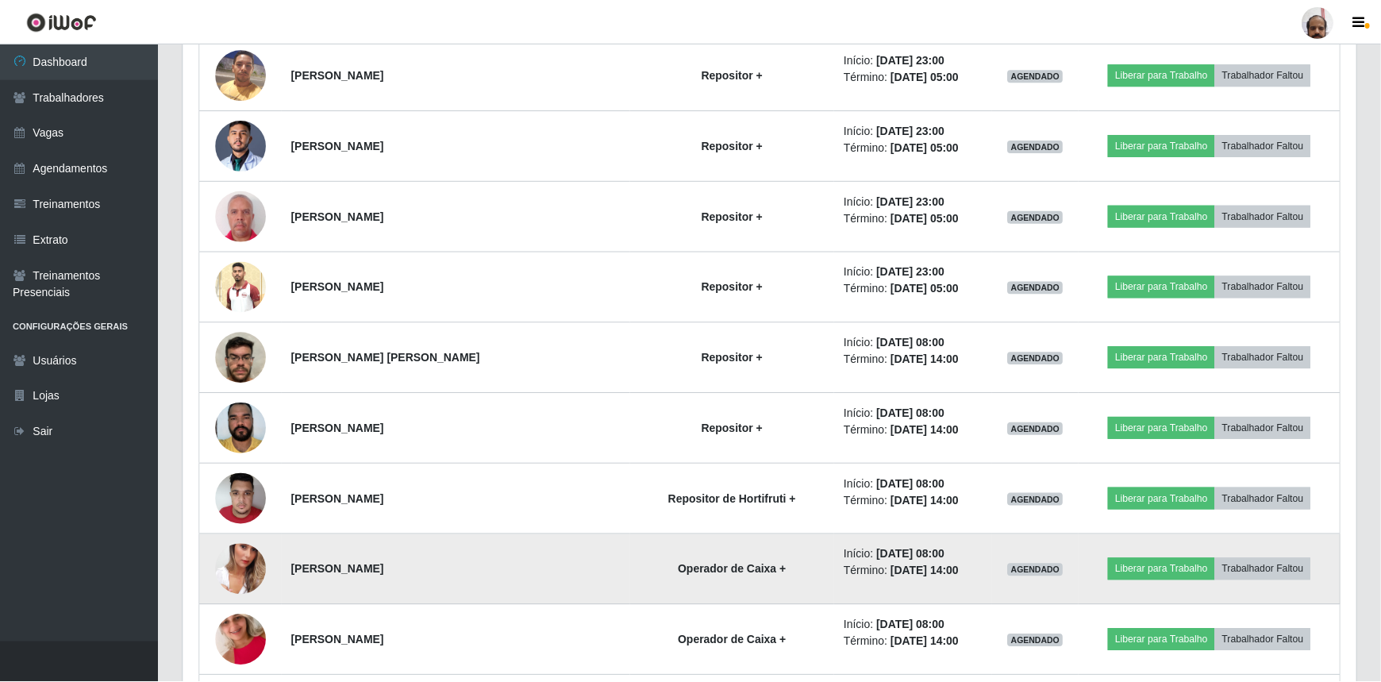
scroll to position [329, 1166]
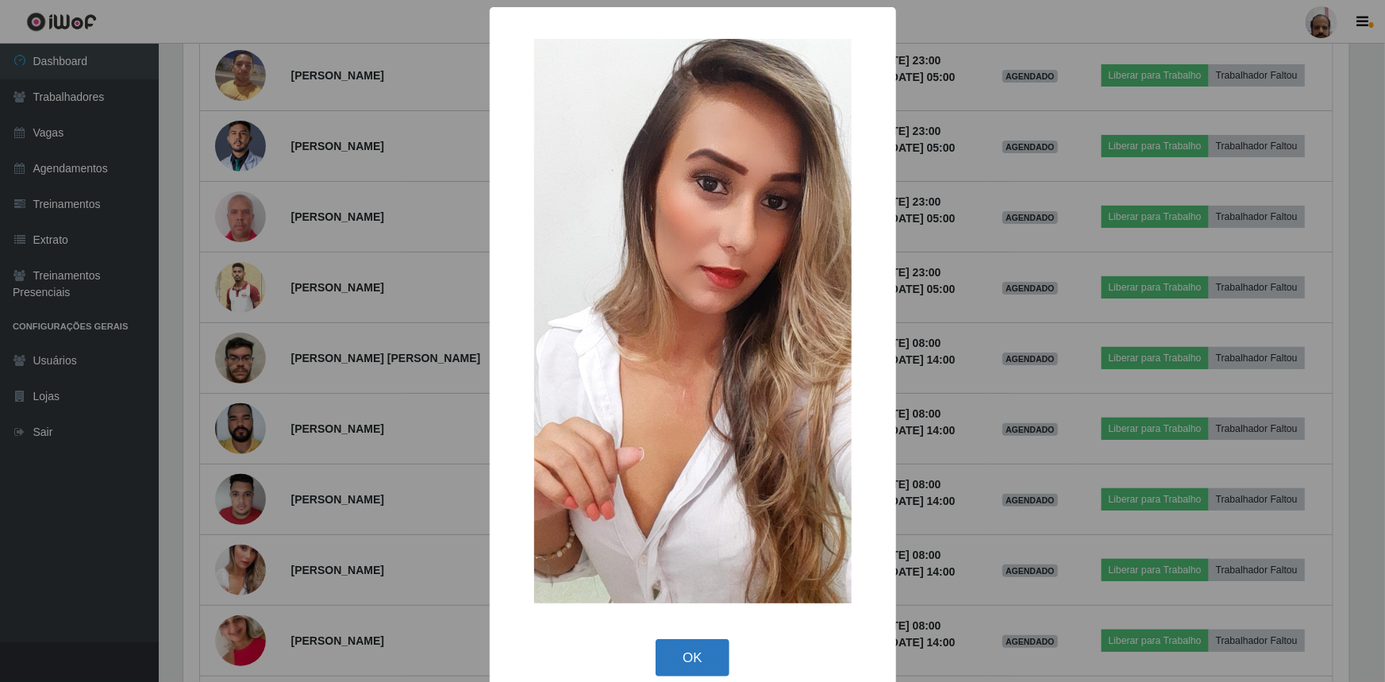
click at [710, 646] on button "OK" at bounding box center [693, 657] width 74 height 37
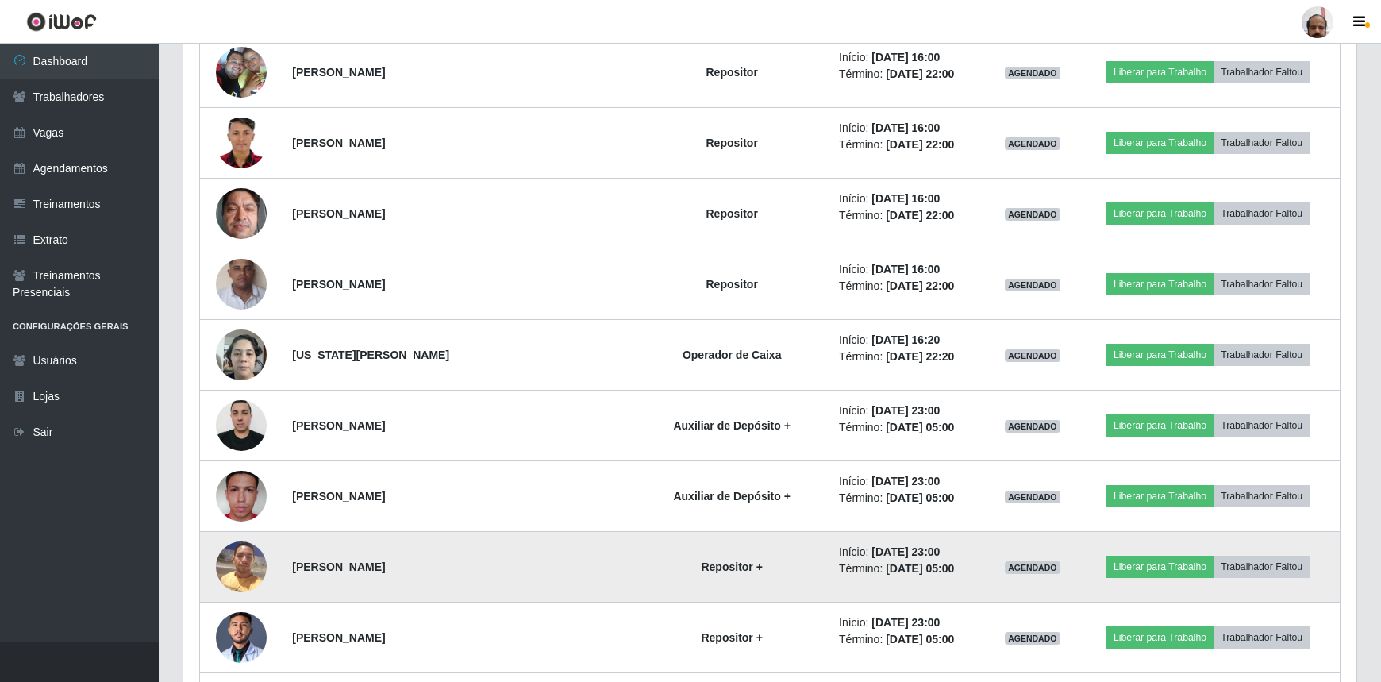
scroll to position [2267, 0]
